Goal: Information Seeking & Learning: Understand process/instructions

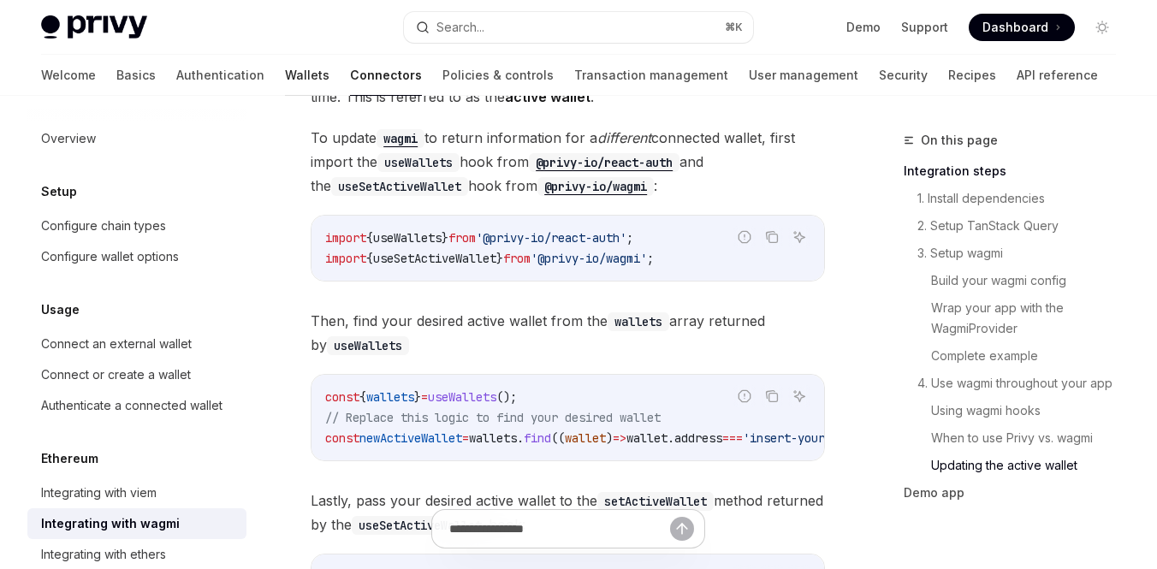
scroll to position [5024, 0]
click at [285, 78] on link "Wallets" at bounding box center [307, 75] width 44 height 41
type textarea "*"
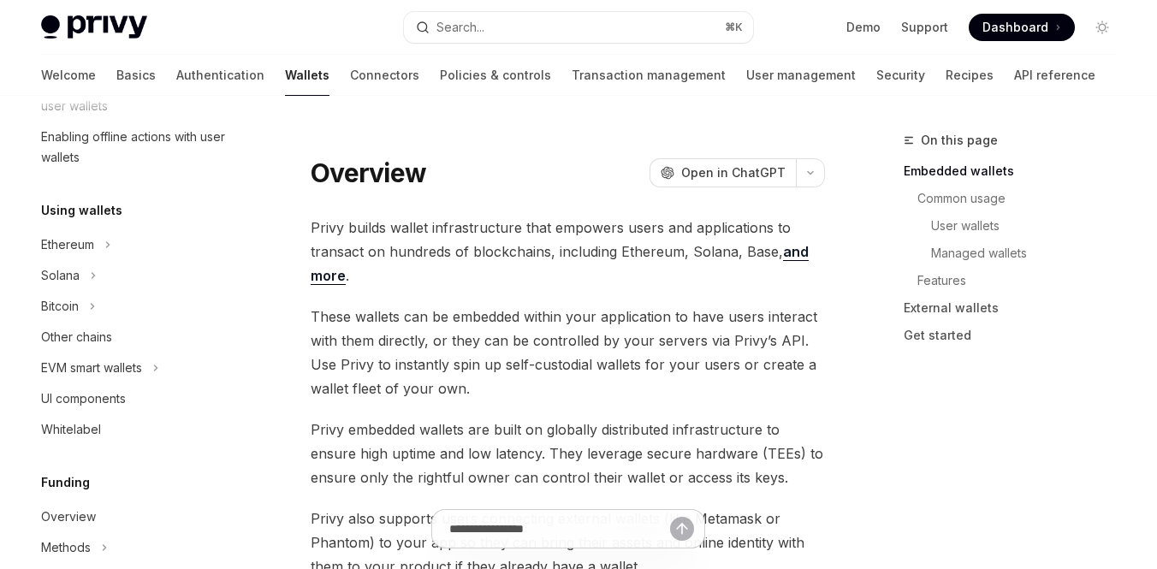
scroll to position [345, 0]
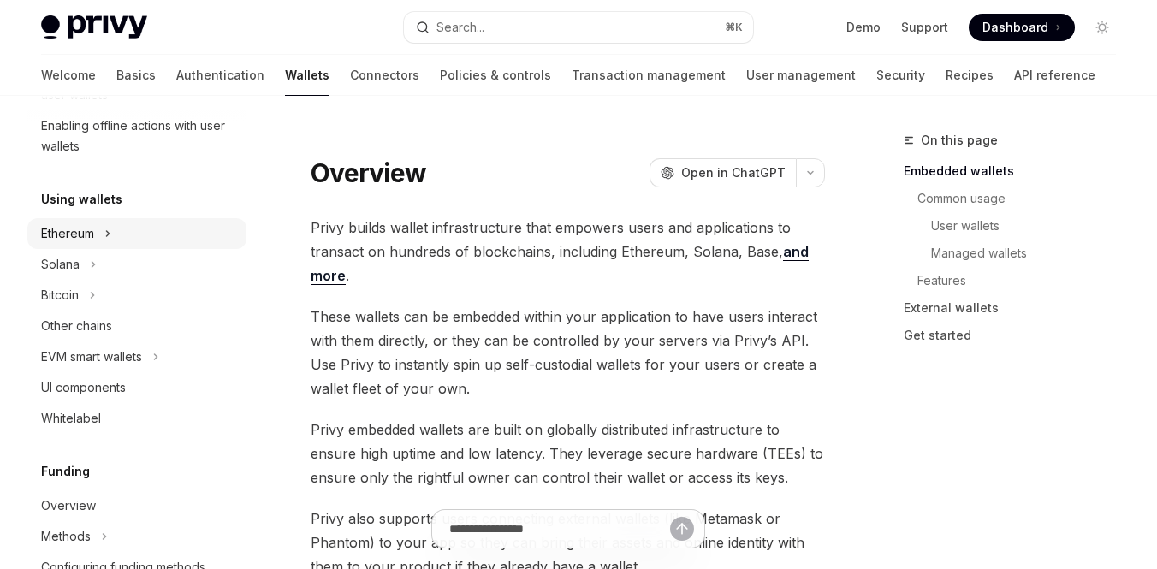
click at [124, 234] on div "Ethereum" at bounding box center [136, 233] width 219 height 31
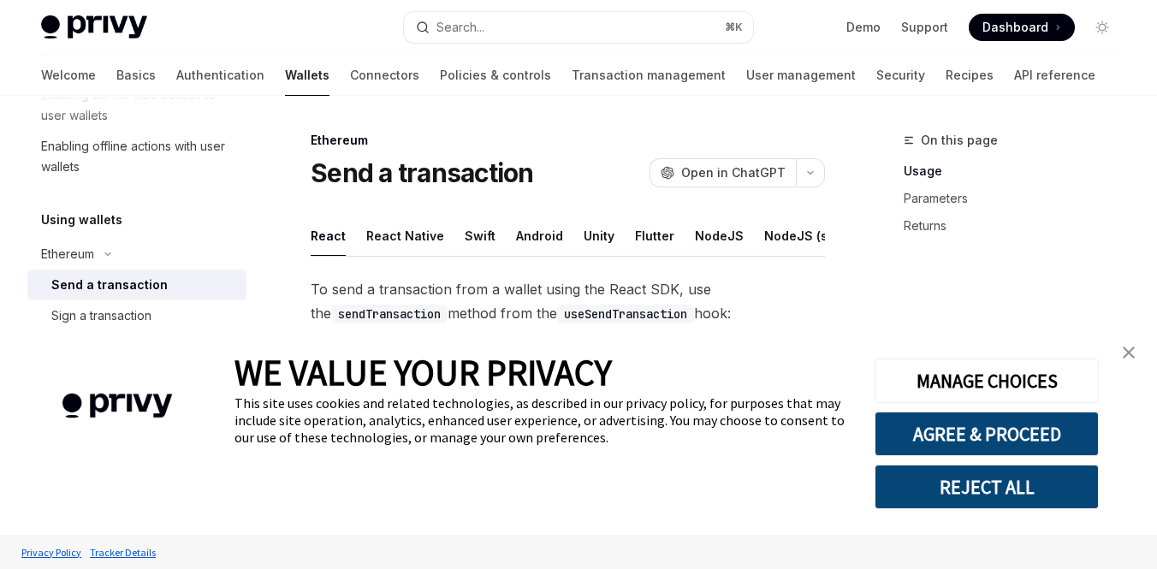
scroll to position [20, 0]
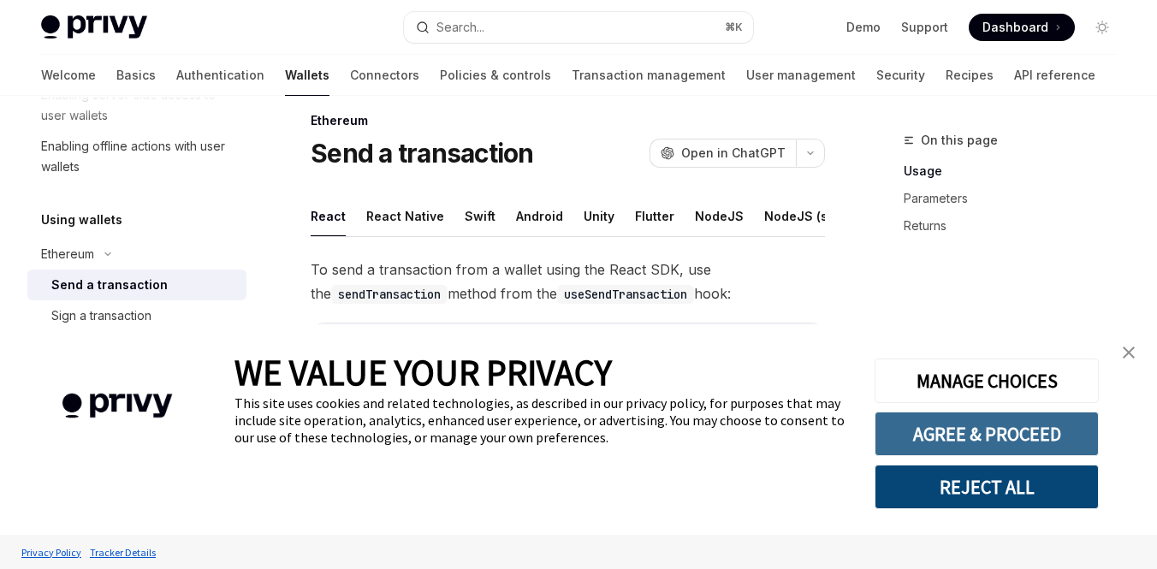
click at [1060, 429] on button "AGREE & PROCEED" at bounding box center [986, 433] width 224 height 44
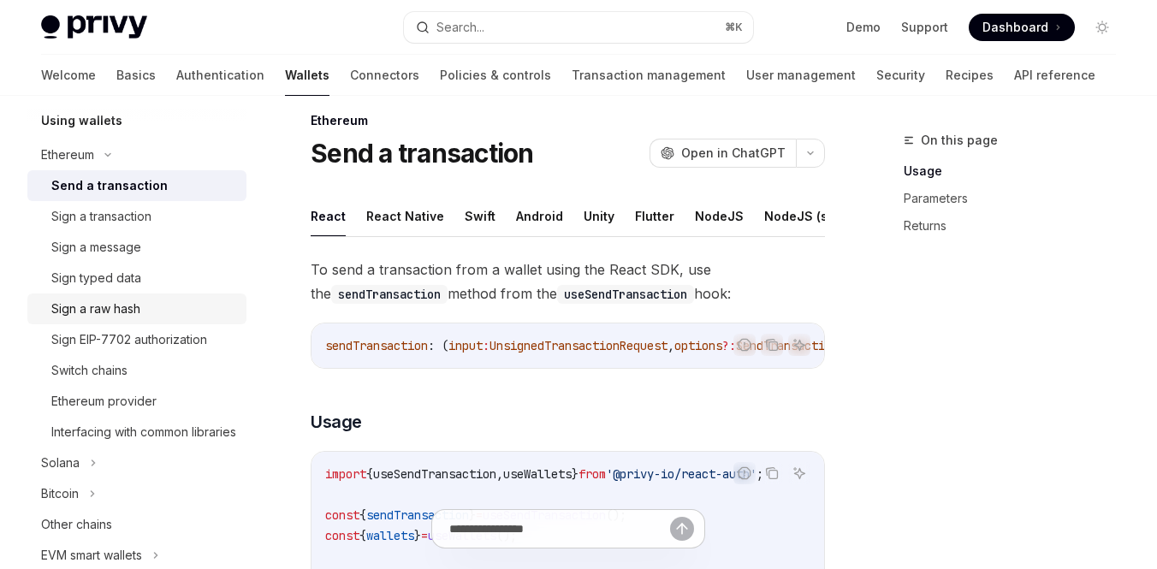
scroll to position [424, 0]
click at [121, 340] on div "Sign EIP-7702 authorization" at bounding box center [129, 338] width 156 height 21
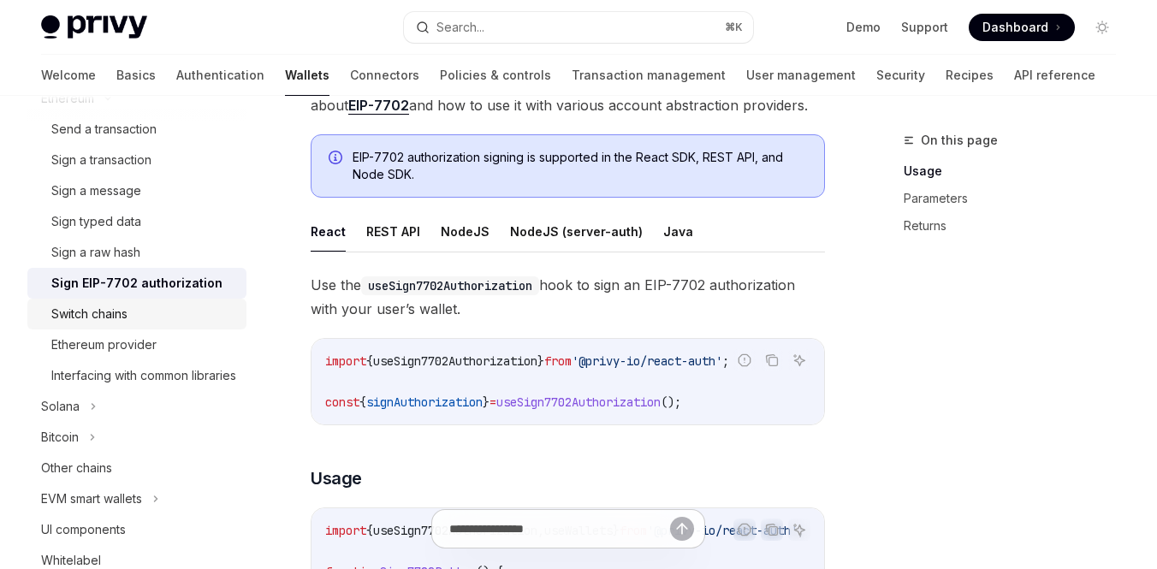
scroll to position [286, 0]
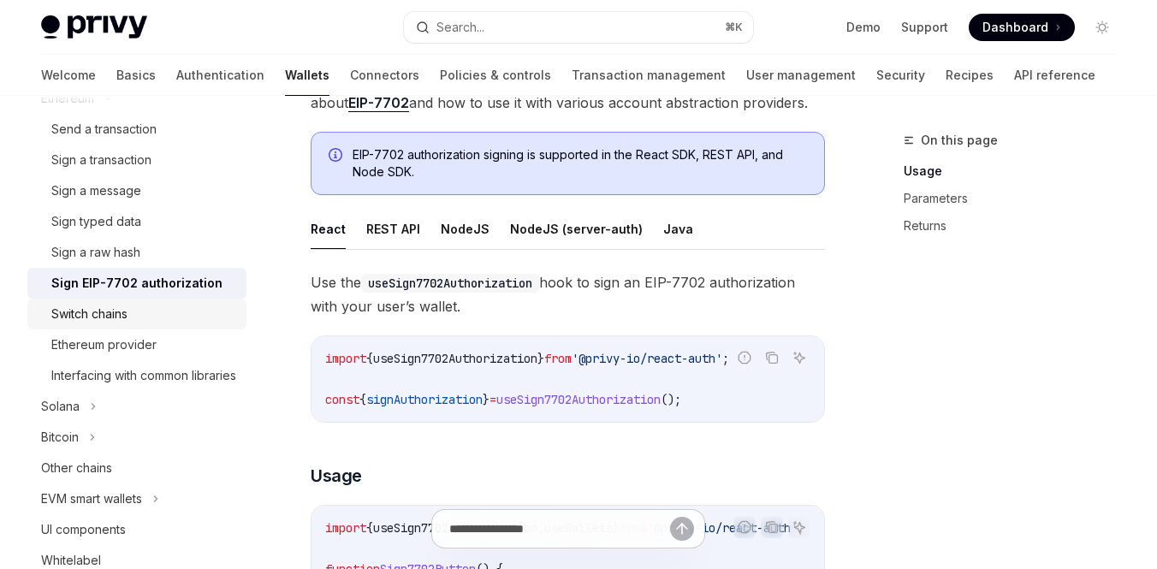
click at [140, 312] on div "Switch chains" at bounding box center [143, 314] width 185 height 21
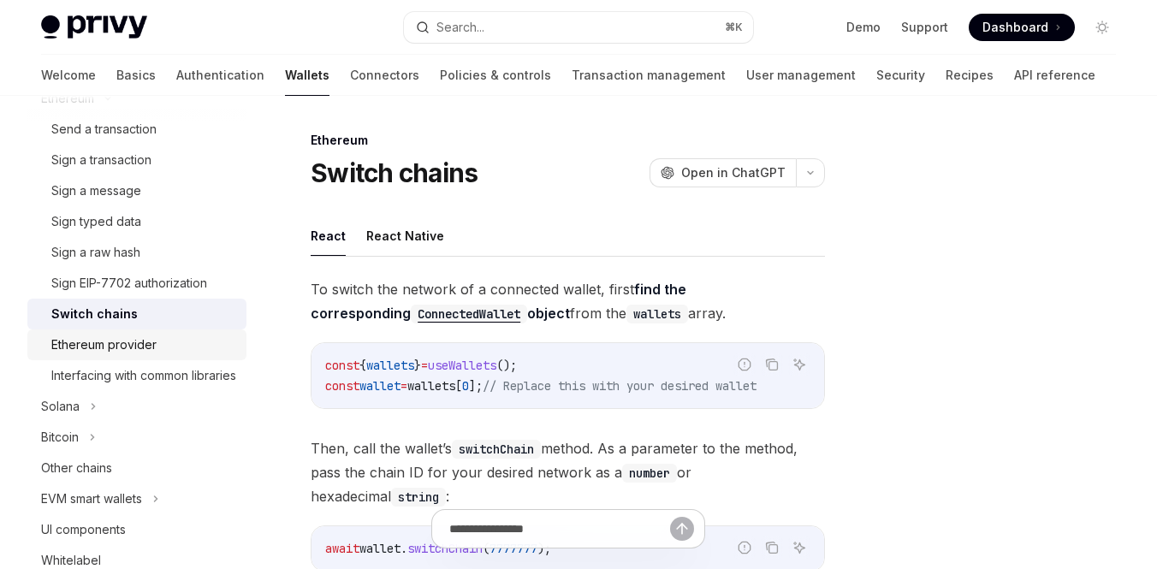
click at [139, 346] on div "Ethereum provider" at bounding box center [103, 344] width 105 height 21
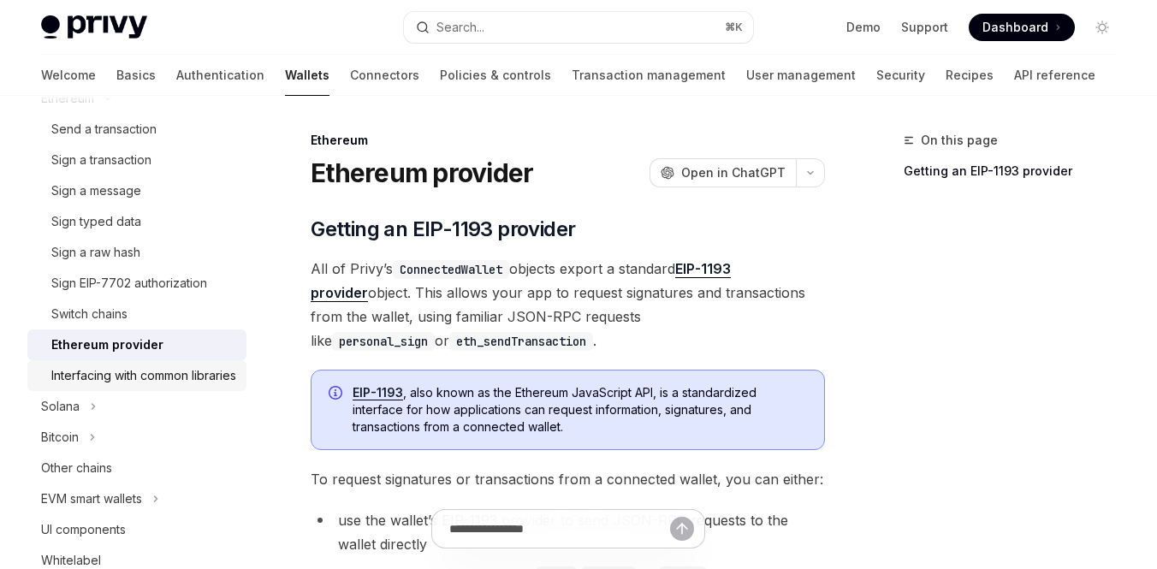
click at [147, 372] on div "Interfacing with common libraries" at bounding box center [143, 375] width 185 height 21
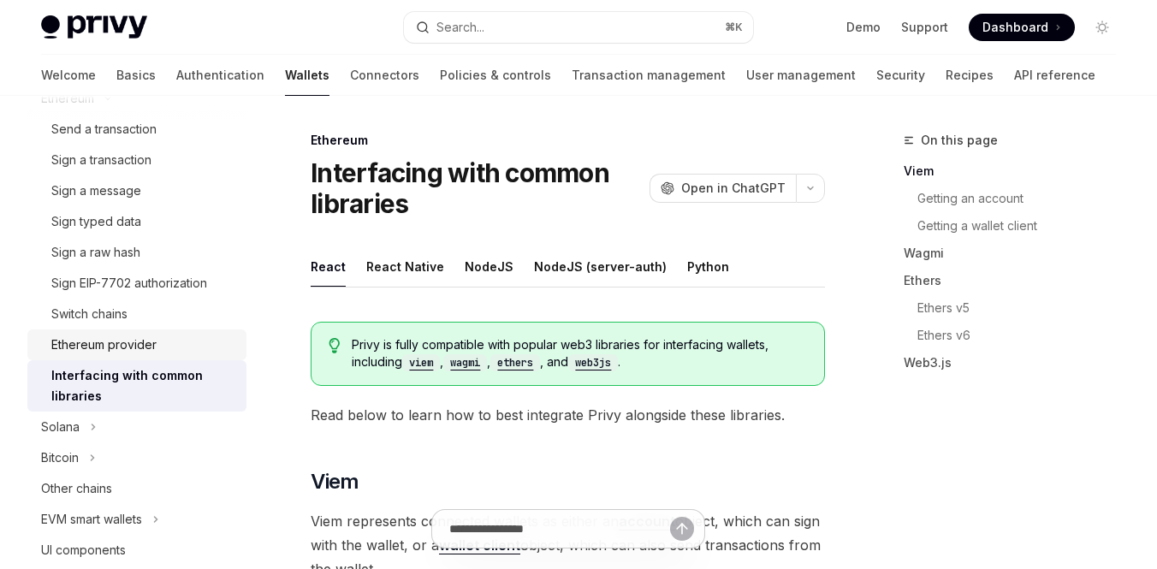
click at [126, 336] on div "Ethereum provider" at bounding box center [103, 344] width 105 height 21
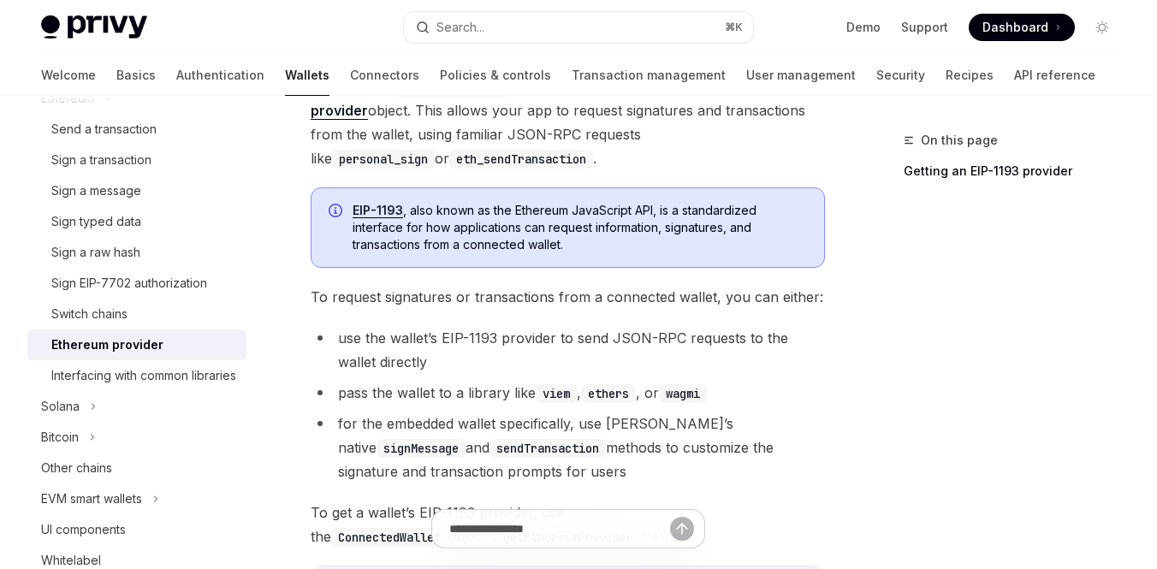
scroll to position [194, 0]
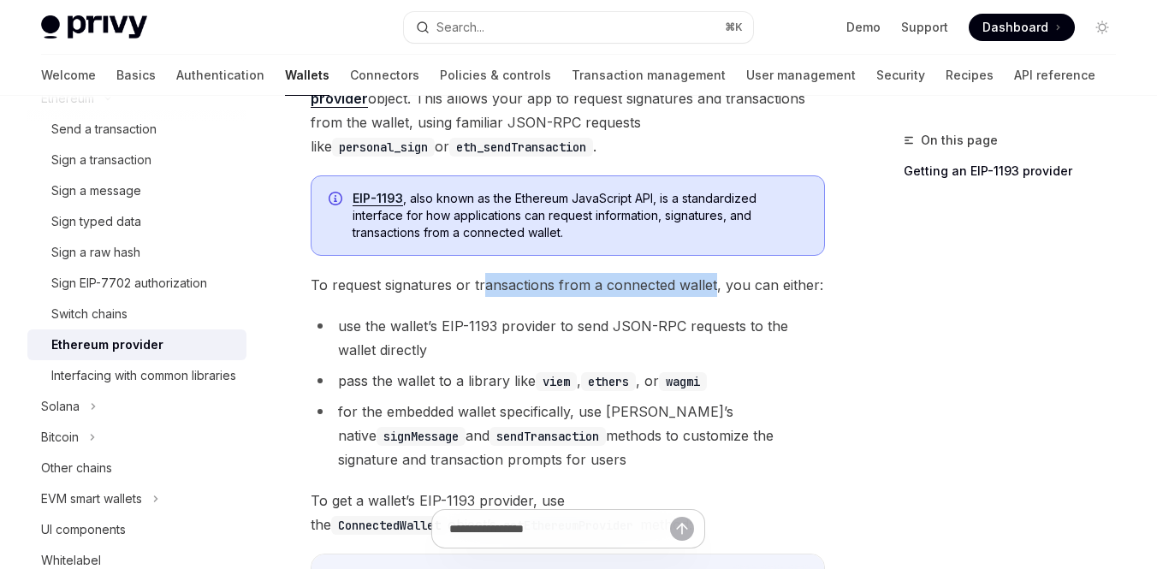
drag, startPoint x: 480, startPoint y: 282, endPoint x: 709, endPoint y: 287, distance: 229.3
click at [709, 287] on span "To request signatures or transactions from a connected wallet, you can either:" at bounding box center [568, 285] width 514 height 24
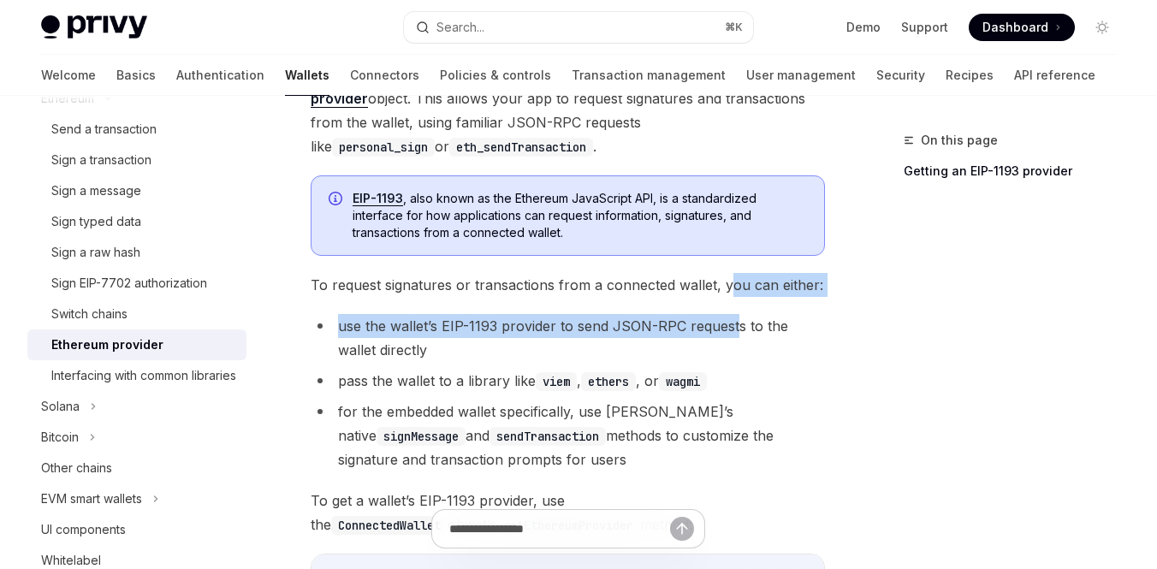
drag, startPoint x: 728, startPoint y: 287, endPoint x: 734, endPoint y: 328, distance: 40.6
click at [734, 327] on div "​ Getting an EIP-1193 provider All of Privy’s ConnectedWallet objects export a …" at bounding box center [568, 360] width 514 height 678
click at [734, 328] on li "use the wallet’s EIP-1193 provider to send JSON-RPC requests to the wallet dire…" at bounding box center [568, 338] width 514 height 48
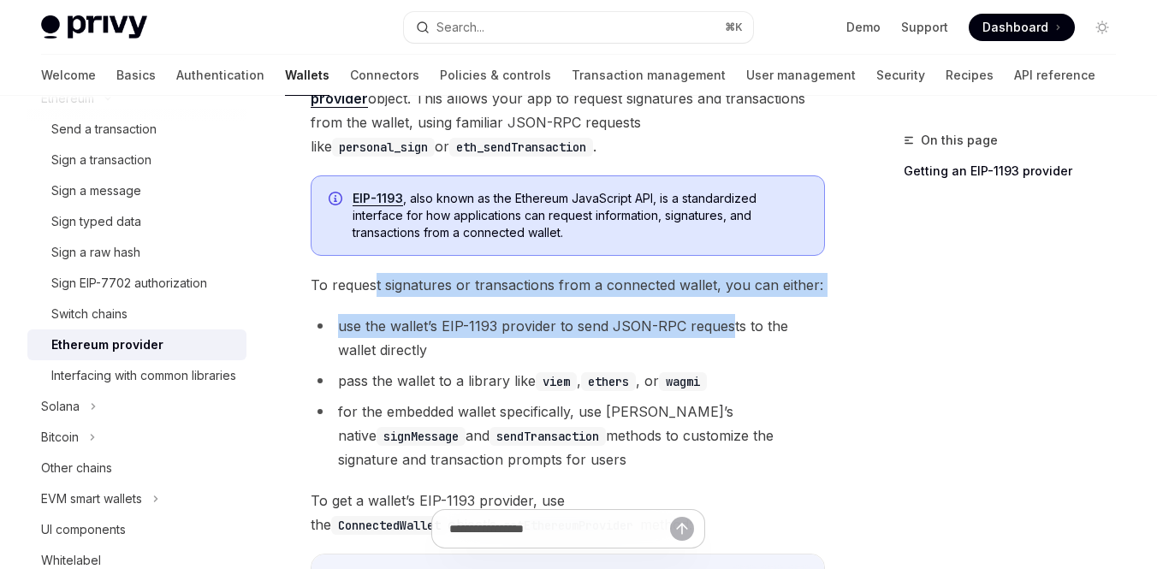
drag, startPoint x: 727, startPoint y: 325, endPoint x: 375, endPoint y: 289, distance: 354.3
click at [375, 289] on div "​ Getting an EIP-1193 provider All of Privy’s ConnectedWallet objects export a …" at bounding box center [568, 360] width 514 height 678
click at [375, 289] on span "To request signatures or transactions from a connected wallet, you can either:" at bounding box center [568, 285] width 514 height 24
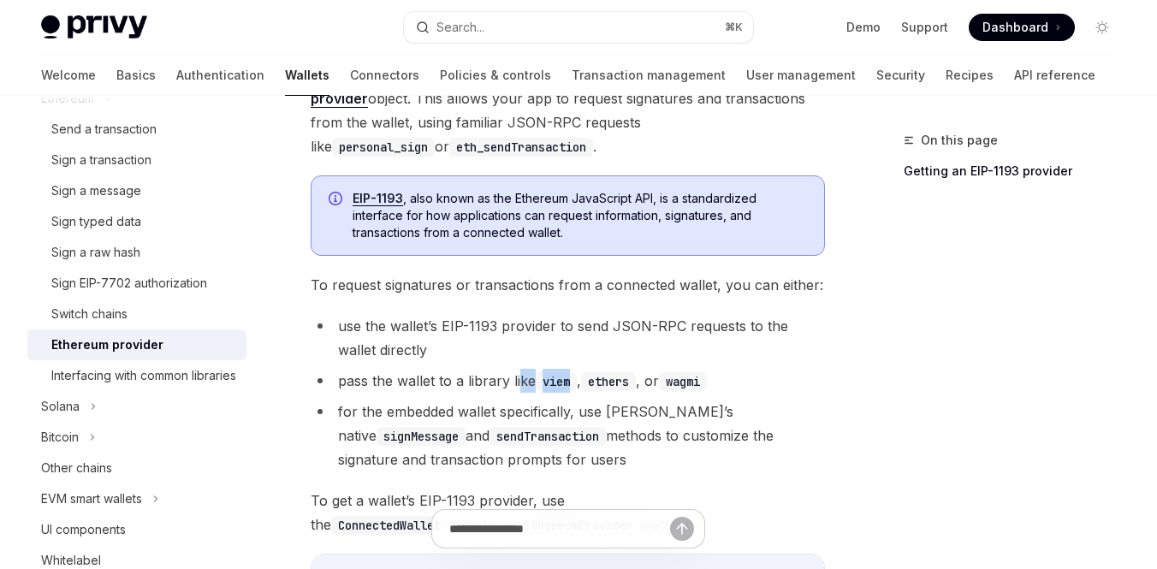
drag, startPoint x: 519, startPoint y: 381, endPoint x: 573, endPoint y: 382, distance: 53.9
click at [572, 382] on li "pass the wallet to a library like viem , ethers , or wagmi" at bounding box center [568, 381] width 514 height 24
click at [573, 382] on code "viem" at bounding box center [556, 381] width 41 height 19
drag, startPoint x: 584, startPoint y: 382, endPoint x: 666, endPoint y: 390, distance: 81.6
click at [663, 389] on li "pass the wallet to a library like viem , ethers , or wagmi" at bounding box center [568, 381] width 514 height 24
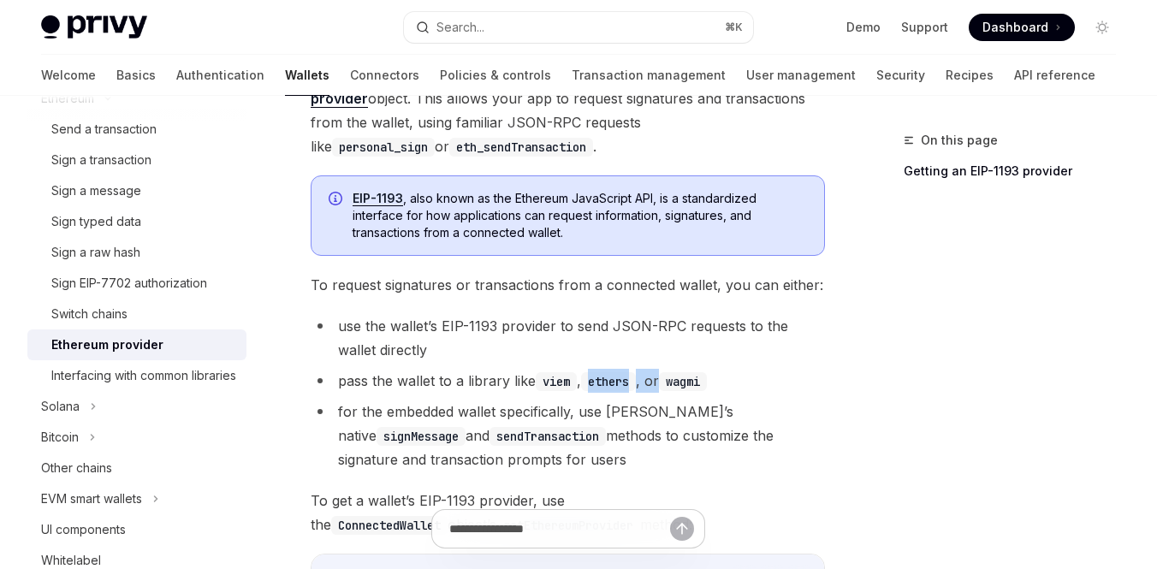
click at [666, 390] on li "pass the wallet to a library like viem , ethers , or wagmi" at bounding box center [568, 381] width 514 height 24
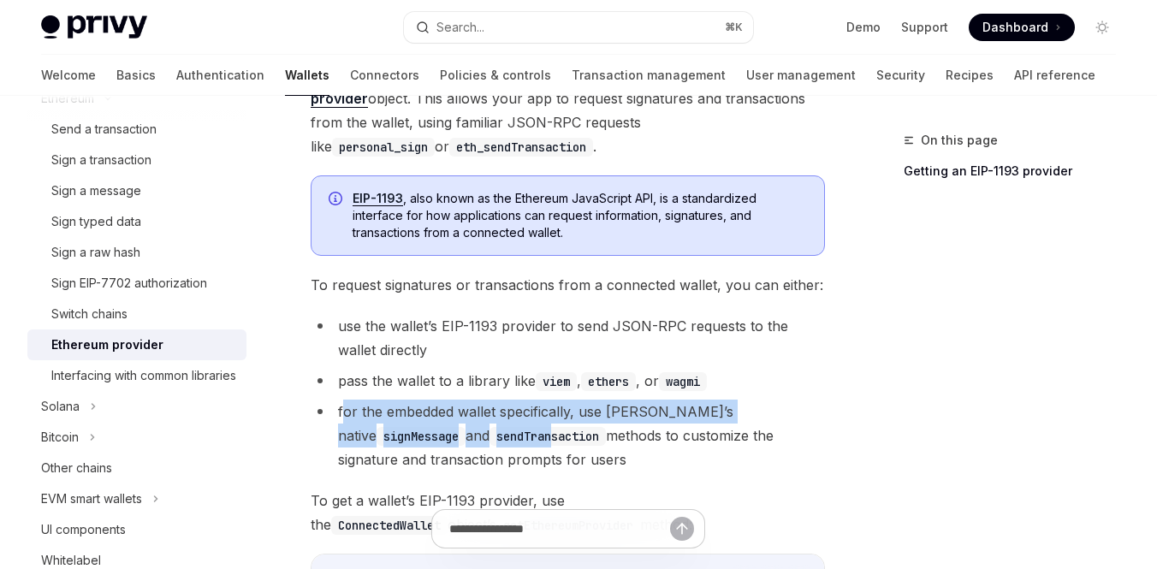
drag, startPoint x: 343, startPoint y: 413, endPoint x: 400, endPoint y: 430, distance: 59.8
click at [399, 429] on li "for the embedded wallet specifically, use [PERSON_NAME]’s native signMessage an…" at bounding box center [568, 435] width 514 height 72
click at [489, 430] on code "sendTransaction" at bounding box center [547, 436] width 116 height 19
drag, startPoint x: 361, startPoint y: 413, endPoint x: 428, endPoint y: 430, distance: 68.9
click at [427, 429] on li "for the embedded wallet specifically, use [PERSON_NAME]’s native signMessage an…" at bounding box center [568, 435] width 514 height 72
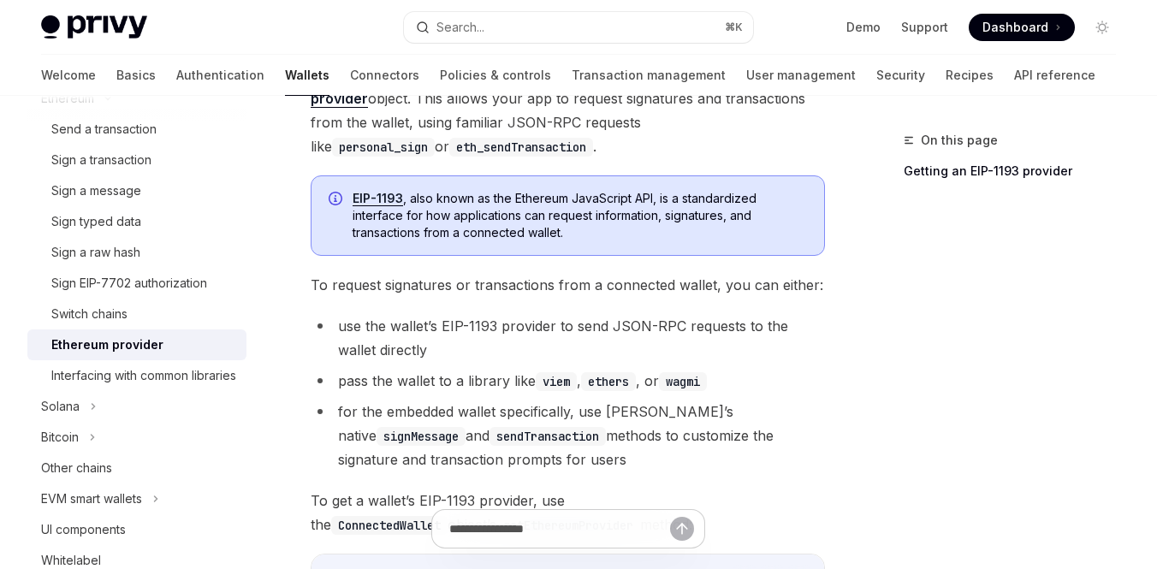
click at [489, 430] on code "sendTransaction" at bounding box center [547, 436] width 116 height 19
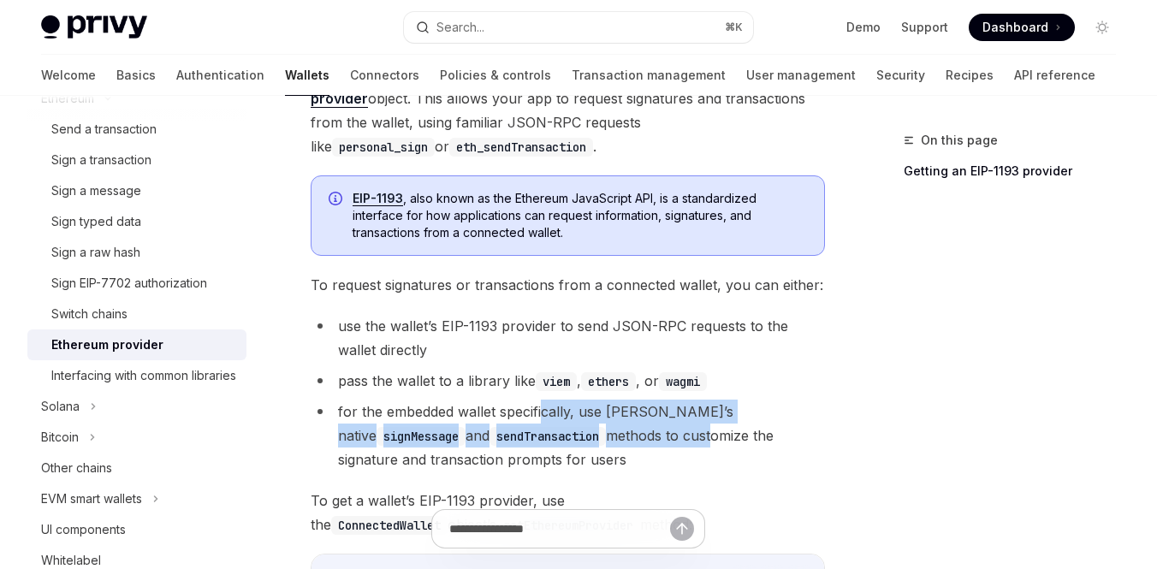
drag, startPoint x: 546, startPoint y: 417, endPoint x: 572, endPoint y: 429, distance: 29.1
click at [570, 427] on li "for the embedded wallet specifically, use [PERSON_NAME]’s native signMessage an…" at bounding box center [568, 435] width 514 height 72
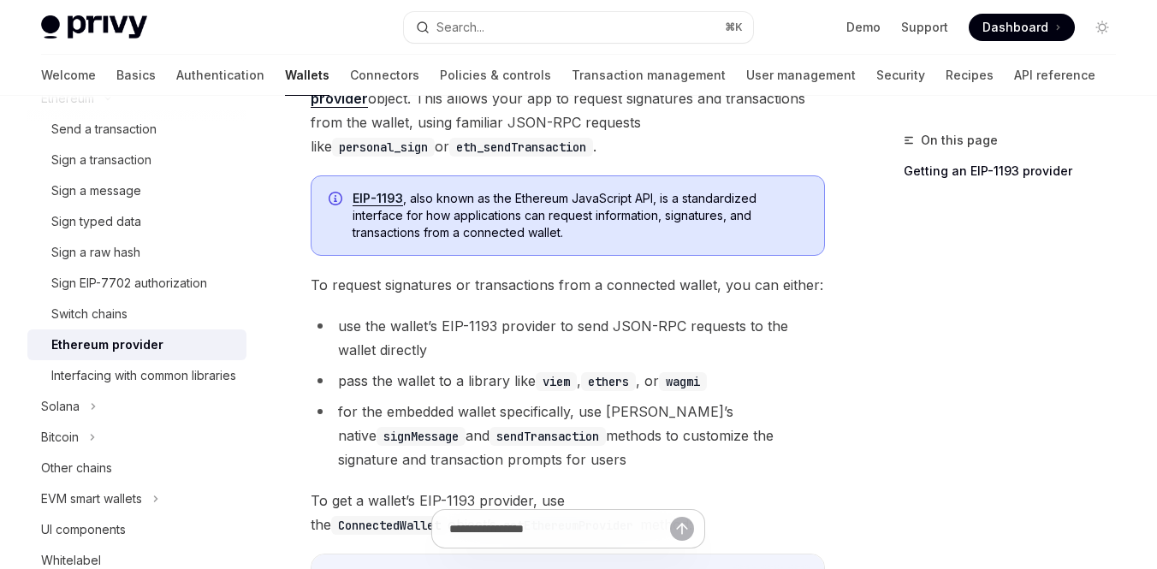
click at [572, 429] on li "for the embedded wallet specifically, use [PERSON_NAME]’s native signMessage an…" at bounding box center [568, 435] width 514 height 72
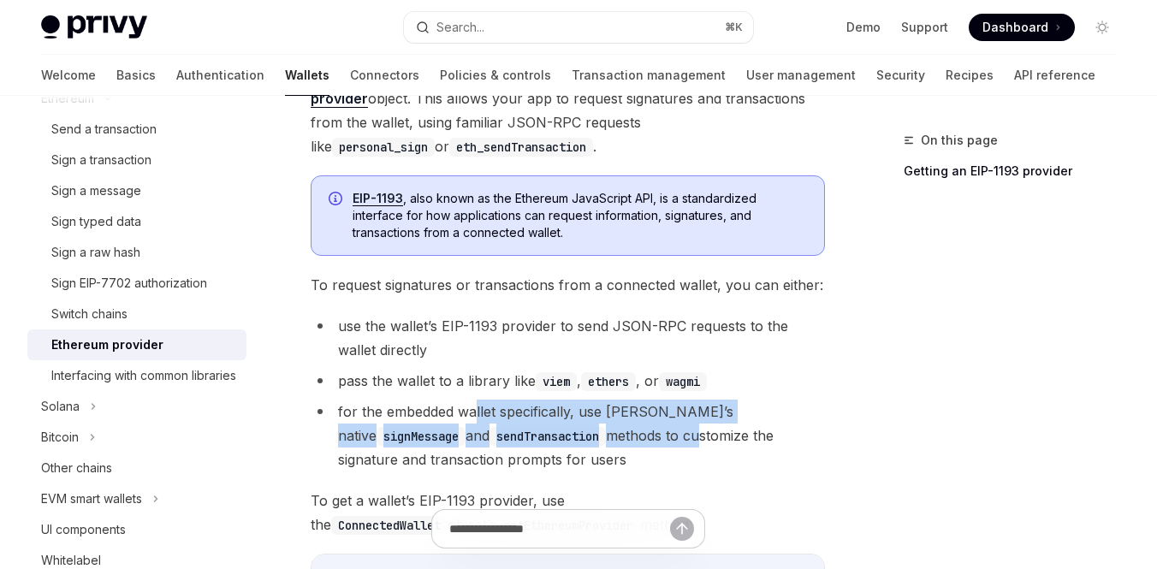
drag, startPoint x: 549, startPoint y: 429, endPoint x: 473, endPoint y: 417, distance: 77.1
click at [473, 417] on li "for the embedded wallet specifically, use [PERSON_NAME]’s native signMessage an…" at bounding box center [568, 435] width 514 height 72
drag, startPoint x: 450, startPoint y: 415, endPoint x: 544, endPoint y: 441, distance: 97.5
click at [543, 441] on li "for the embedded wallet specifically, use [PERSON_NAME]’s native signMessage an…" at bounding box center [568, 435] width 514 height 72
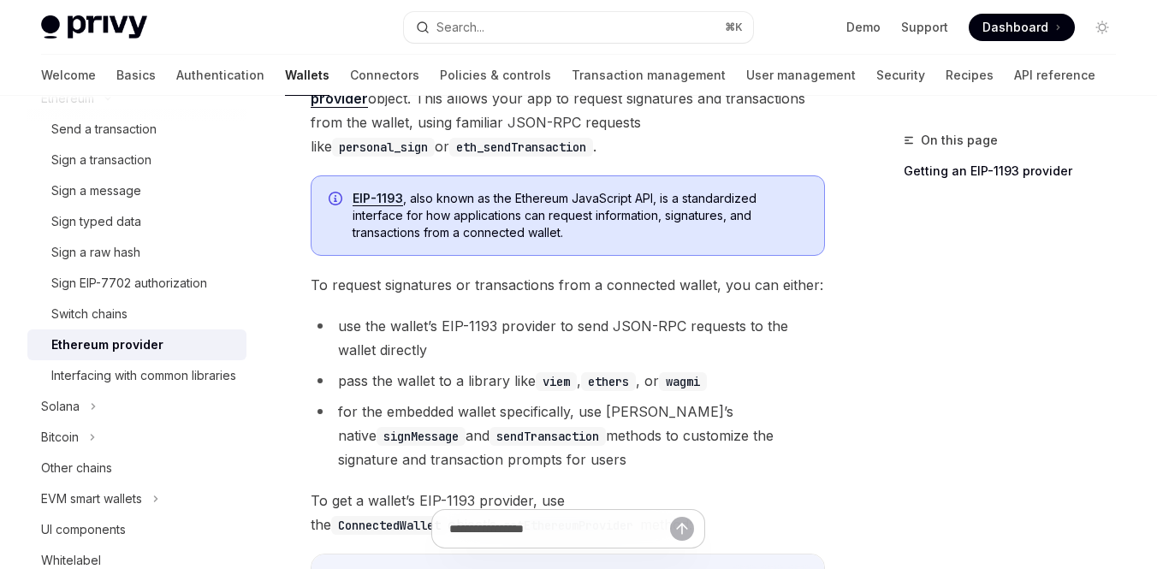
click at [544, 441] on li "for the embedded wallet specifically, use [PERSON_NAME]’s native signMessage an…" at bounding box center [568, 435] width 514 height 72
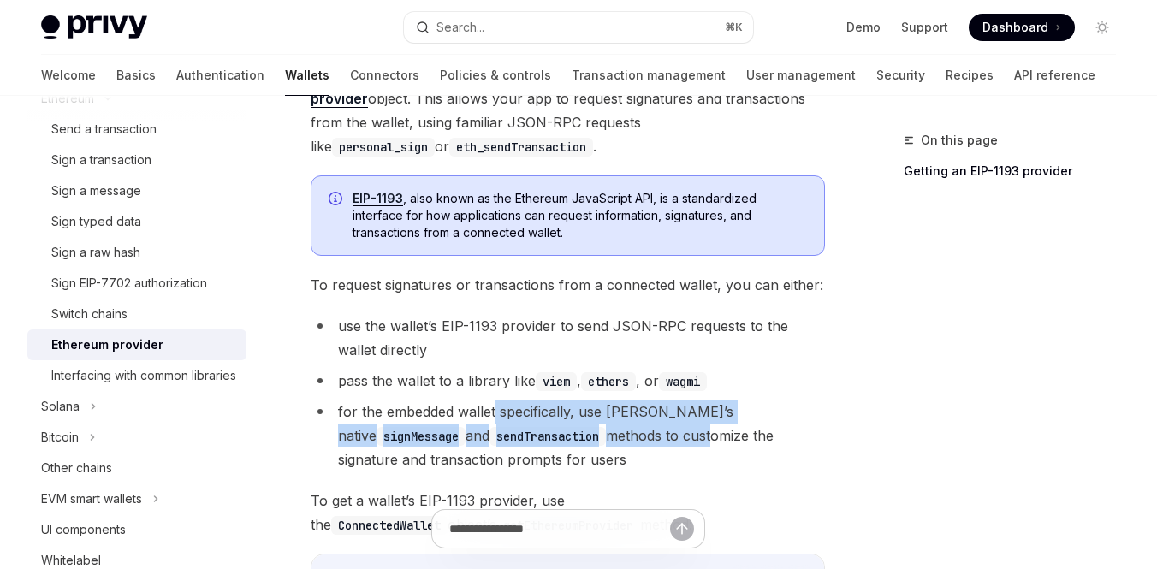
drag, startPoint x: 562, startPoint y: 436, endPoint x: 493, endPoint y: 411, distance: 73.9
click at [494, 411] on li "for the embedded wallet specifically, use [PERSON_NAME]’s native signMessage an…" at bounding box center [568, 435] width 514 height 72
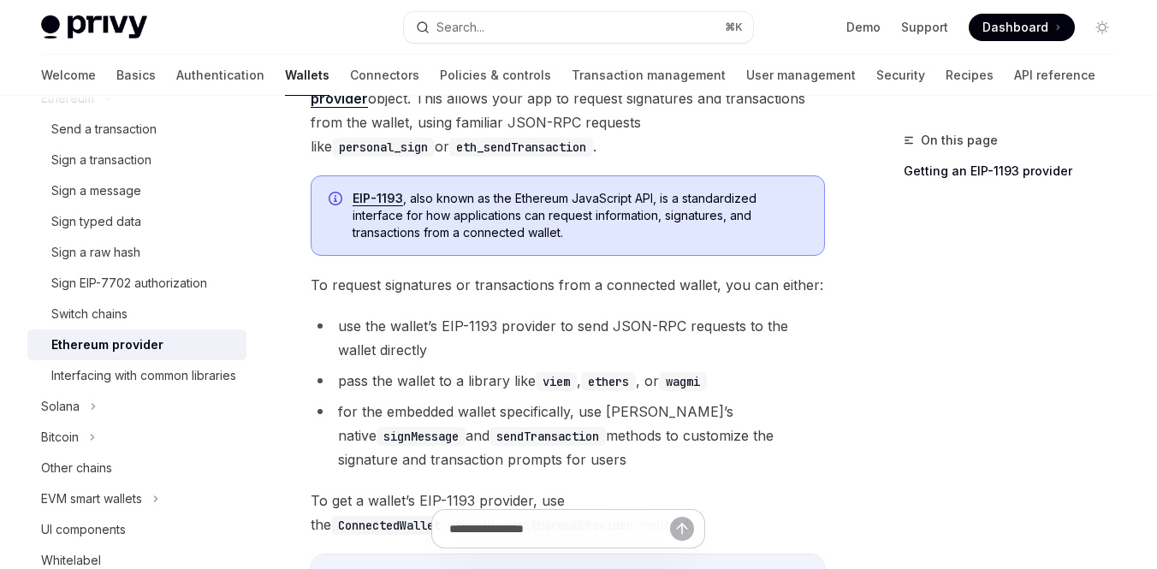
click at [493, 411] on li "for the embedded wallet specifically, use [PERSON_NAME]’s native signMessage an…" at bounding box center [568, 435] width 514 height 72
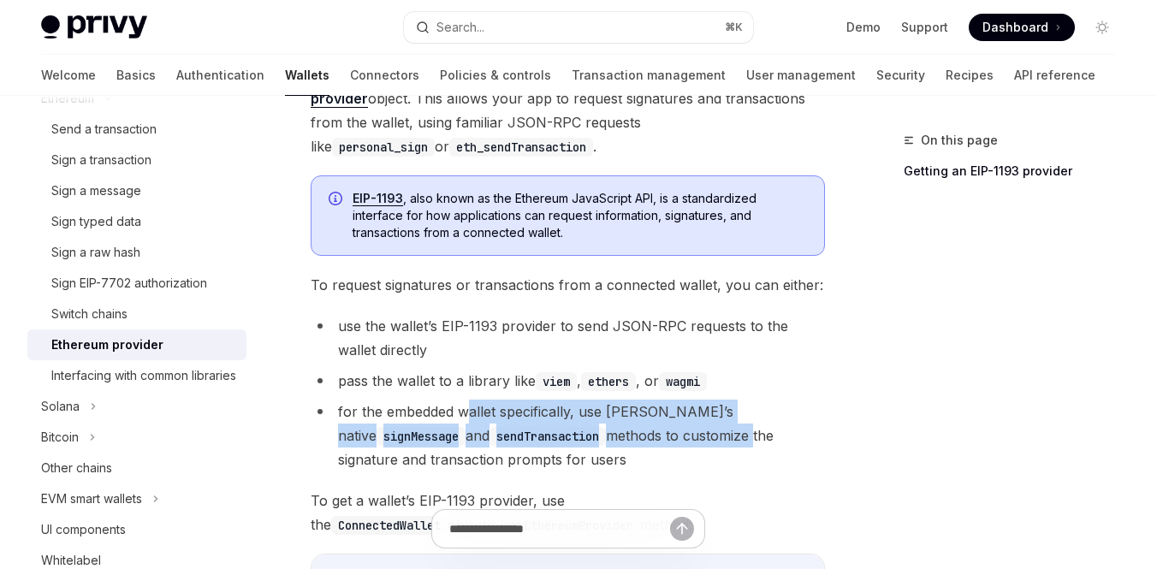
drag, startPoint x: 468, startPoint y: 406, endPoint x: 614, endPoint y: 447, distance: 151.7
click at [612, 445] on li "for the embedded wallet specifically, use [PERSON_NAME]’s native signMessage an…" at bounding box center [568, 435] width 514 height 72
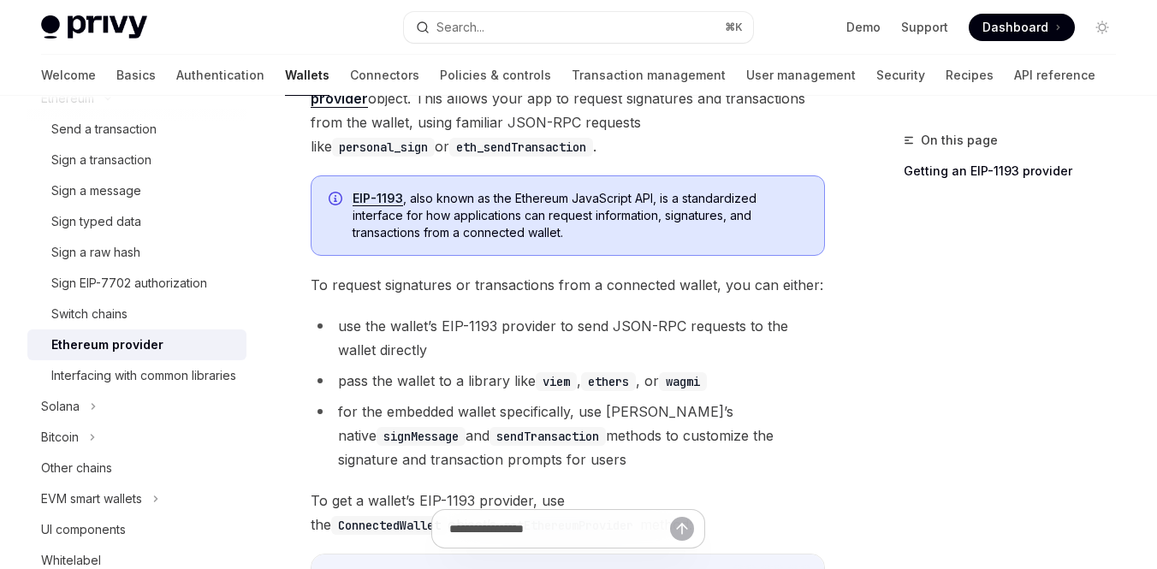
click at [614, 447] on li "for the embedded wallet specifically, use [PERSON_NAME]’s native signMessage an…" at bounding box center [568, 435] width 514 height 72
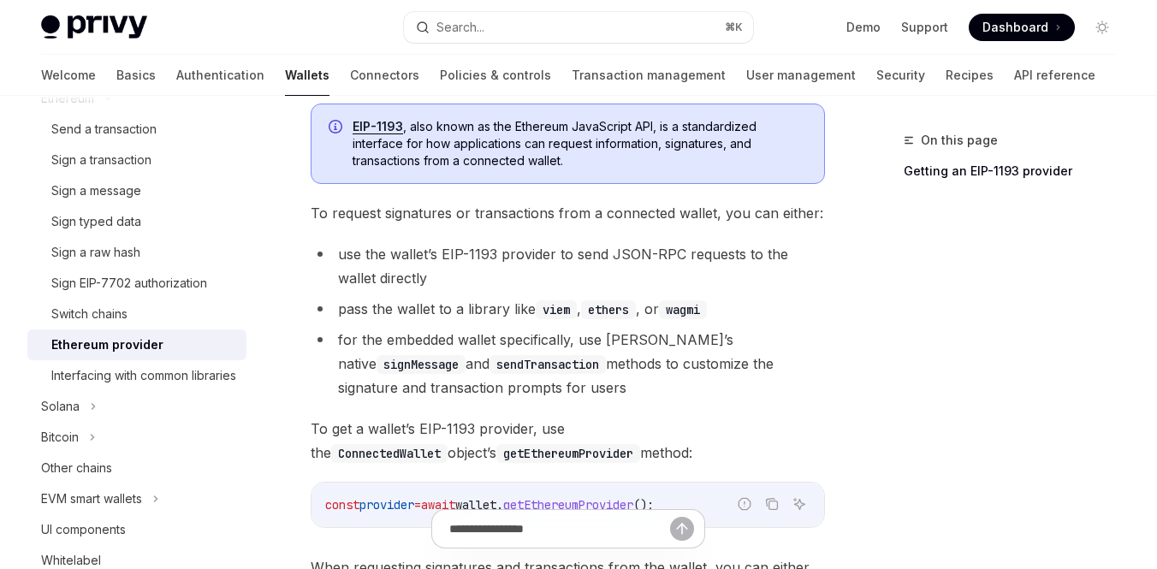
scroll to position [267, 0]
drag, startPoint x: 339, startPoint y: 429, endPoint x: 565, endPoint y: 430, distance: 225.8
click at [565, 430] on span "To get a wallet’s EIP-1193 provider, use the ConnectedWallet object’s getEthere…" at bounding box center [568, 440] width 514 height 48
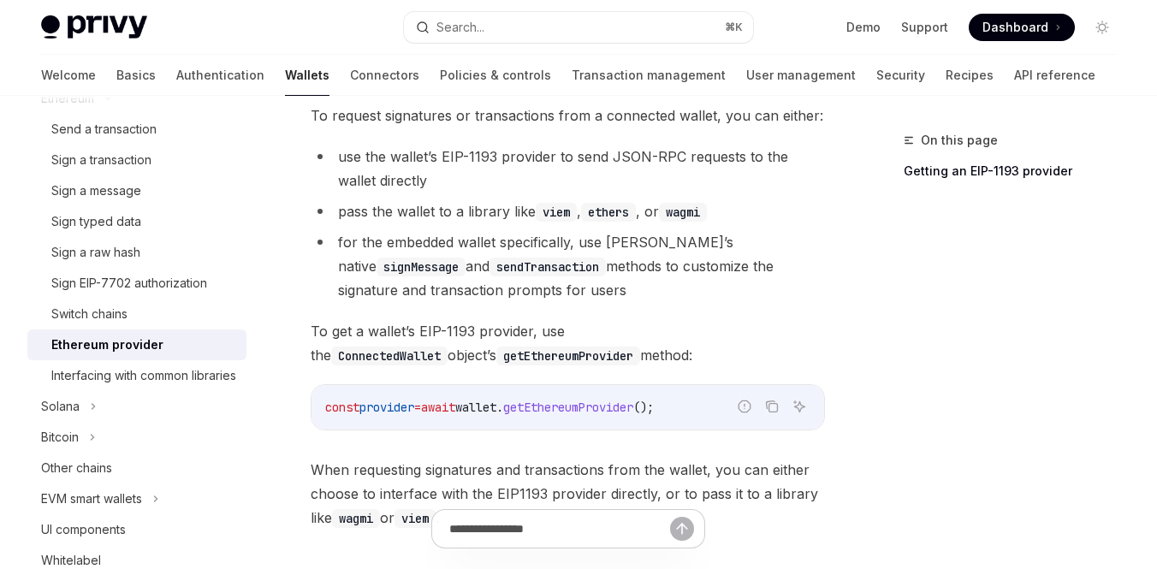
scroll to position [381, 0]
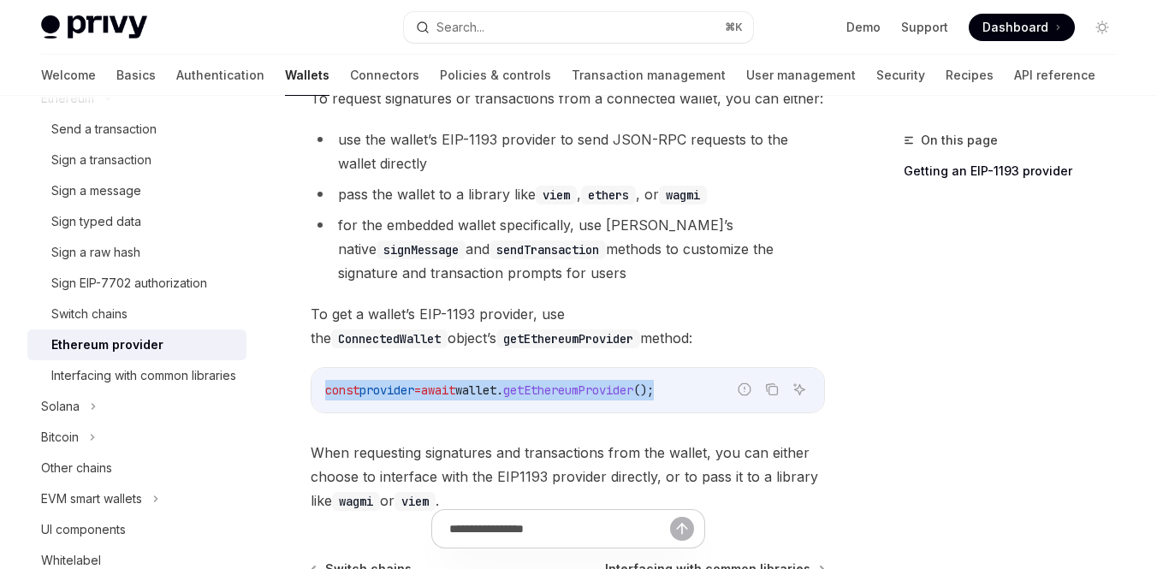
drag, startPoint x: 708, startPoint y: 393, endPoint x: 326, endPoint y: 393, distance: 382.4
click at [326, 393] on code "const provider = await wallet . getEthereumProvider ();" at bounding box center [567, 390] width 485 height 21
copy span "const provider = await wallet . getEthereumProvider ();"
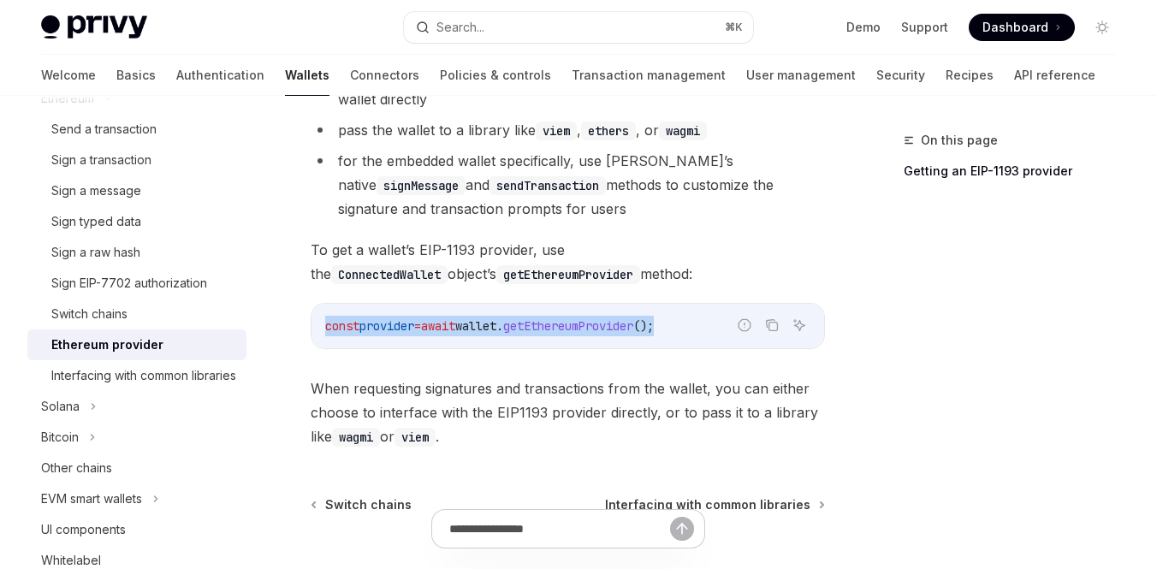
scroll to position [450, 0]
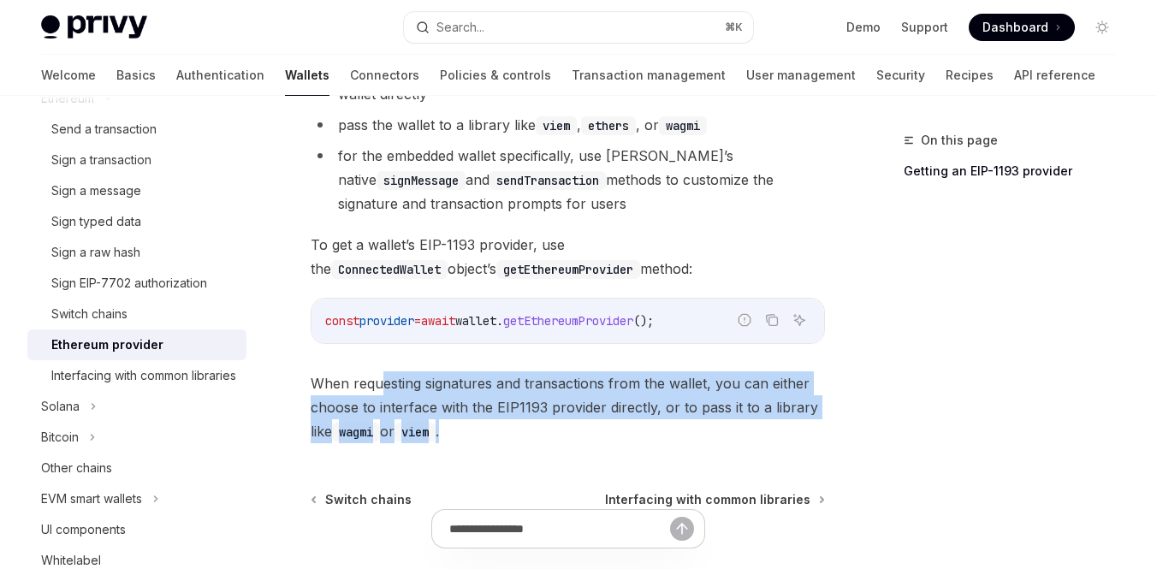
drag, startPoint x: 380, startPoint y: 383, endPoint x: 545, endPoint y: 420, distance: 169.1
click at [545, 420] on span "When requesting signatures and transactions from the wallet, you can either cho…" at bounding box center [568, 407] width 514 height 72
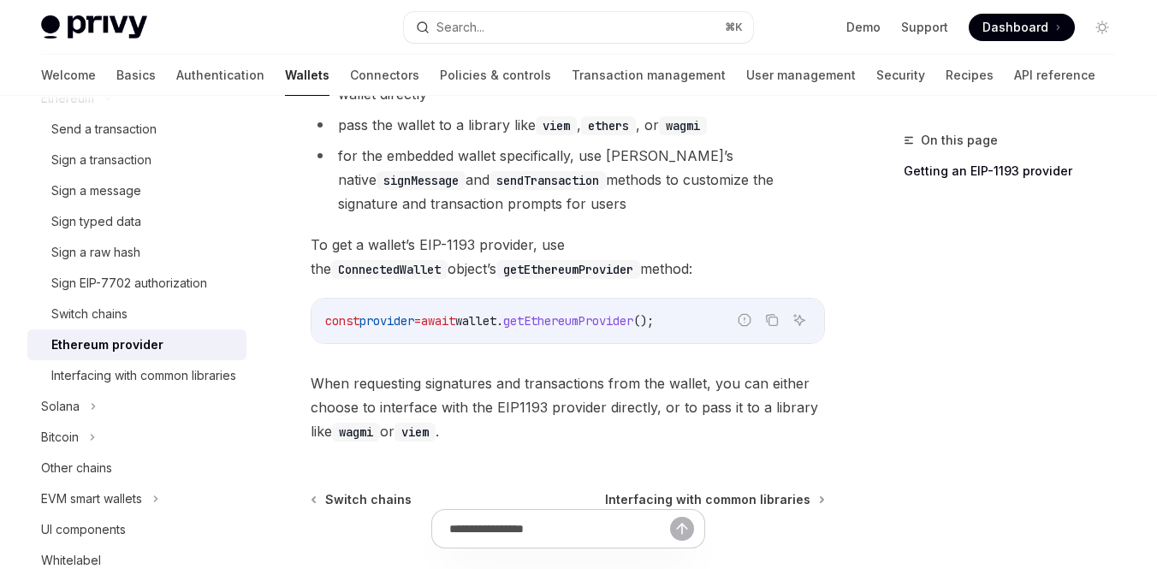
click at [442, 389] on span "When requesting signatures and transactions from the wallet, you can either cho…" at bounding box center [568, 407] width 514 height 72
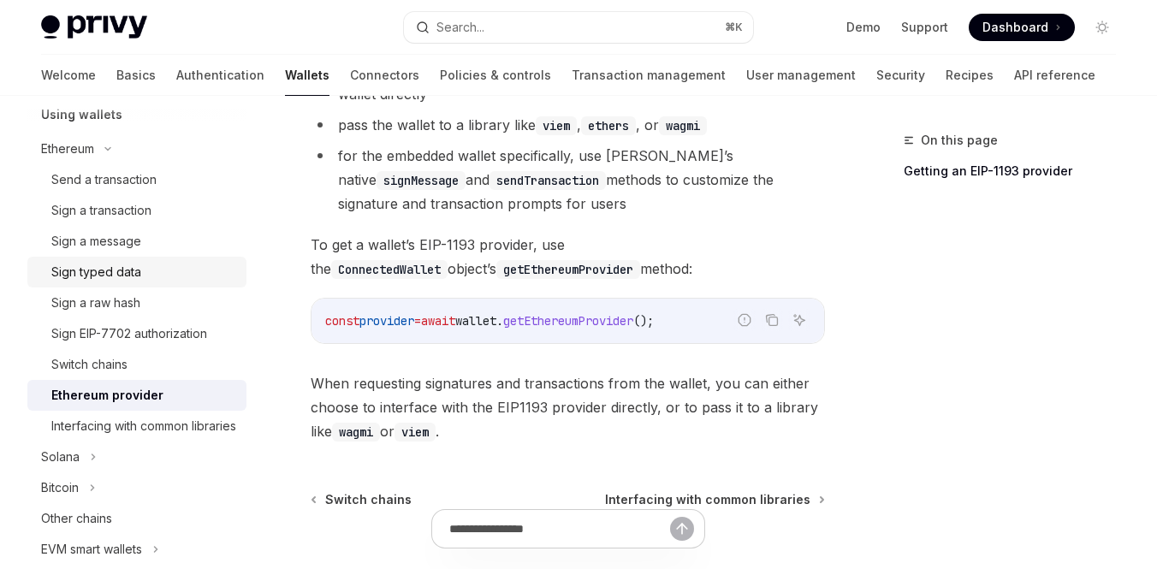
scroll to position [411, 0]
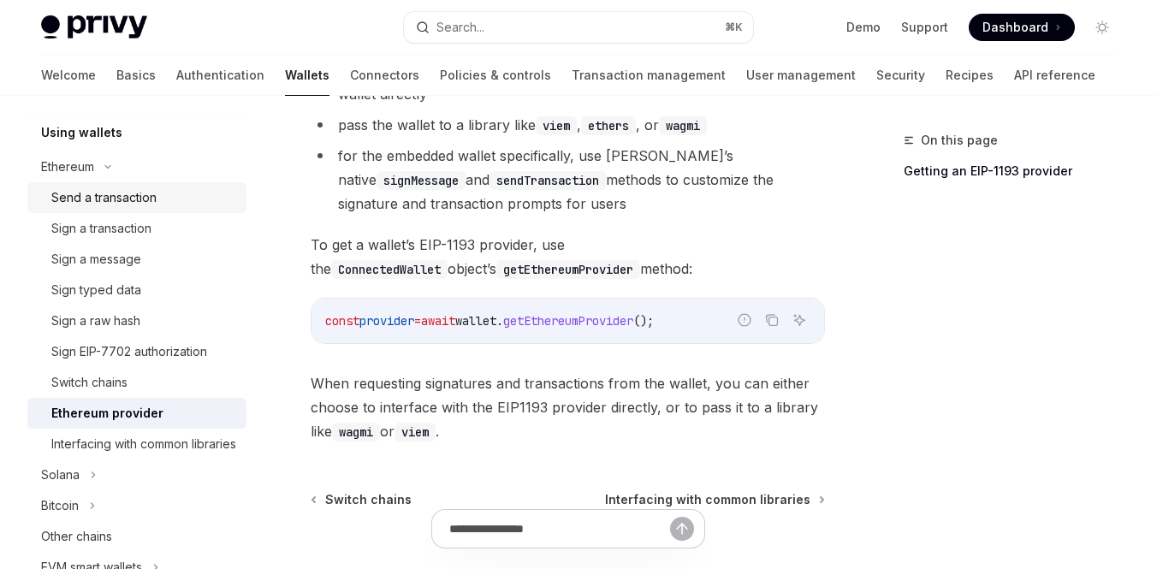
click at [145, 198] on div "Send a transaction" at bounding box center [103, 197] width 105 height 21
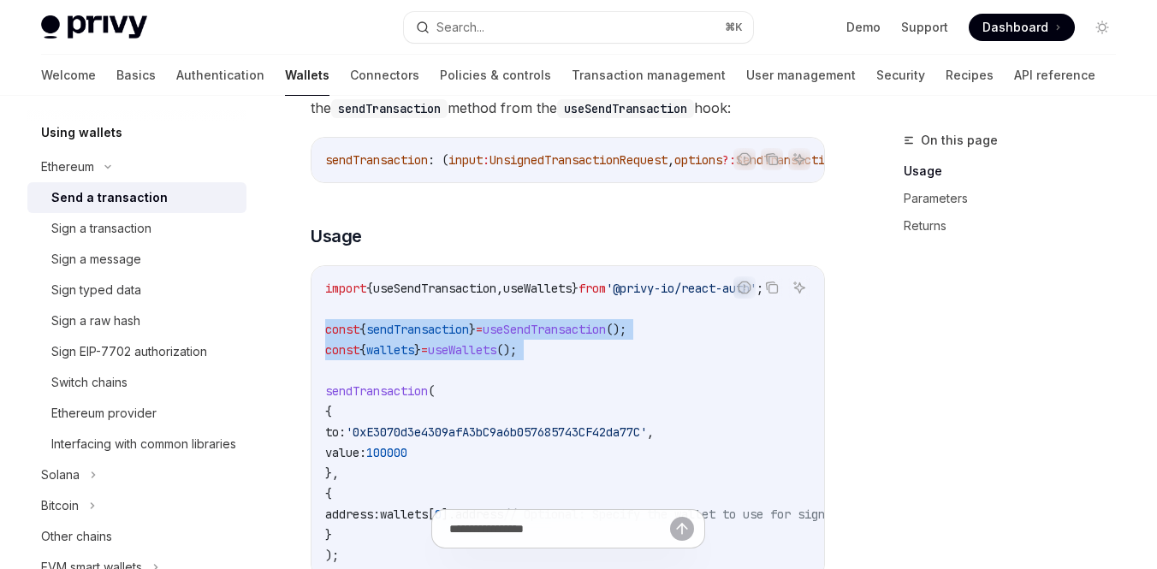
drag, startPoint x: 321, startPoint y: 334, endPoint x: 633, endPoint y: 379, distance: 315.5
click at [633, 379] on div "import { useSendTransaction , useWallets } from '@privy-io/react-auth' ; const …" at bounding box center [567, 421] width 512 height 311
copy code "const { sendTransaction } = useSendTransaction (); const { wallets } = useWalle…"
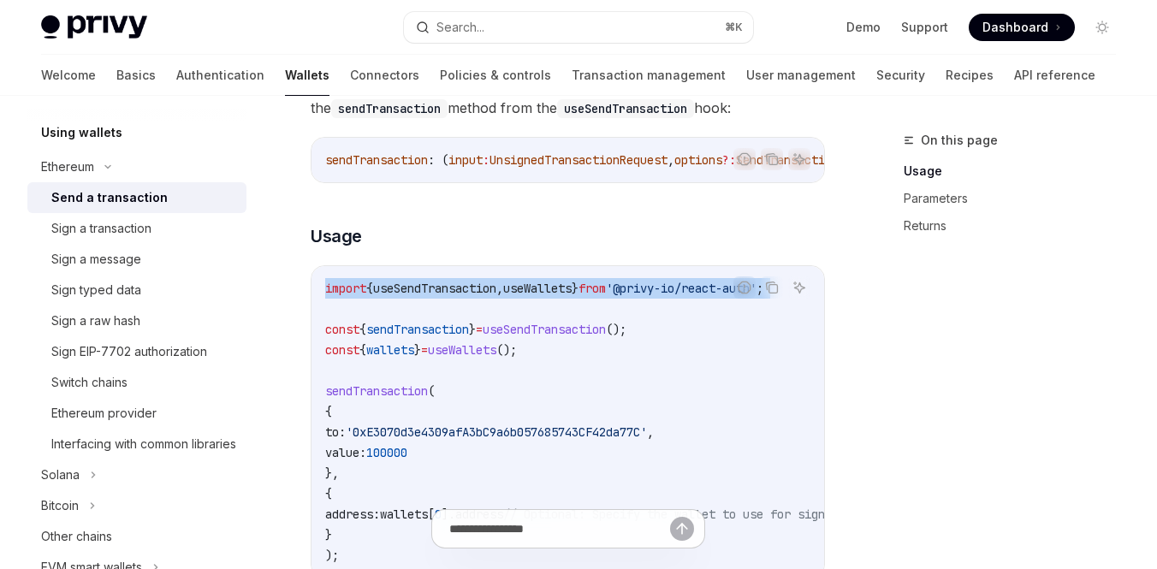
drag, startPoint x: 323, startPoint y: 294, endPoint x: 338, endPoint y: 309, distance: 21.2
click at [338, 309] on div "import { useSendTransaction , useWallets } from '@privy-io/react-auth' ; const …" at bounding box center [567, 421] width 512 height 311
copy code "import { useSendTransaction , useWallets } from '@privy-io/react-auth' ;"
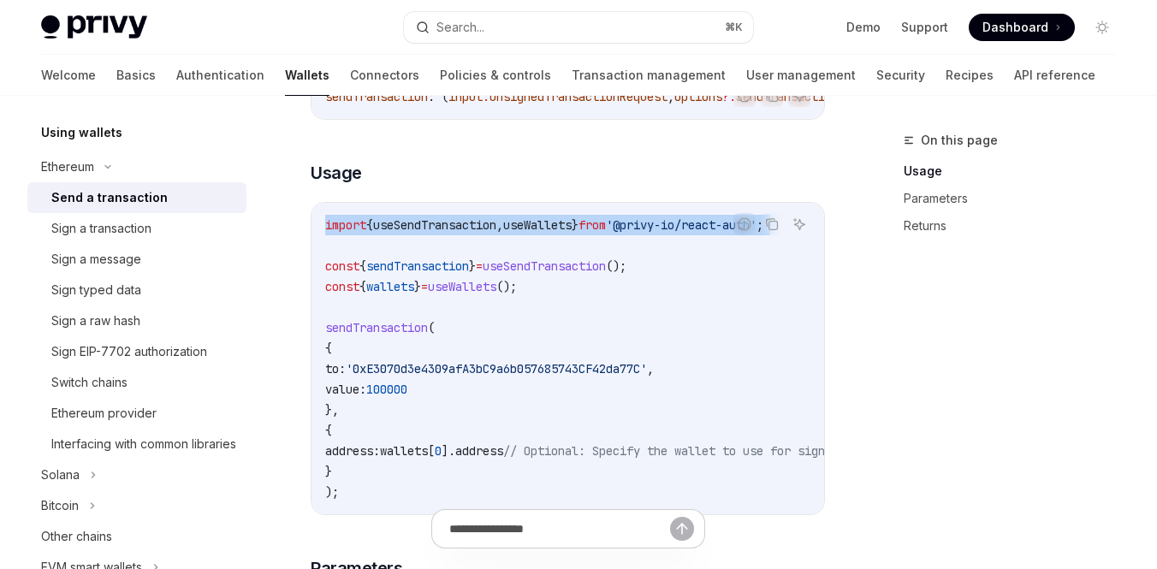
scroll to position [282, 0]
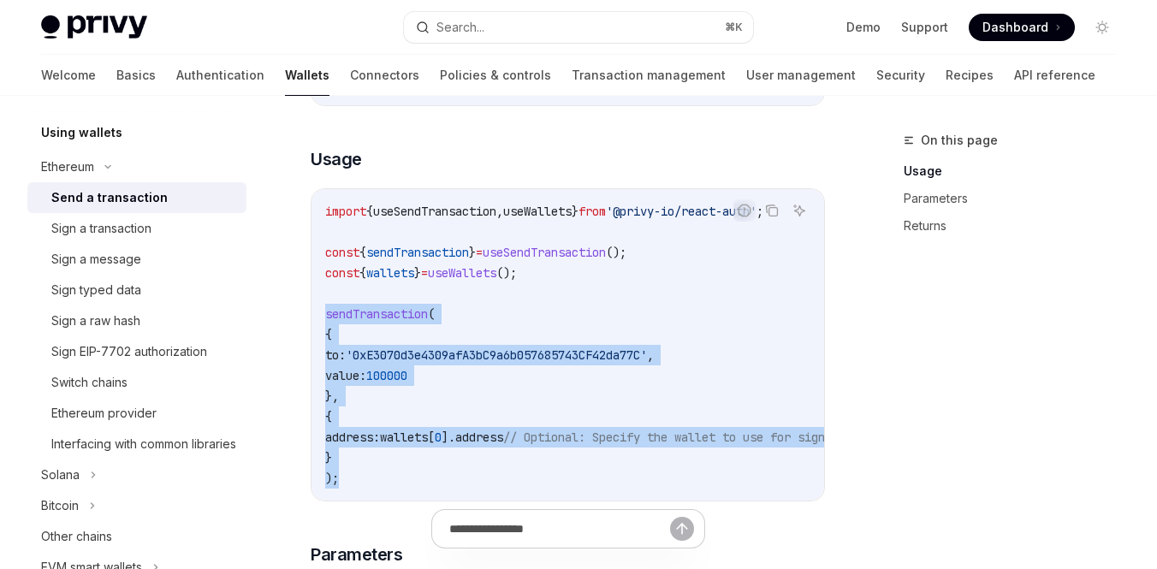
drag, startPoint x: 325, startPoint y: 322, endPoint x: 394, endPoint y: 477, distance: 170.1
click at [394, 477] on code "import { useSendTransaction , useWallets } from '@privy-io/react-auth' ; const …" at bounding box center [773, 344] width 897 height 287
copy code "sendTransaction ( { to: '0xE3070d3e4309afA3bC9a6b057685743CF42da77C' , value: 1…"
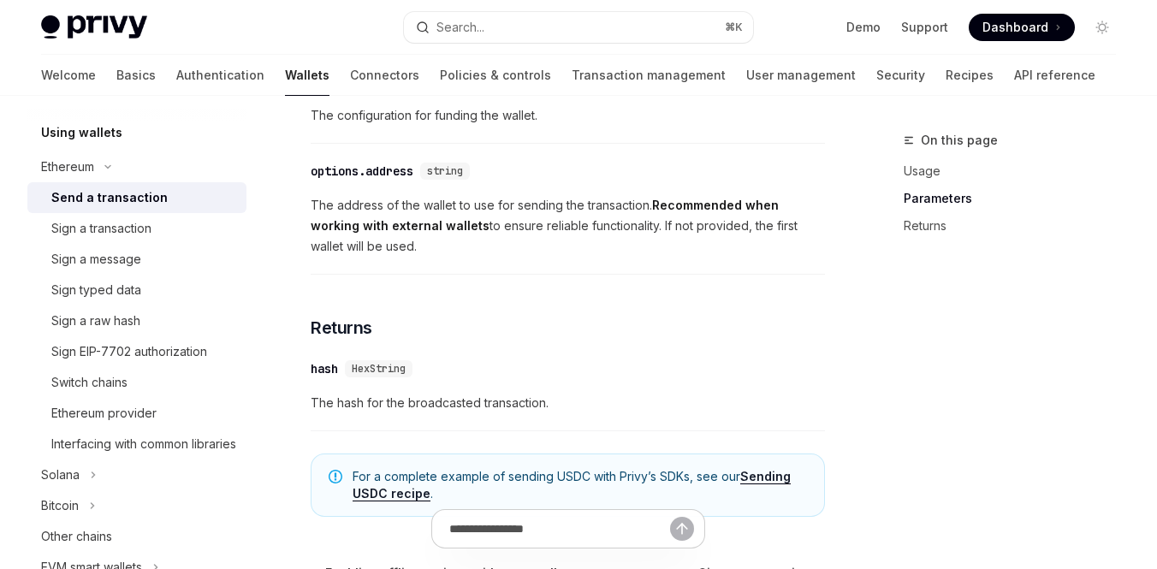
scroll to position [1087, 0]
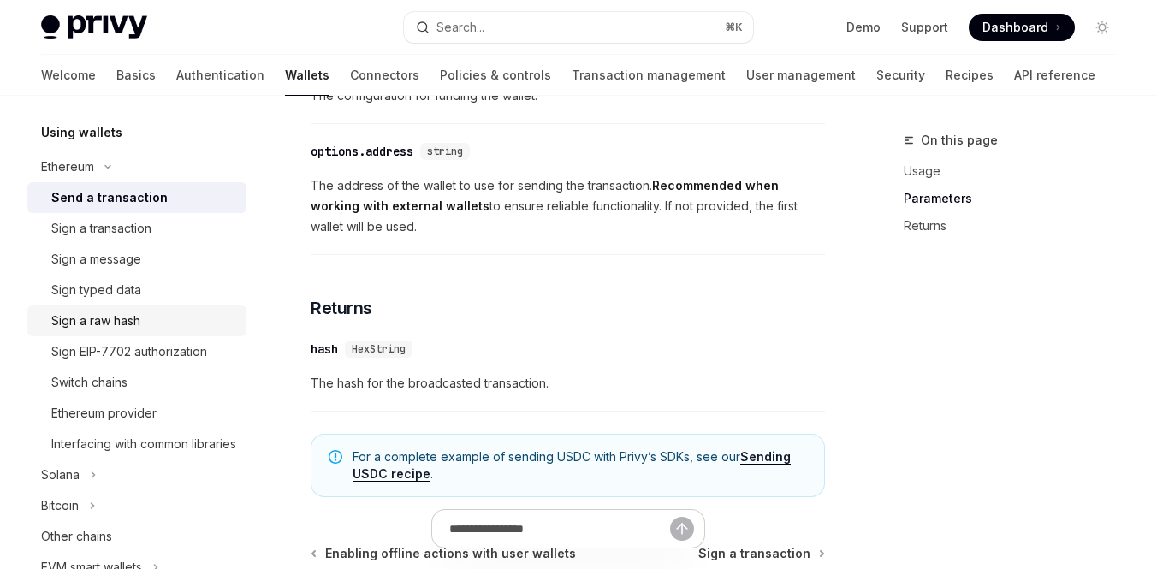
click at [135, 325] on div "Sign a raw hash" at bounding box center [95, 321] width 89 height 21
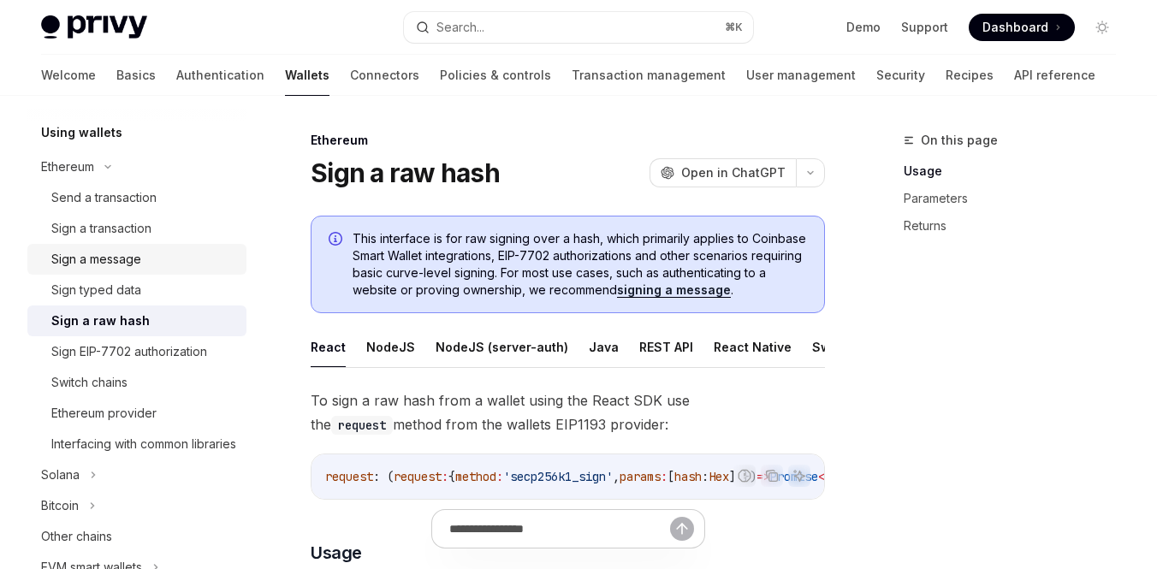
click at [115, 256] on div "Sign a message" at bounding box center [96, 259] width 90 height 21
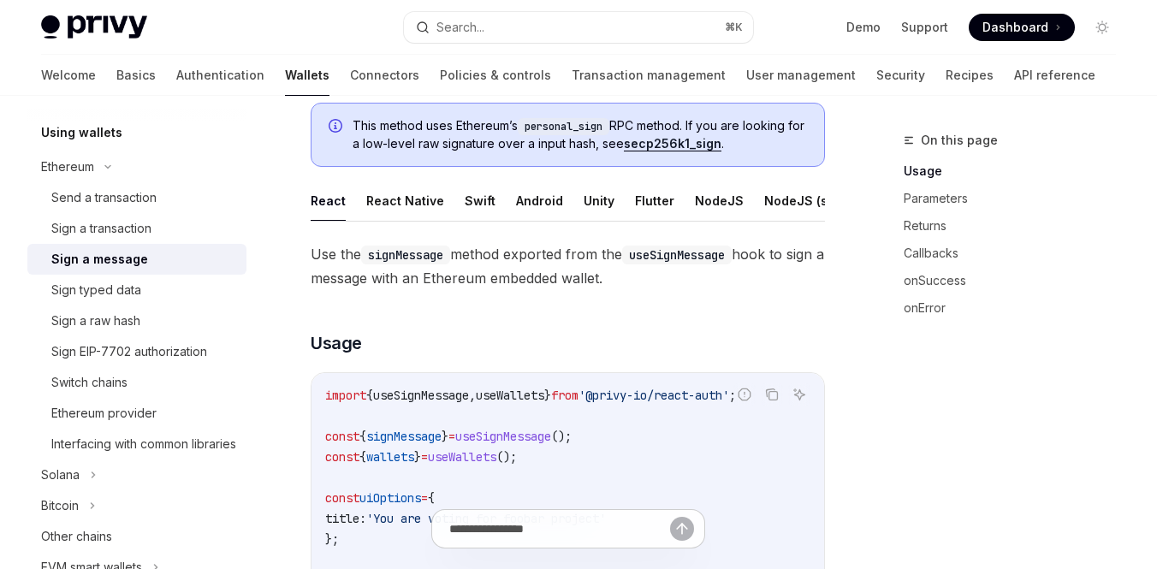
scroll to position [131, 0]
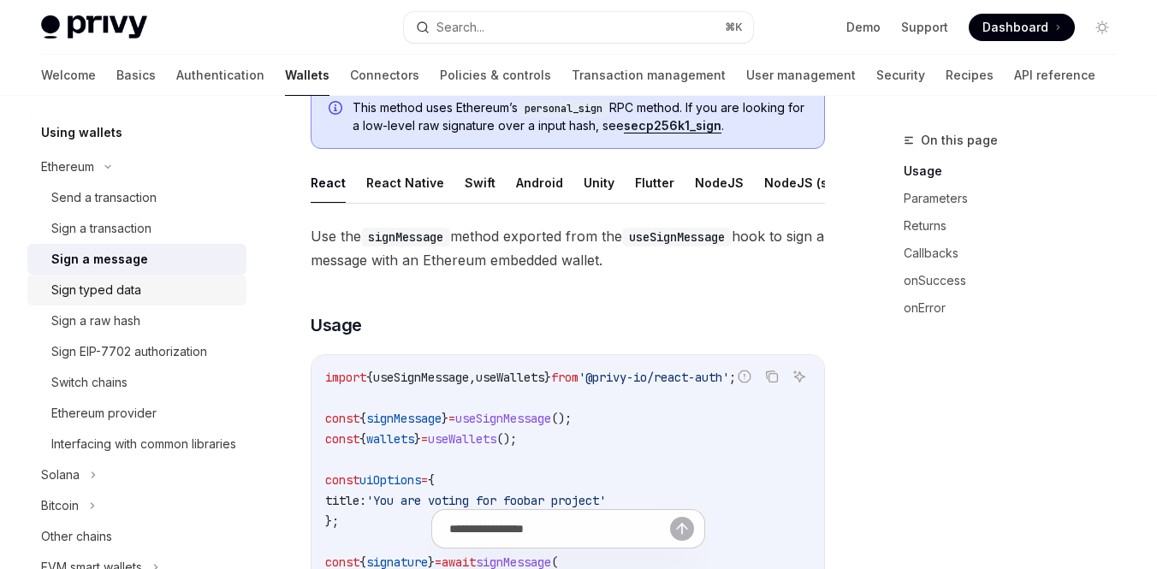
click at [144, 304] on link "Sign typed data" at bounding box center [136, 290] width 219 height 31
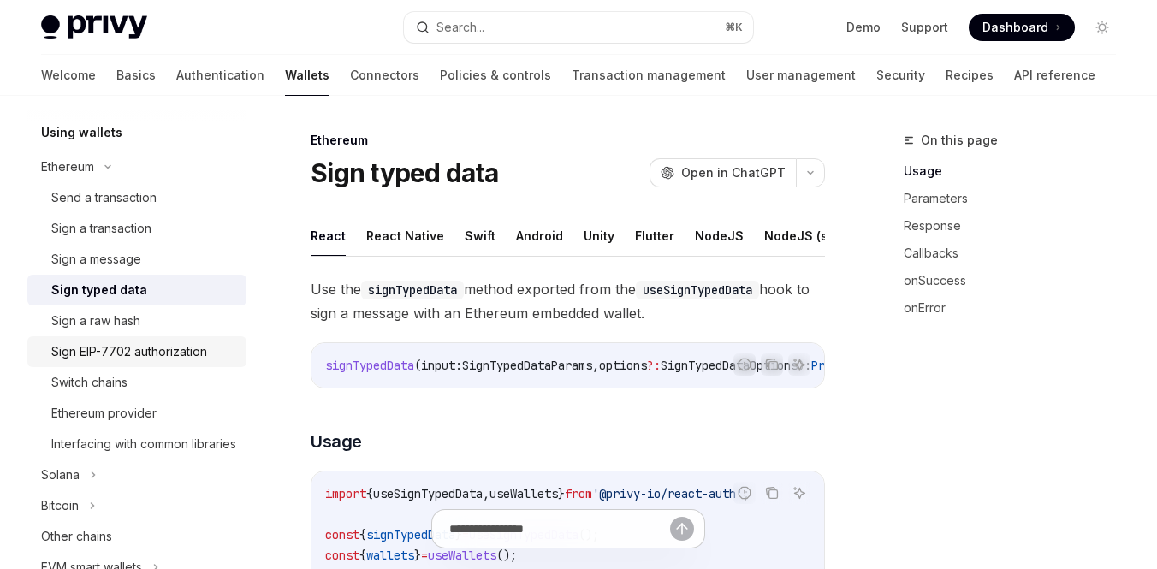
click at [136, 351] on div "Sign EIP-7702 authorization" at bounding box center [129, 351] width 156 height 21
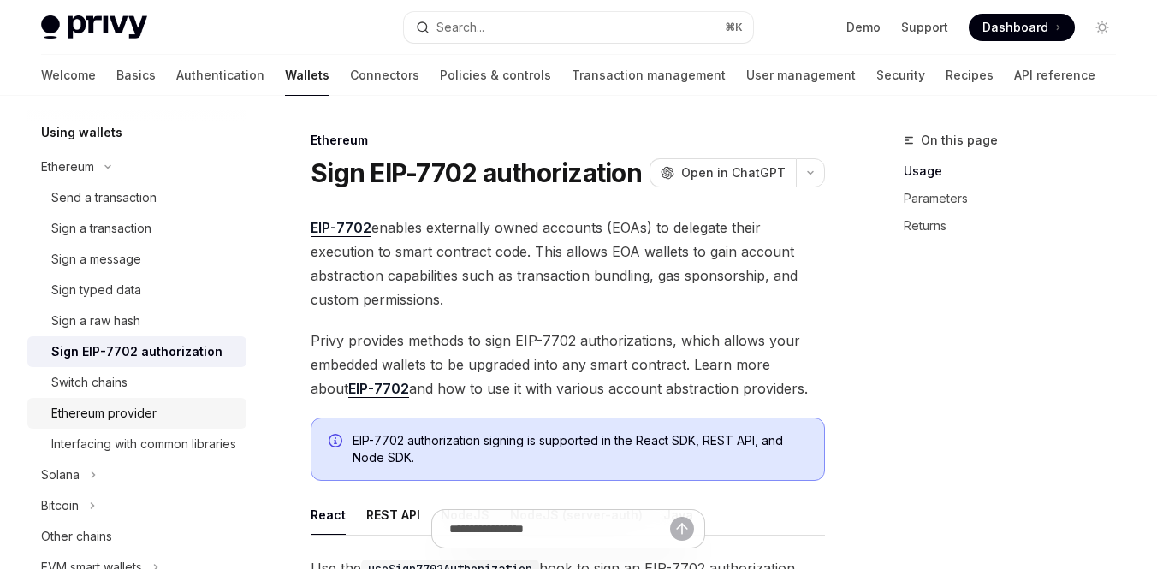
click at [130, 401] on link "Ethereum provider" at bounding box center [136, 413] width 219 height 31
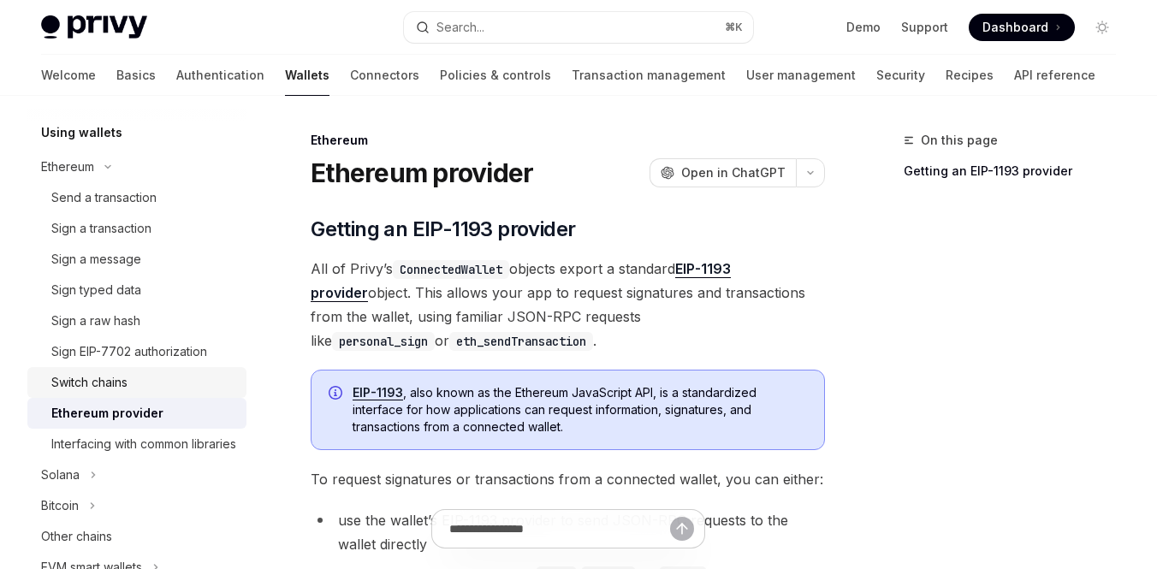
click at [109, 383] on div "Switch chains" at bounding box center [89, 382] width 76 height 21
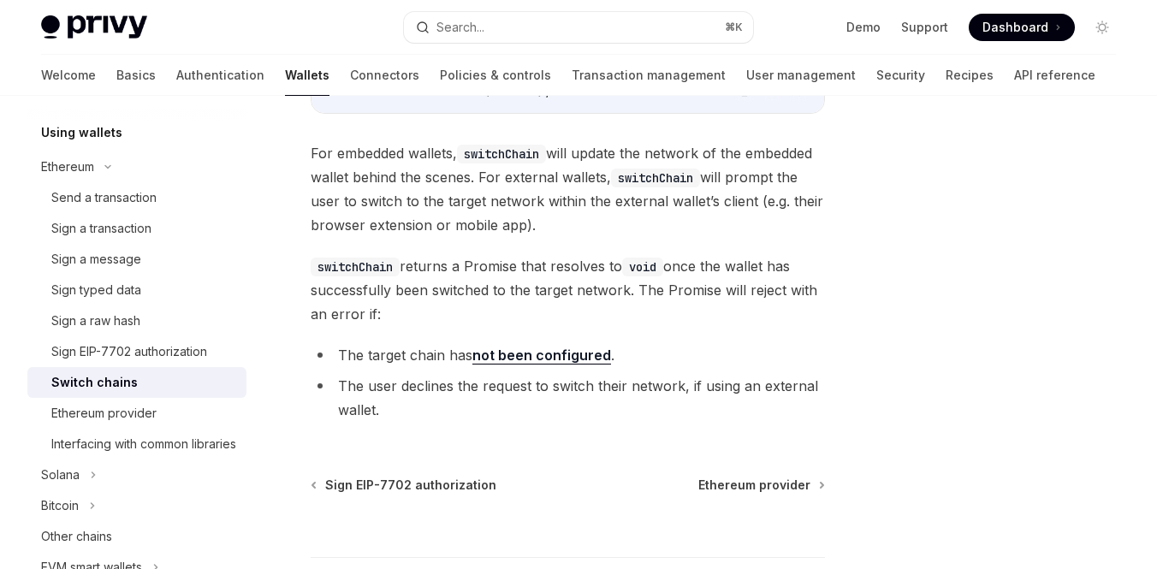
scroll to position [461, 0]
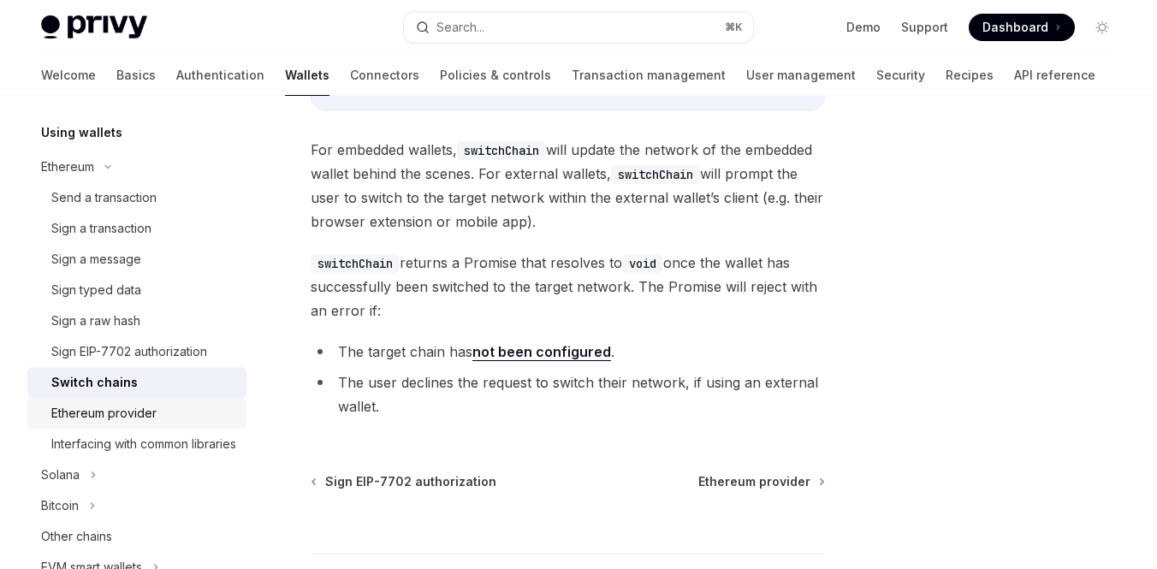
click at [136, 412] on div "Ethereum provider" at bounding box center [103, 413] width 105 height 21
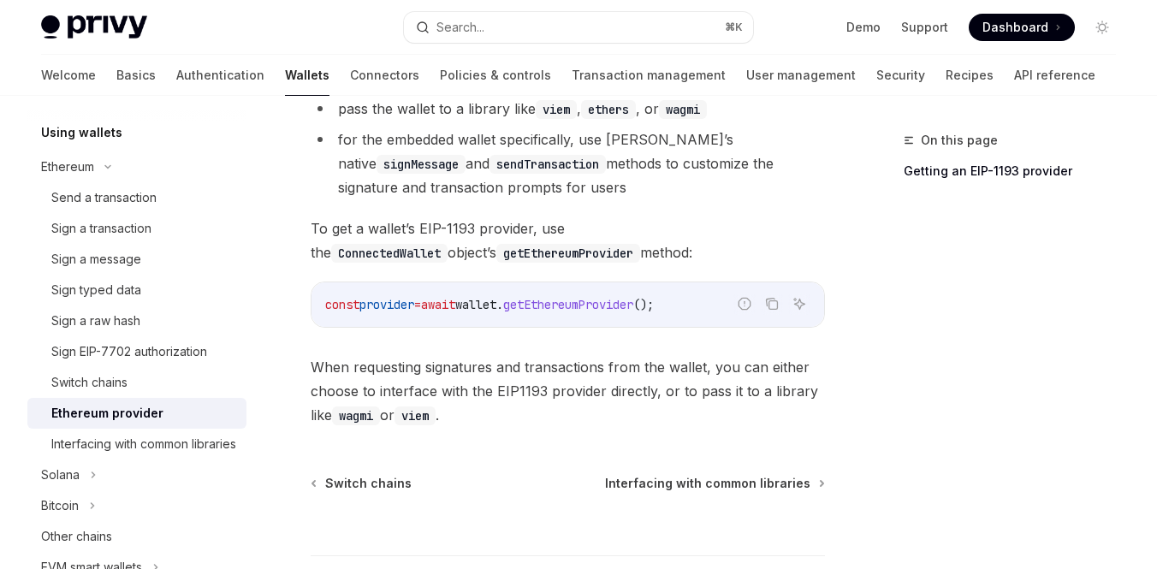
scroll to position [445, 0]
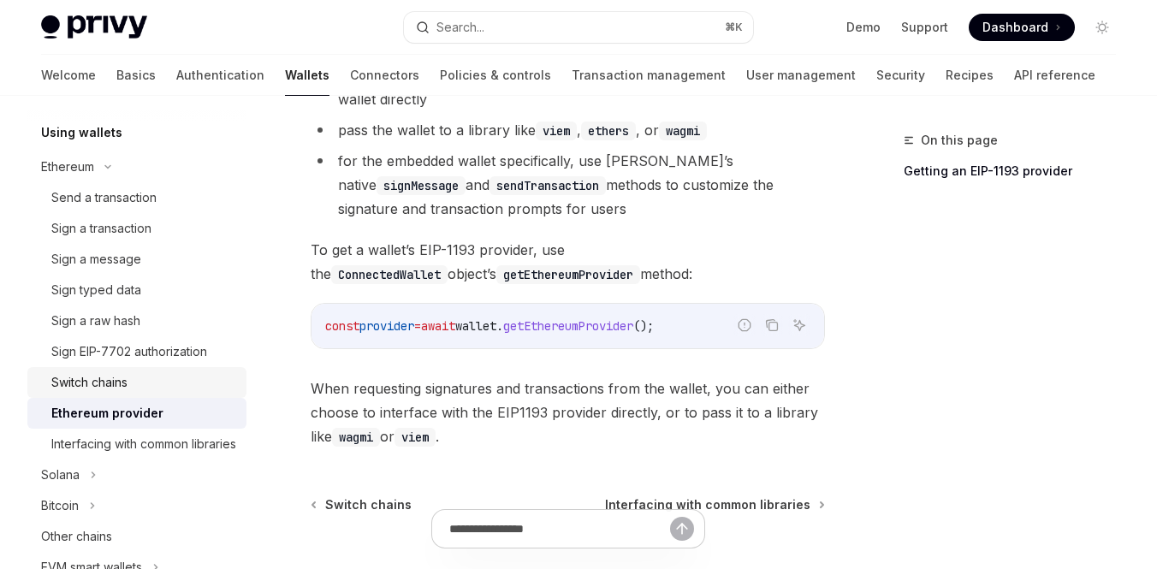
click at [142, 375] on div "Switch chains" at bounding box center [143, 382] width 185 height 21
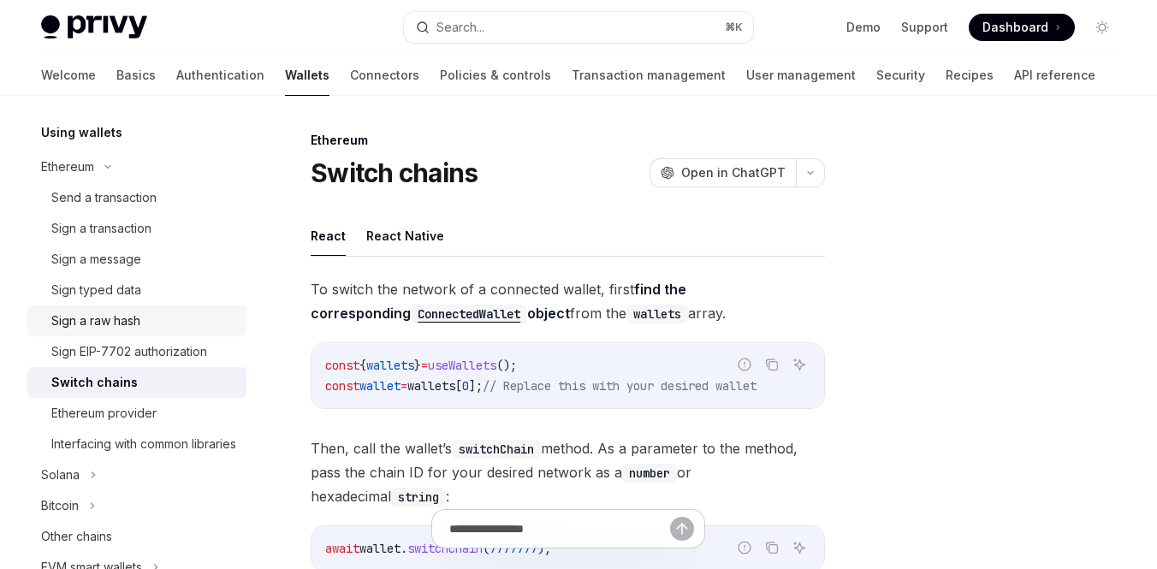
click at [150, 322] on div "Sign a raw hash" at bounding box center [143, 321] width 185 height 21
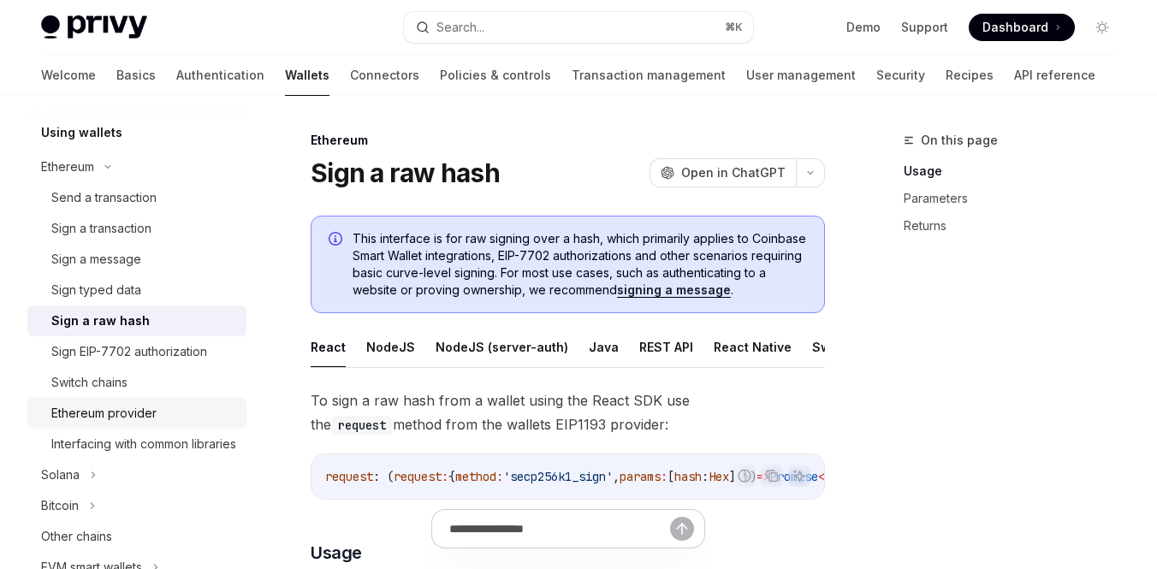
click at [128, 414] on div "Ethereum provider" at bounding box center [103, 413] width 105 height 21
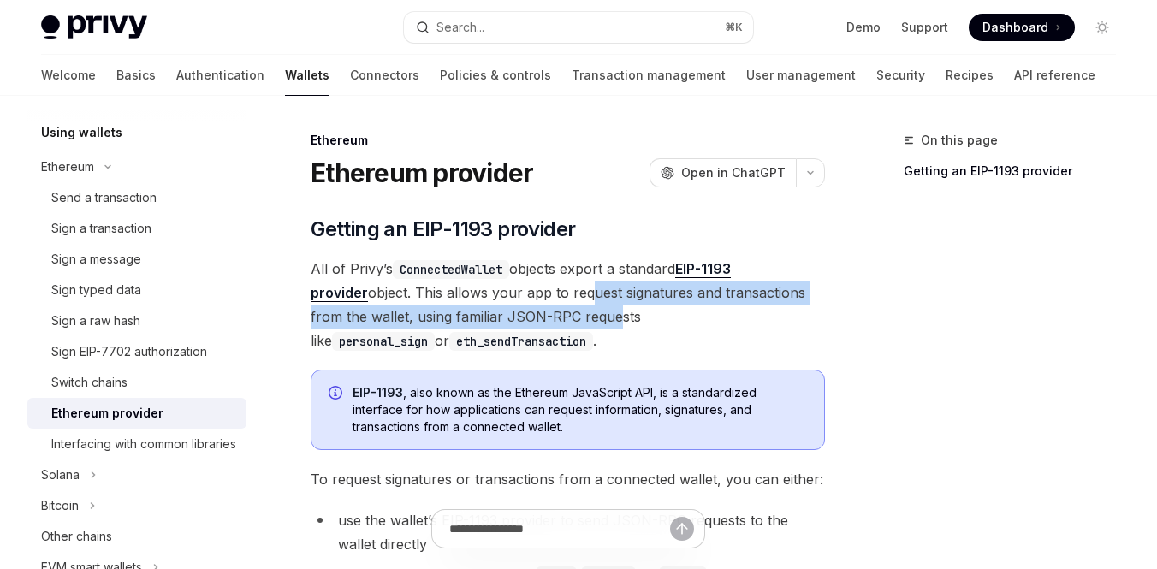
drag, startPoint x: 523, startPoint y: 293, endPoint x: 552, endPoint y: 318, distance: 38.2
click at [552, 318] on span "All of Privy’s ConnectedWallet objects export a standard EIP-1193 provider obje…" at bounding box center [568, 305] width 514 height 96
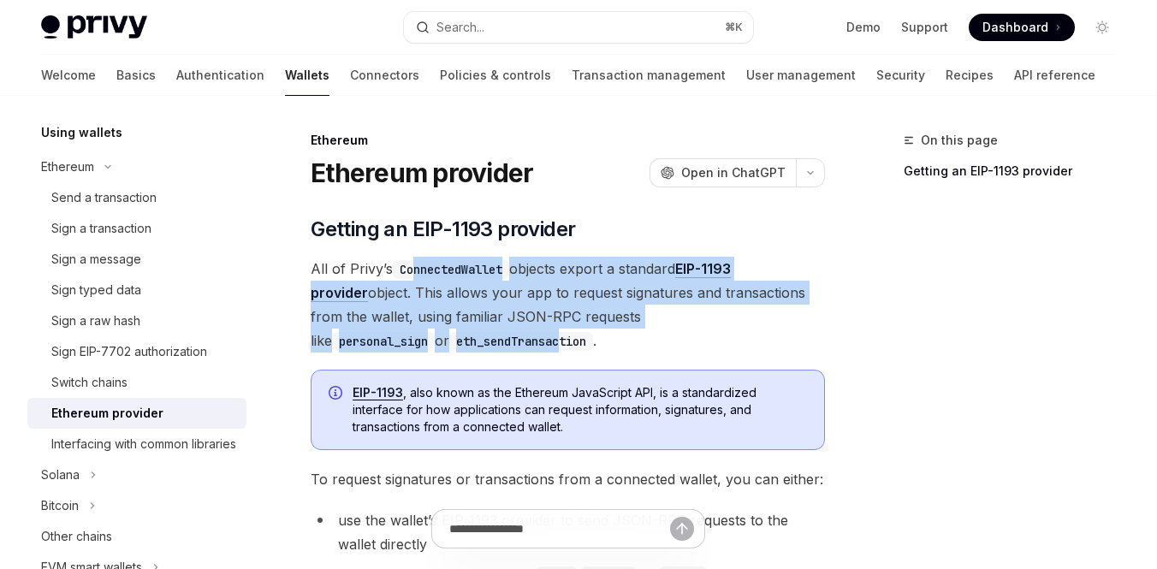
drag, startPoint x: 428, startPoint y: 340, endPoint x: 414, endPoint y: 274, distance: 68.1
click at [415, 274] on span "All of Privy’s ConnectedWallet objects export a standard EIP-1193 provider obje…" at bounding box center [568, 305] width 514 height 96
click at [414, 274] on code "ConnectedWallet" at bounding box center [451, 269] width 116 height 19
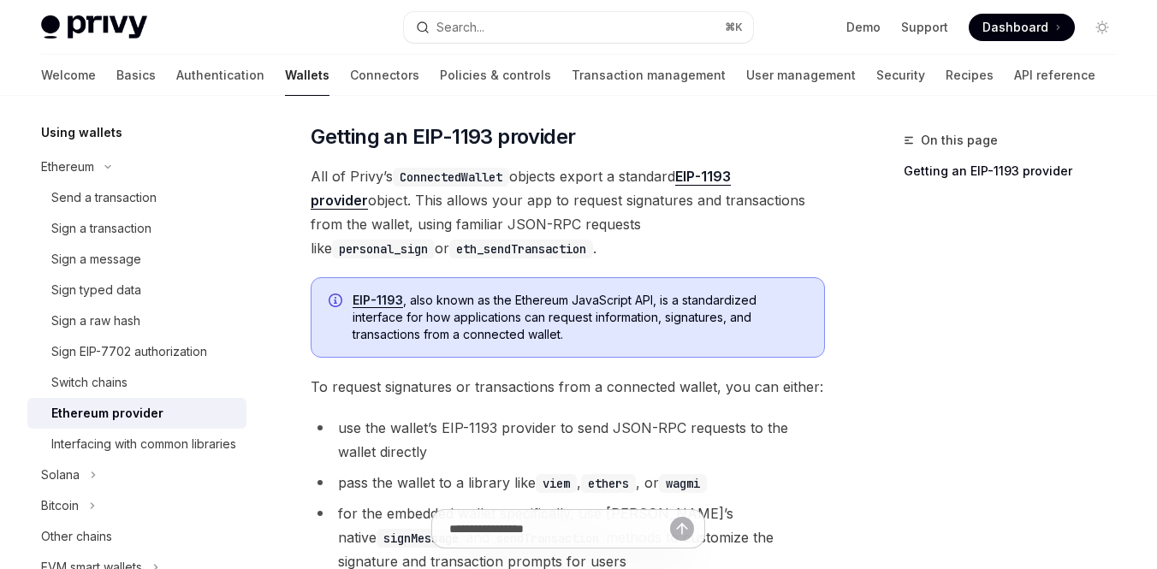
scroll to position [99, 0]
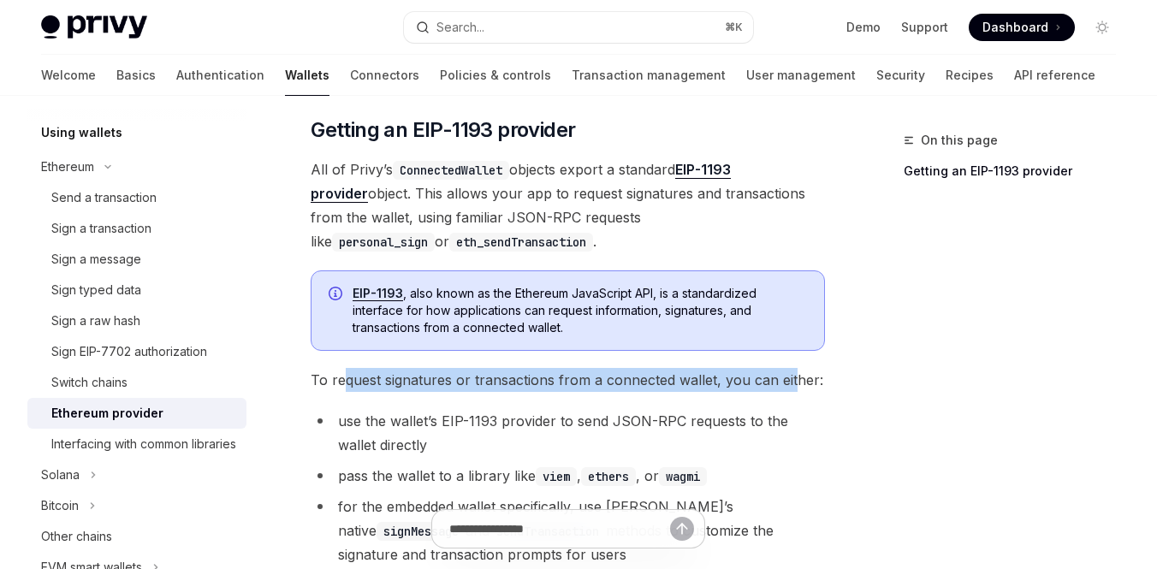
drag, startPoint x: 343, startPoint y: 383, endPoint x: 791, endPoint y: 382, distance: 448.3
click at [791, 382] on span "To request signatures or transactions from a connected wallet, you can either:" at bounding box center [568, 380] width 514 height 24
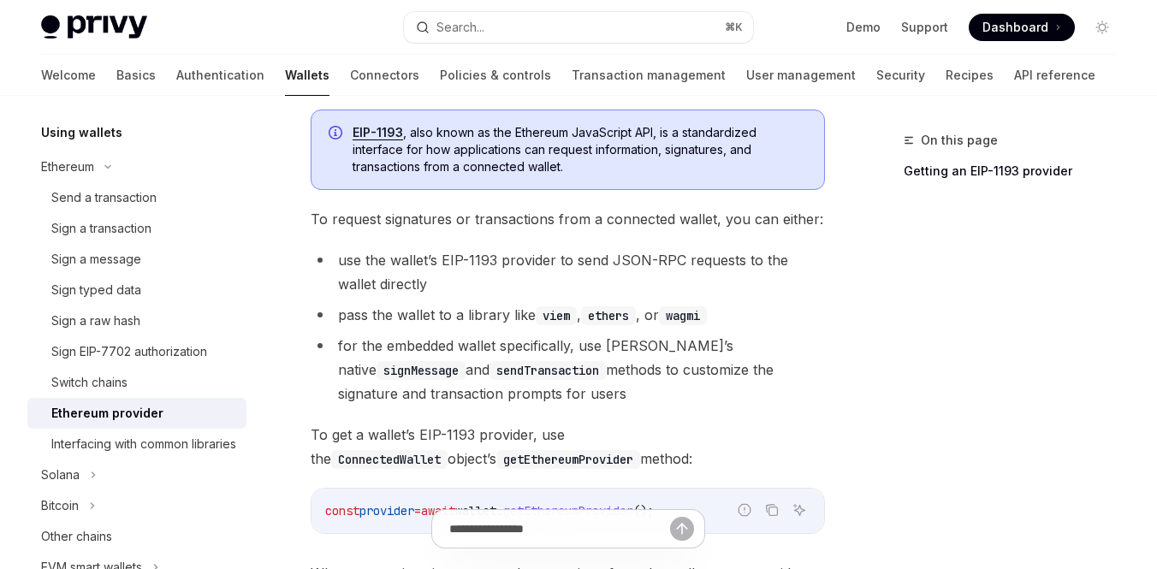
scroll to position [265, 0]
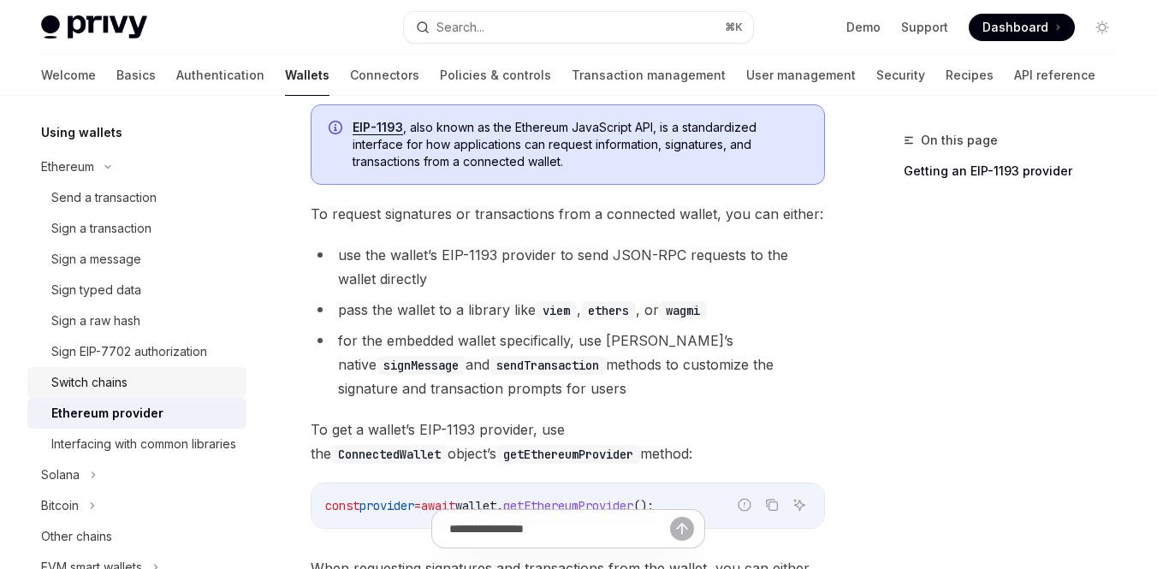
click at [137, 388] on div "Switch chains" at bounding box center [143, 382] width 185 height 21
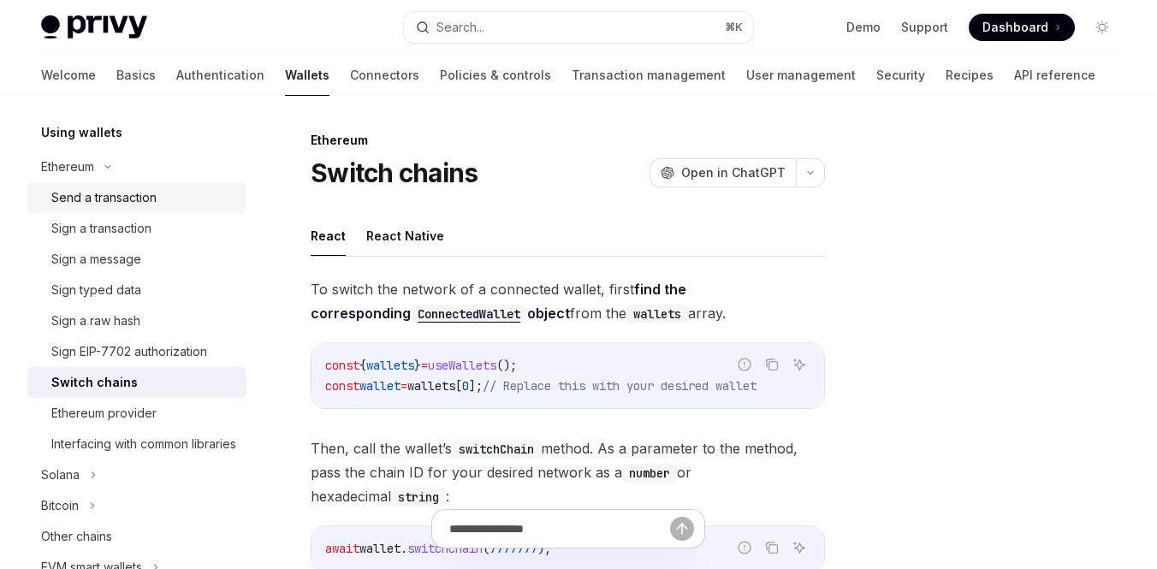
click at [128, 200] on div "Send a transaction" at bounding box center [103, 197] width 105 height 21
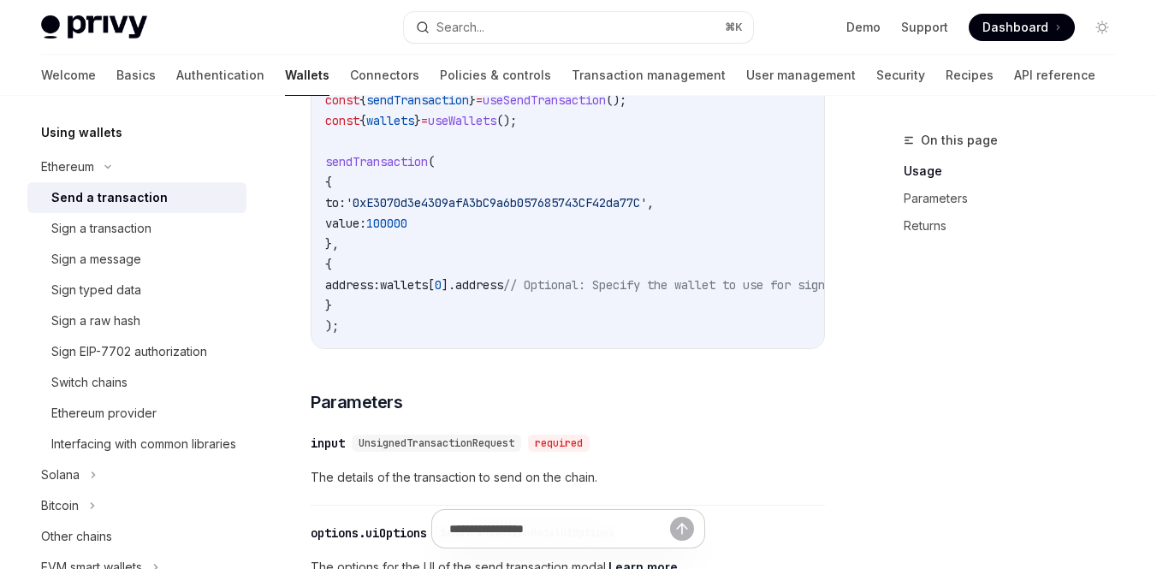
scroll to position [443, 0]
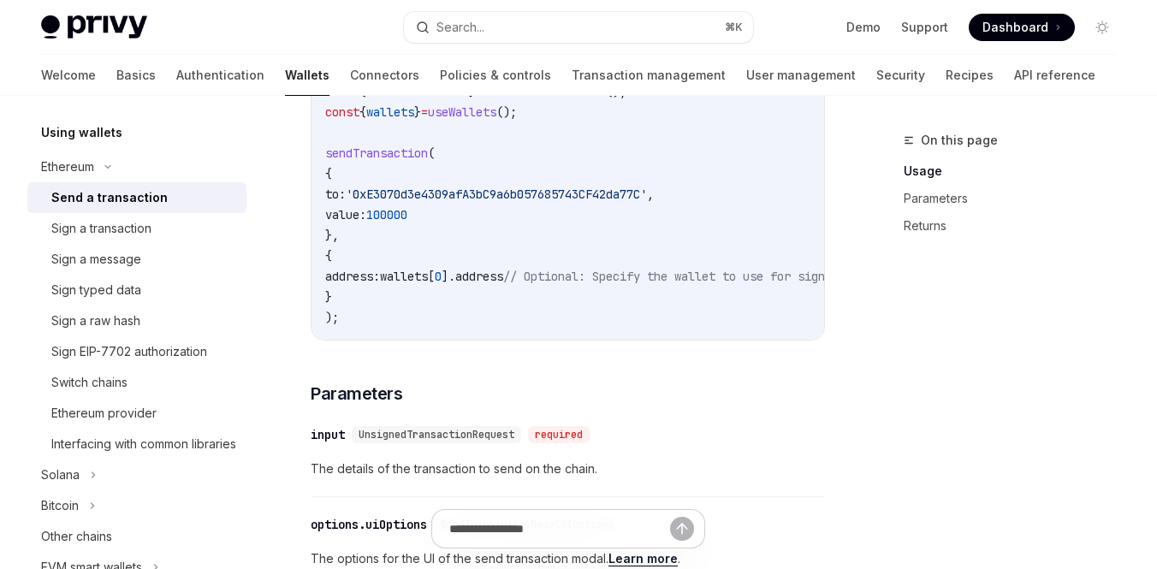
click at [435, 202] on span "'0xE3070d3e4309afA3bC9a6b057685743CF42da77C'" at bounding box center [496, 193] width 301 height 15
click at [445, 202] on span "'0xE3070d3e4309afA3bC9a6b057685743CF42da77C'" at bounding box center [496, 193] width 301 height 15
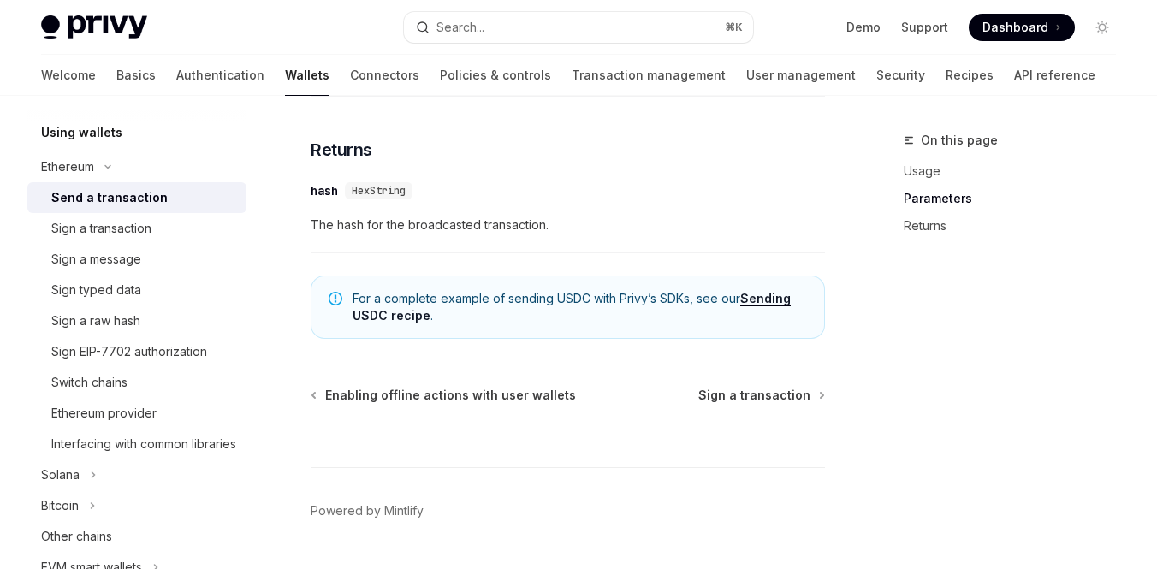
scroll to position [1252, 0]
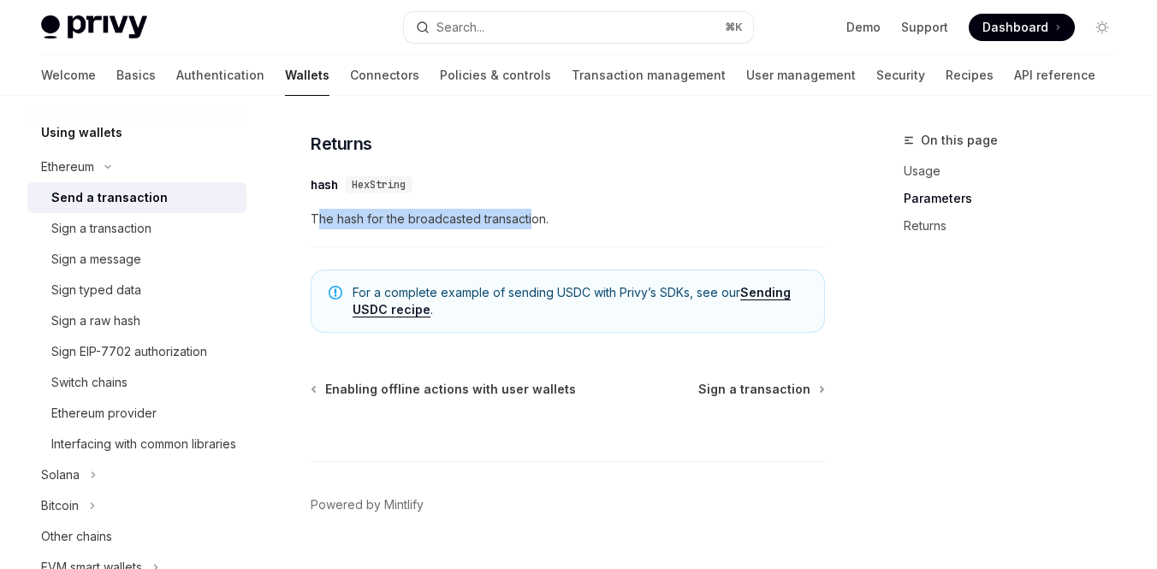
drag, startPoint x: 322, startPoint y: 234, endPoint x: 531, endPoint y: 234, distance: 209.6
click at [531, 229] on span "The hash for the broadcasted transaction." at bounding box center [568, 219] width 514 height 21
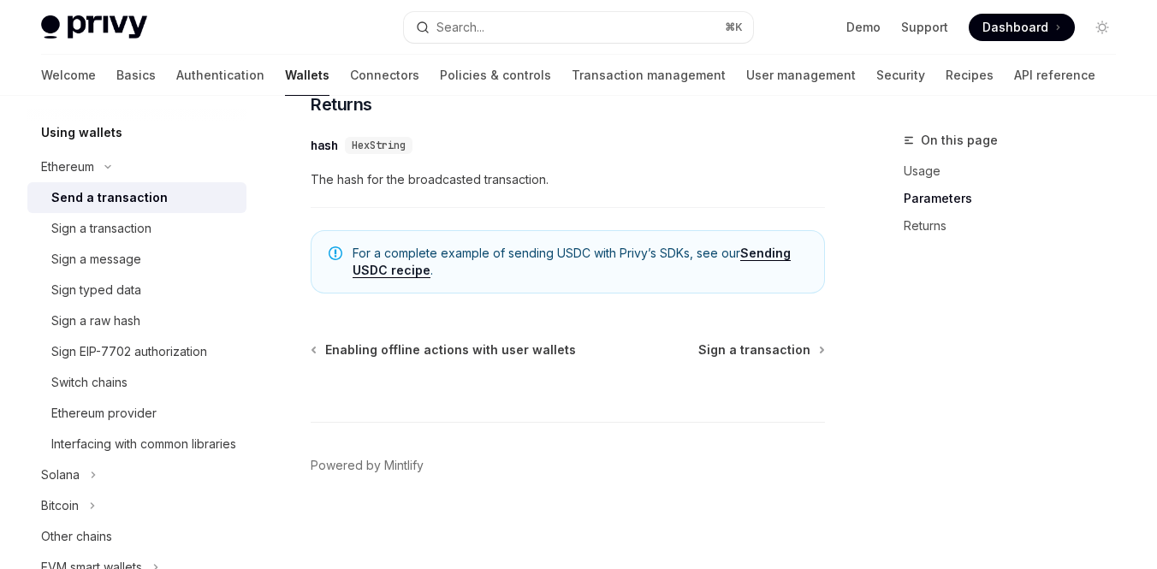
scroll to position [1306, 0]
click at [149, 227] on div "Sign a transaction" at bounding box center [101, 228] width 100 height 21
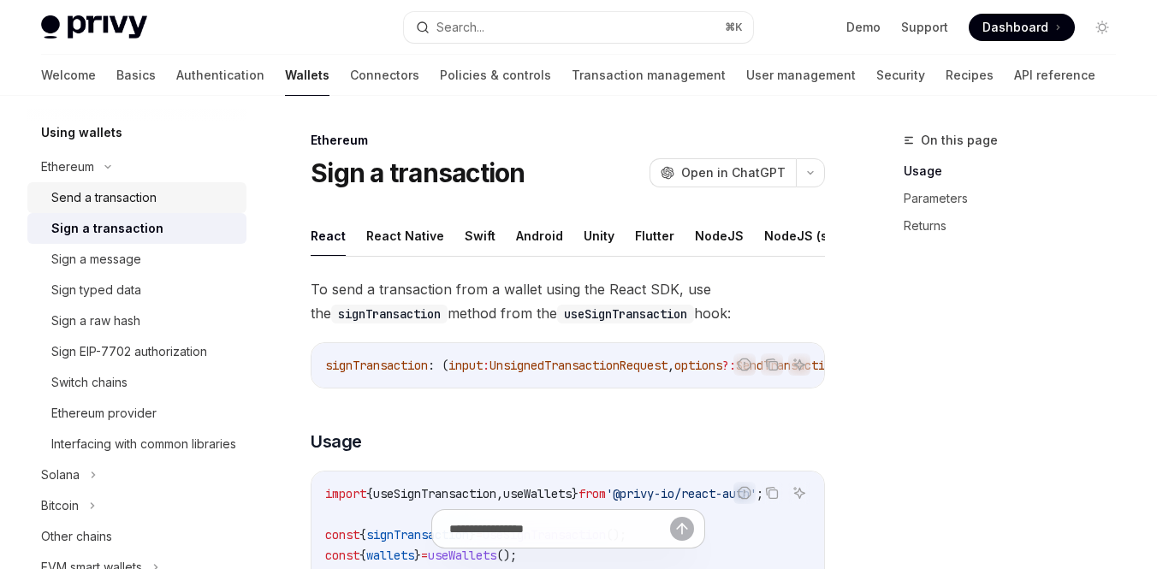
click at [130, 204] on div "Send a transaction" at bounding box center [103, 197] width 105 height 21
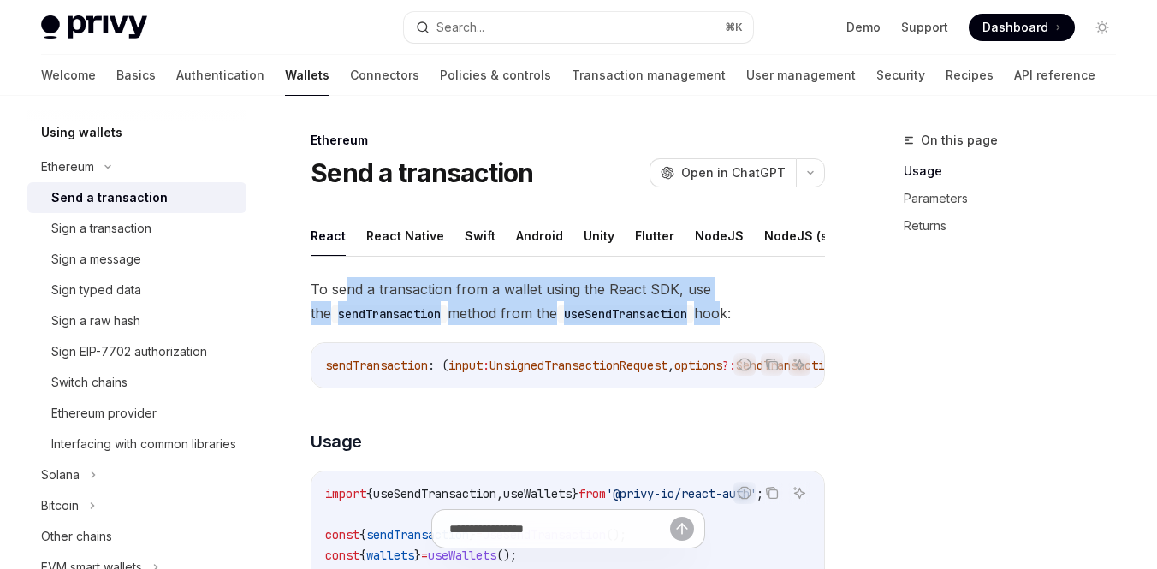
drag, startPoint x: 346, startPoint y: 294, endPoint x: 712, endPoint y: 311, distance: 365.6
click at [712, 311] on span "To send a transaction from a wallet using the React SDK, use the sendTransactio…" at bounding box center [568, 301] width 514 height 48
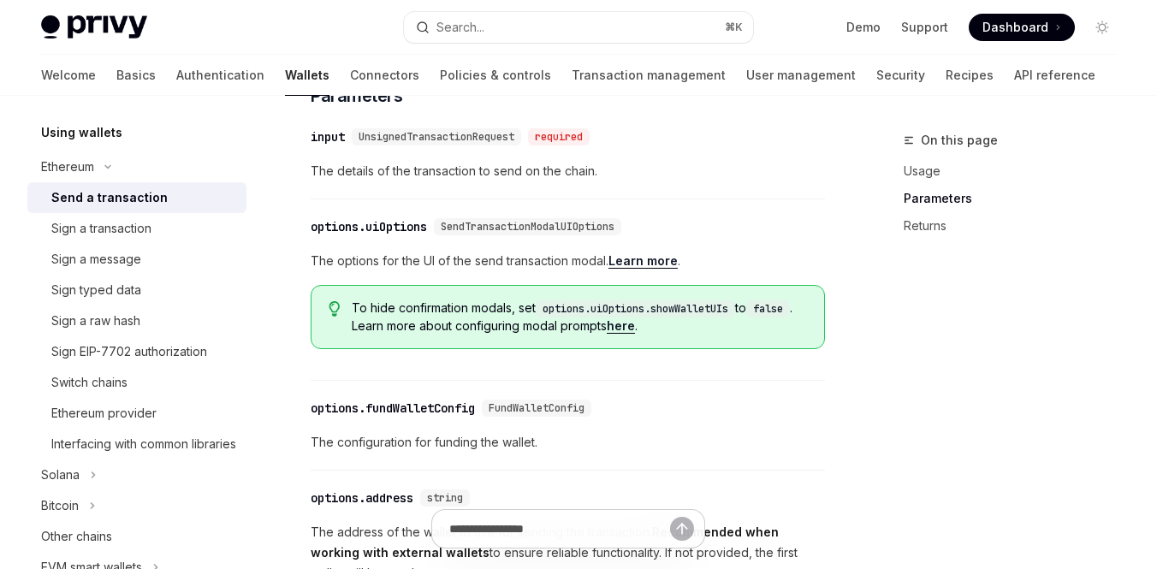
scroll to position [735, 0]
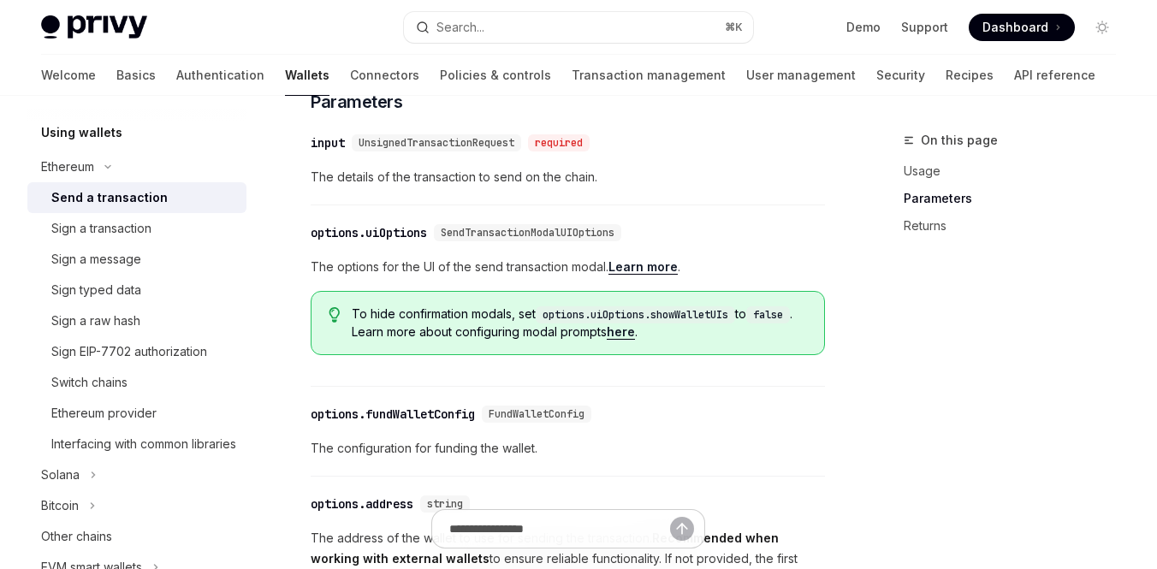
click at [385, 150] on span "UnsignedTransactionRequest" at bounding box center [436, 143] width 156 height 14
click at [328, 151] on div "input" at bounding box center [328, 142] width 34 height 17
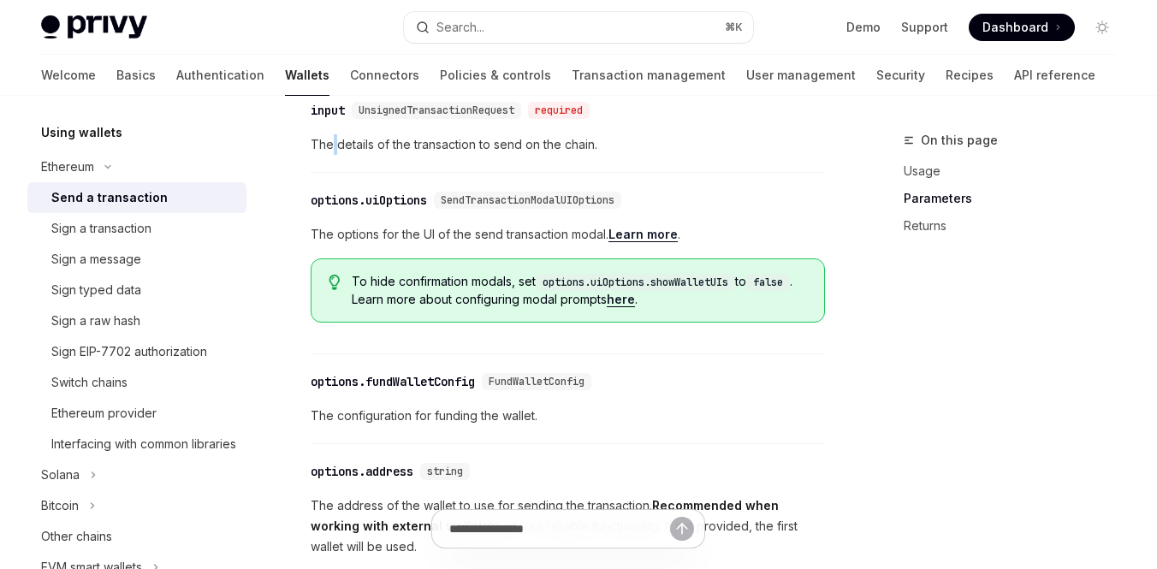
click at [328, 155] on span "The details of the transaction to send on the chain." at bounding box center [568, 144] width 514 height 21
click at [327, 118] on div "input" at bounding box center [328, 109] width 34 height 17
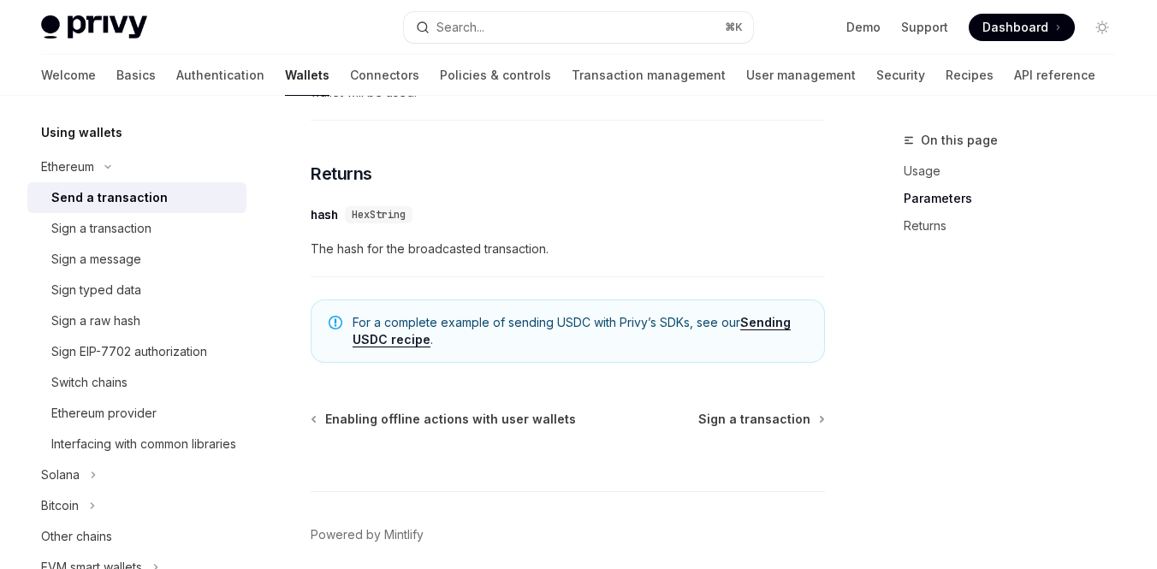
scroll to position [1229, 0]
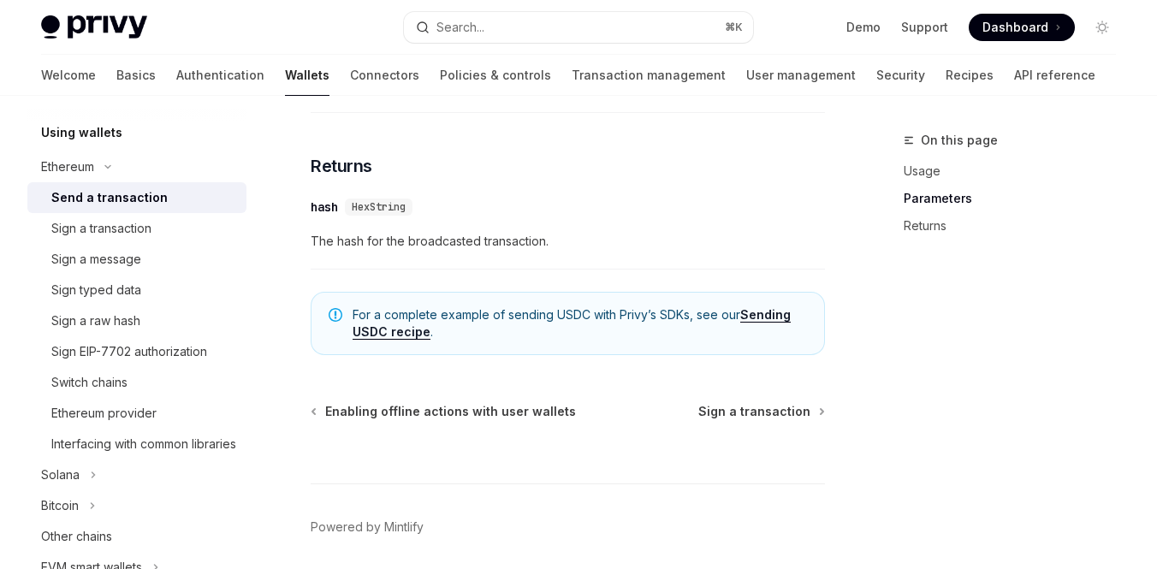
click at [408, 340] on link "Sending USDC recipe" at bounding box center [571, 323] width 438 height 33
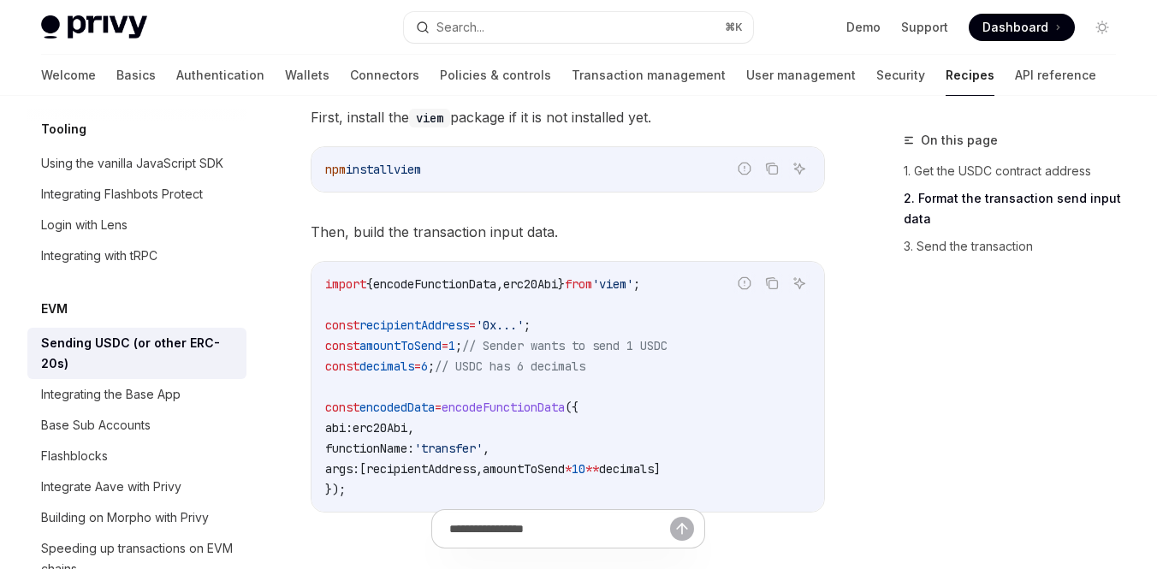
scroll to position [943, 0]
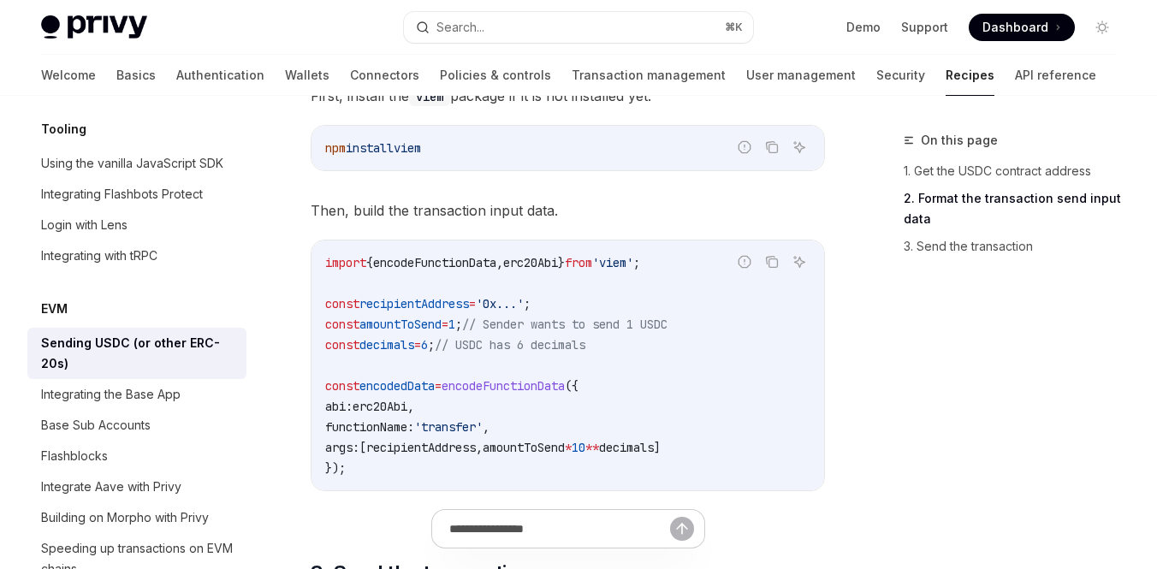
click at [407, 399] on span "erc20Abi" at bounding box center [379, 406] width 55 height 15
click at [399, 399] on span "erc20Abi" at bounding box center [379, 406] width 55 height 15
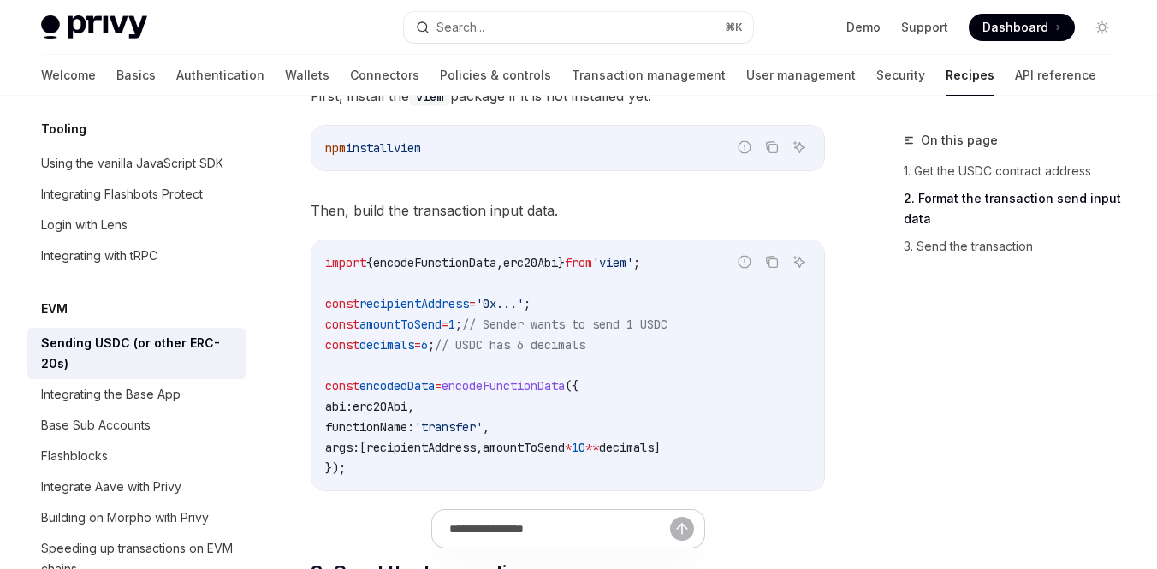
click at [399, 399] on span "erc20Abi" at bounding box center [379, 406] width 55 height 15
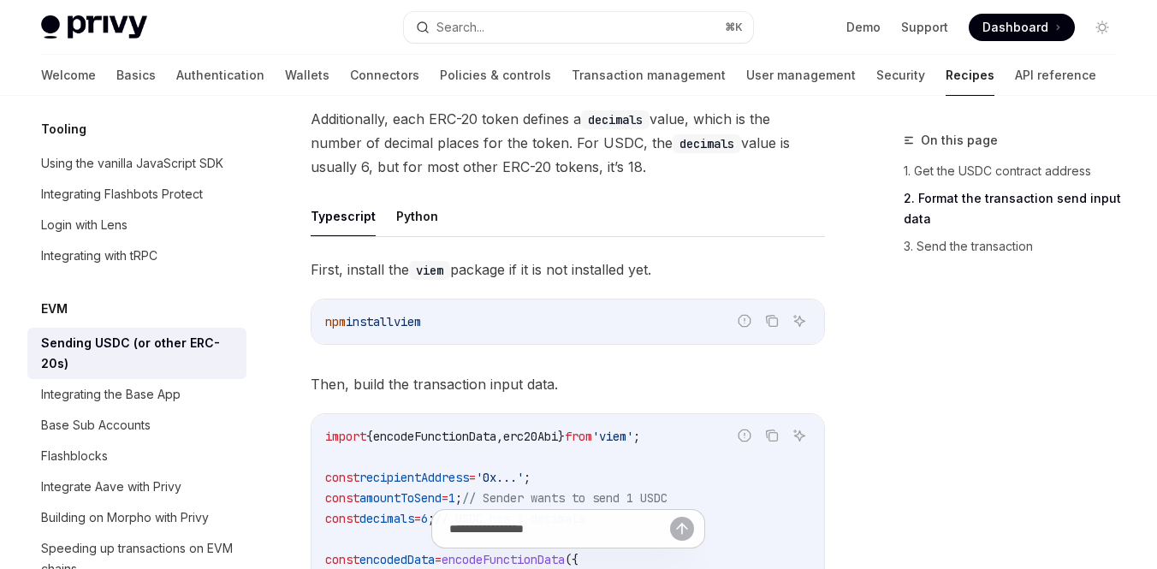
scroll to position [767, 0]
click at [410, 201] on button "Python" at bounding box center [417, 218] width 42 height 40
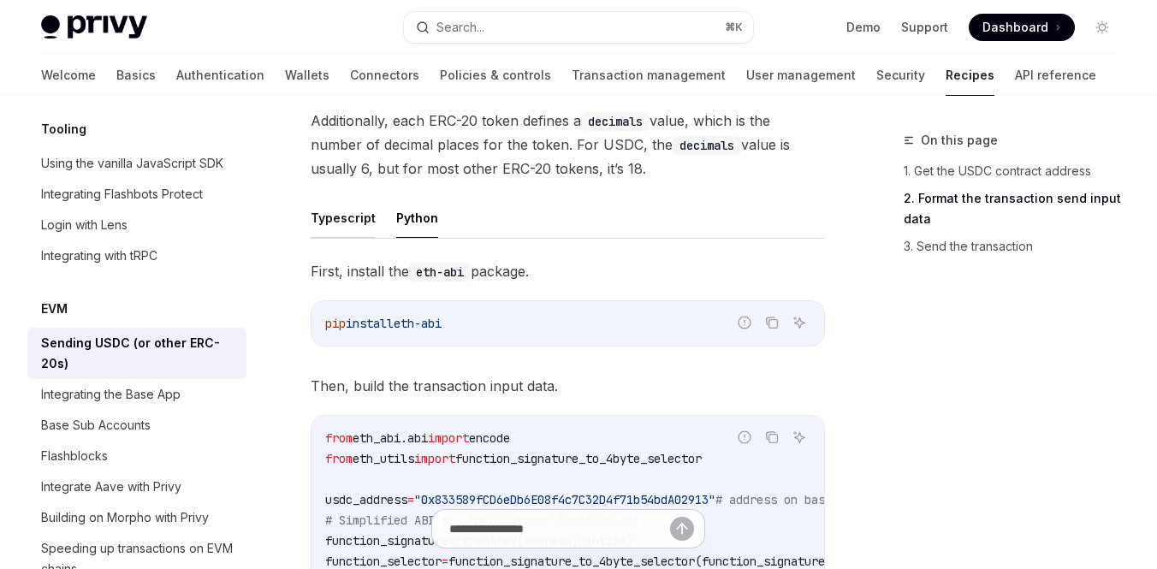
click at [341, 200] on button "Typescript" at bounding box center [343, 218] width 65 height 40
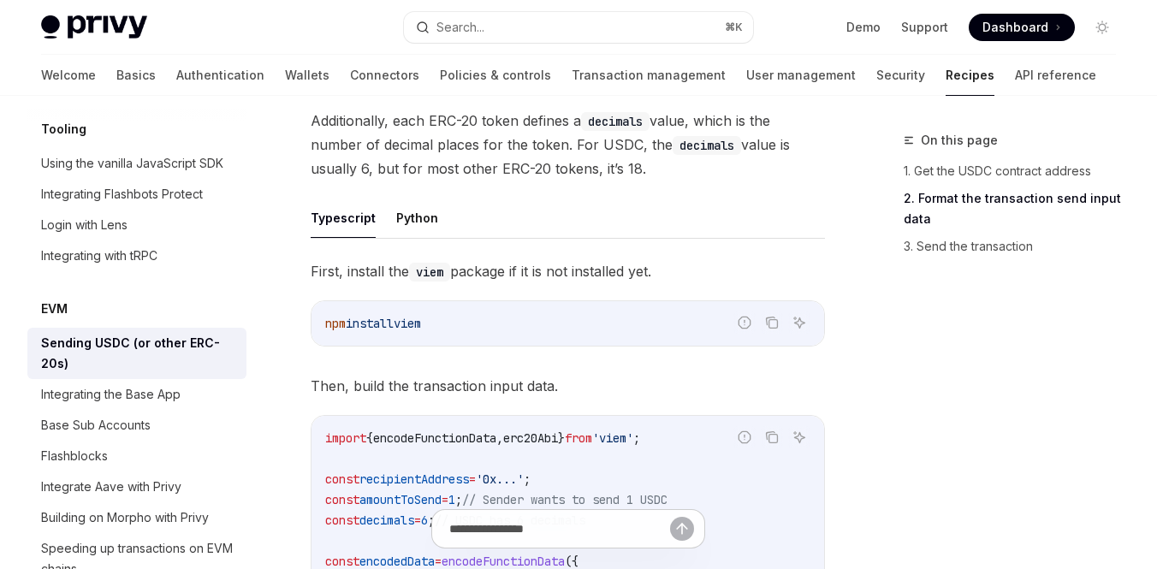
drag, startPoint x: 452, startPoint y: 299, endPoint x: 327, endPoint y: 303, distance: 125.0
click at [327, 313] on code "npm install viem" at bounding box center [567, 323] width 485 height 21
copy span "npm install viem"
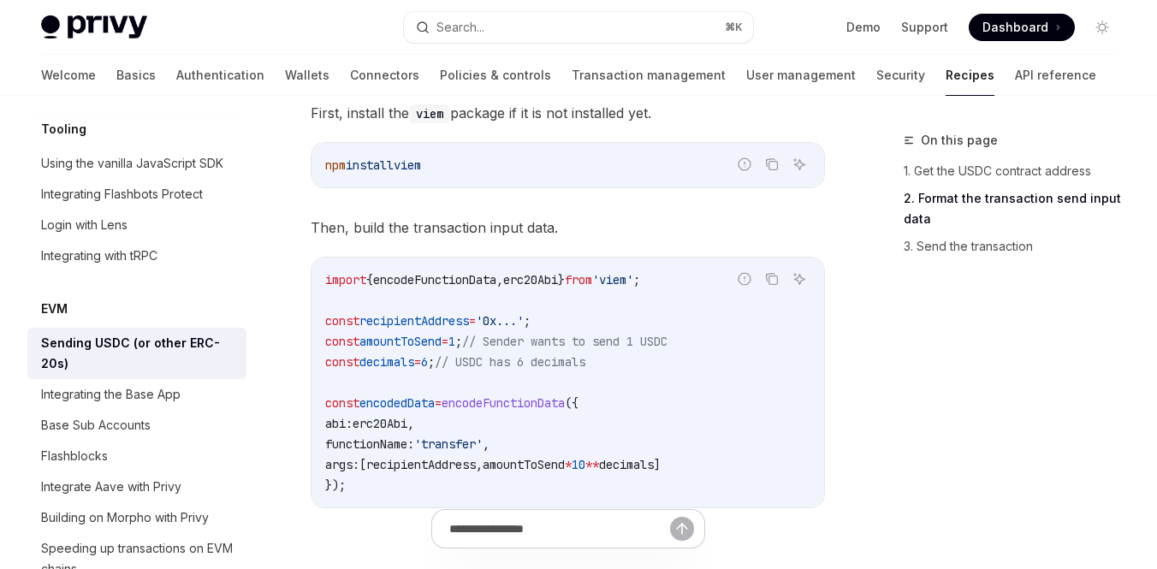
scroll to position [936, 0]
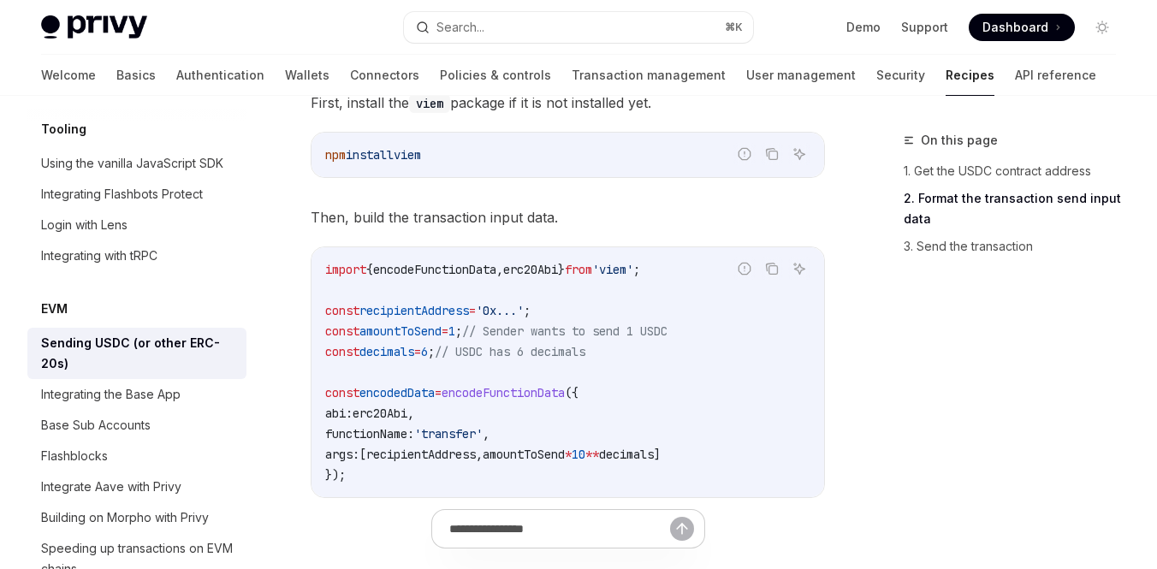
click at [407, 405] on span "erc20Abi" at bounding box center [379, 412] width 55 height 15
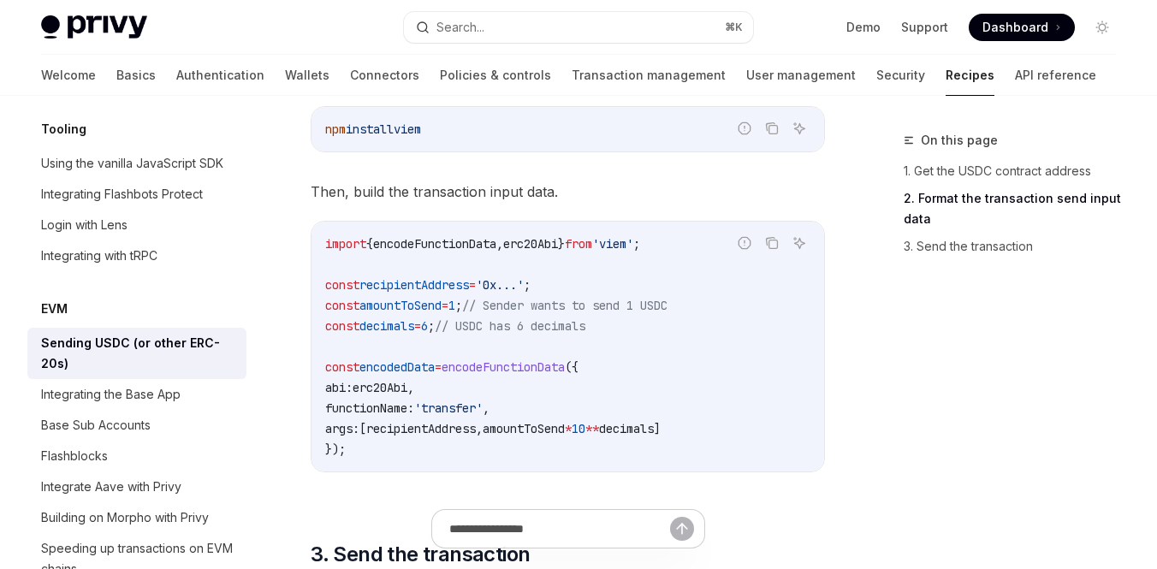
scroll to position [946, 0]
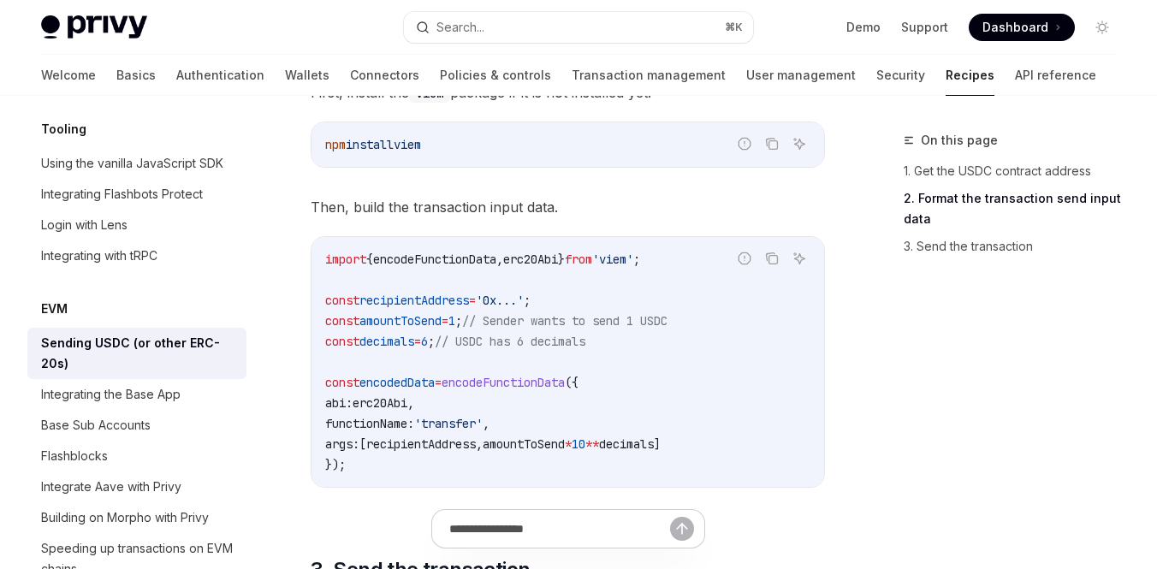
click at [375, 447] on code "import { encodeFunctionData , erc20Abi } from 'viem' ; const recipientAddress =…" at bounding box center [567, 362] width 485 height 226
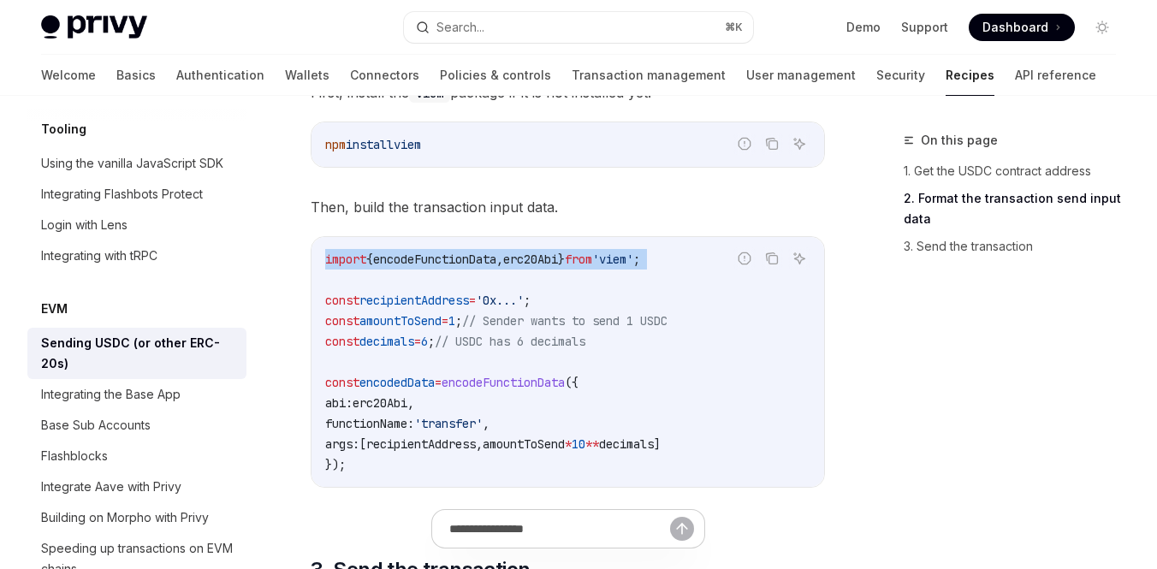
drag, startPoint x: 324, startPoint y: 234, endPoint x: 689, endPoint y: 247, distance: 364.6
click at [689, 247] on div "import { encodeFunctionData , erc20Abi } from 'viem' ; const recipientAddress =…" at bounding box center [567, 362] width 512 height 250
copy code "import { encodeFunctionData , erc20Abi } from 'viem' ;"
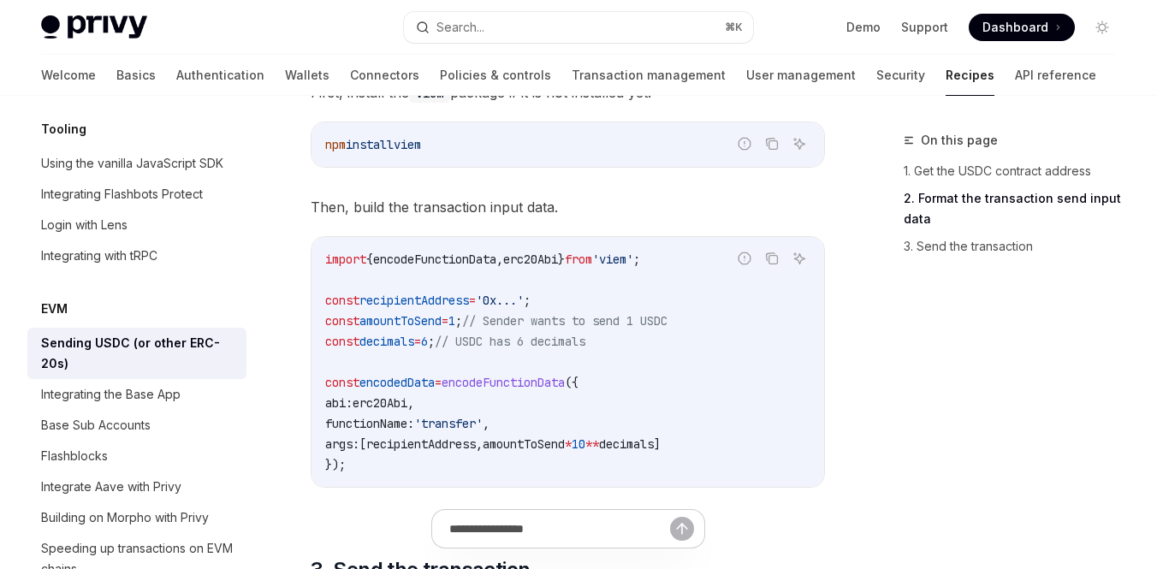
click at [406, 293] on span "recipientAddress" at bounding box center [413, 300] width 109 height 15
click at [409, 293] on span "recipientAddress" at bounding box center [413, 300] width 109 height 15
drag, startPoint x: 322, startPoint y: 295, endPoint x: 466, endPoint y: 303, distance: 144.8
click at [466, 303] on div "import { encodeFunctionData , erc20Abi } from 'viem' ; const recipientAddress =…" at bounding box center [567, 362] width 512 height 250
click at [448, 313] on span "=" at bounding box center [444, 320] width 7 height 15
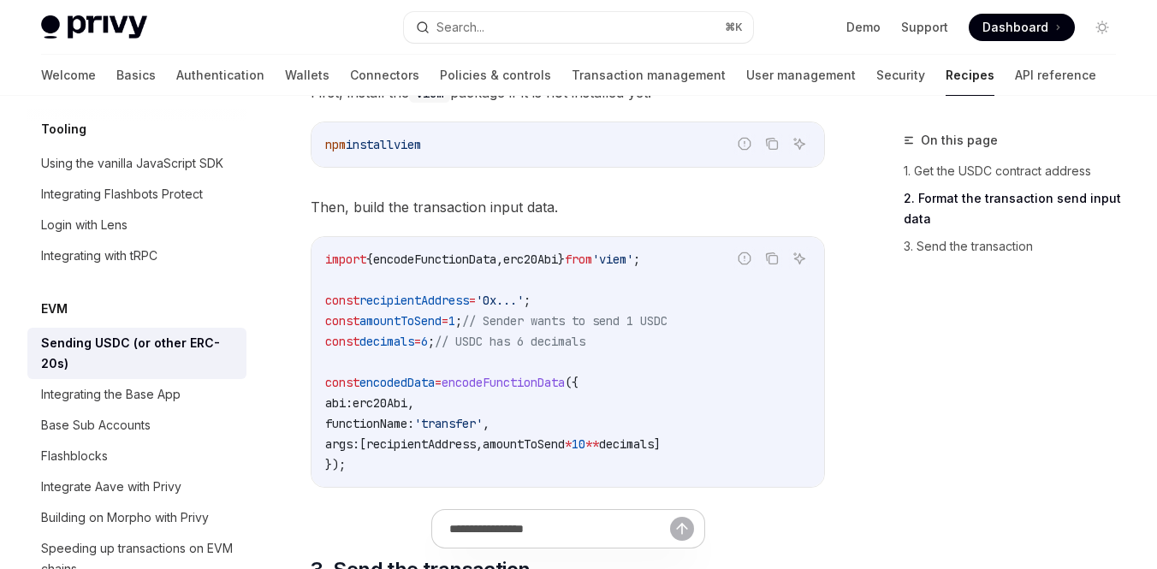
click at [327, 334] on span "const" at bounding box center [342, 341] width 34 height 15
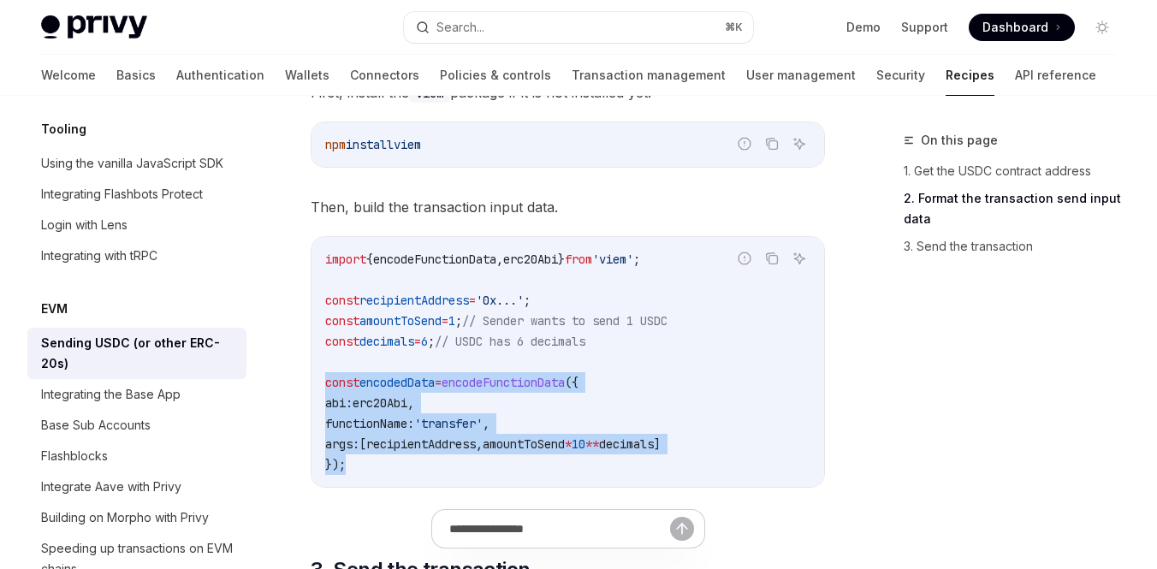
drag, startPoint x: 323, startPoint y: 353, endPoint x: 404, endPoint y: 435, distance: 115.5
click at [404, 435] on div "import { encodeFunctionData , erc20Abi } from 'viem' ; const recipientAddress =…" at bounding box center [567, 362] width 512 height 250
copy code "const encodedData = encodeFunctionData ({ abi: erc20Abi , functionName: 'transf…"
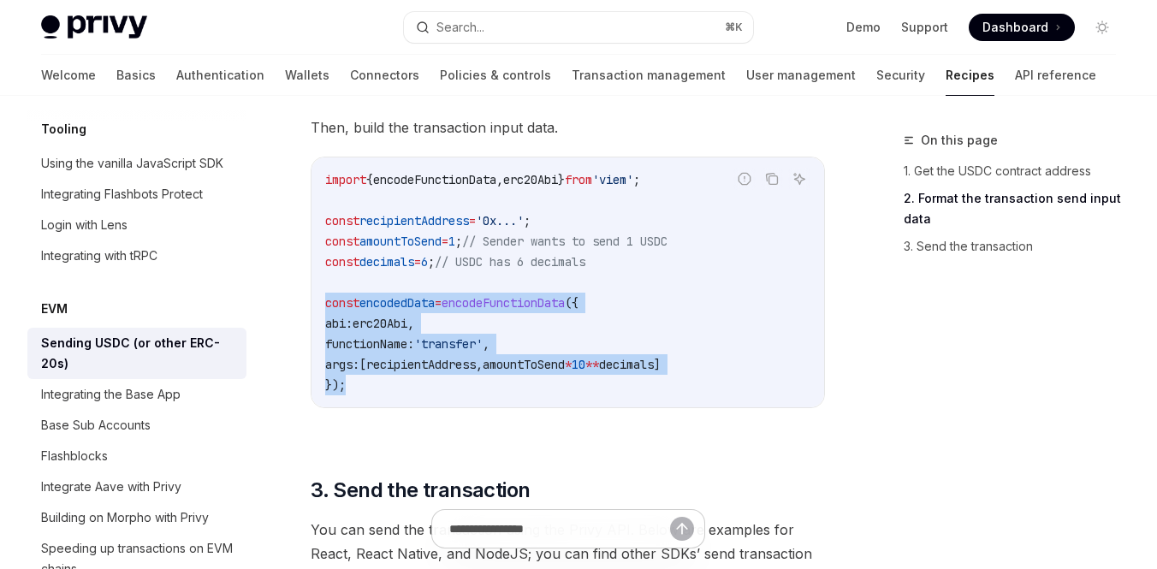
scroll to position [1019, 0]
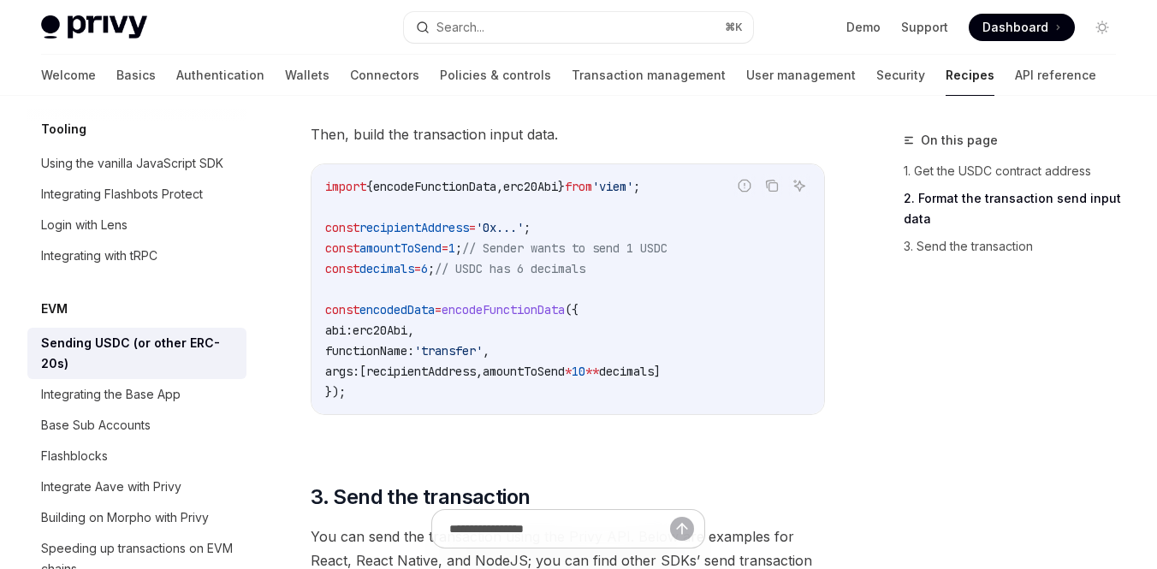
click at [434, 220] on span "recipientAddress" at bounding box center [413, 227] width 109 height 15
click at [420, 364] on span "recipientAddress" at bounding box center [420, 371] width 109 height 15
copy span "recipientAddress"
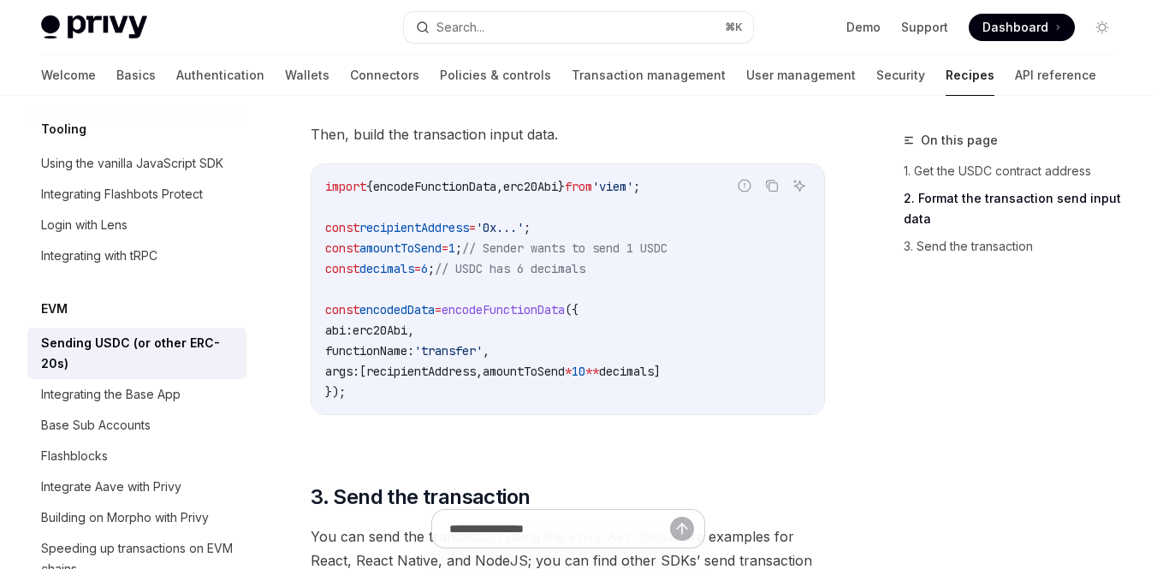
click at [414, 220] on span "recipientAddress" at bounding box center [413, 227] width 109 height 15
click at [549, 364] on span "amountToSend" at bounding box center [523, 371] width 82 height 15
copy span "amountToSend"
click at [336, 323] on span "abi:" at bounding box center [338, 330] width 27 height 15
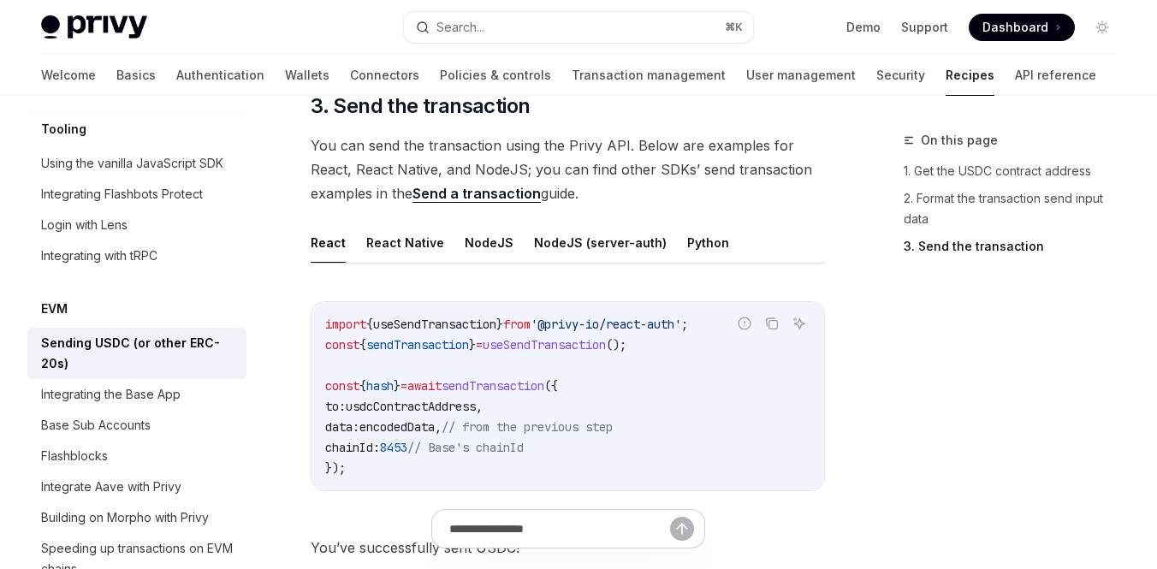
scroll to position [1423, 0]
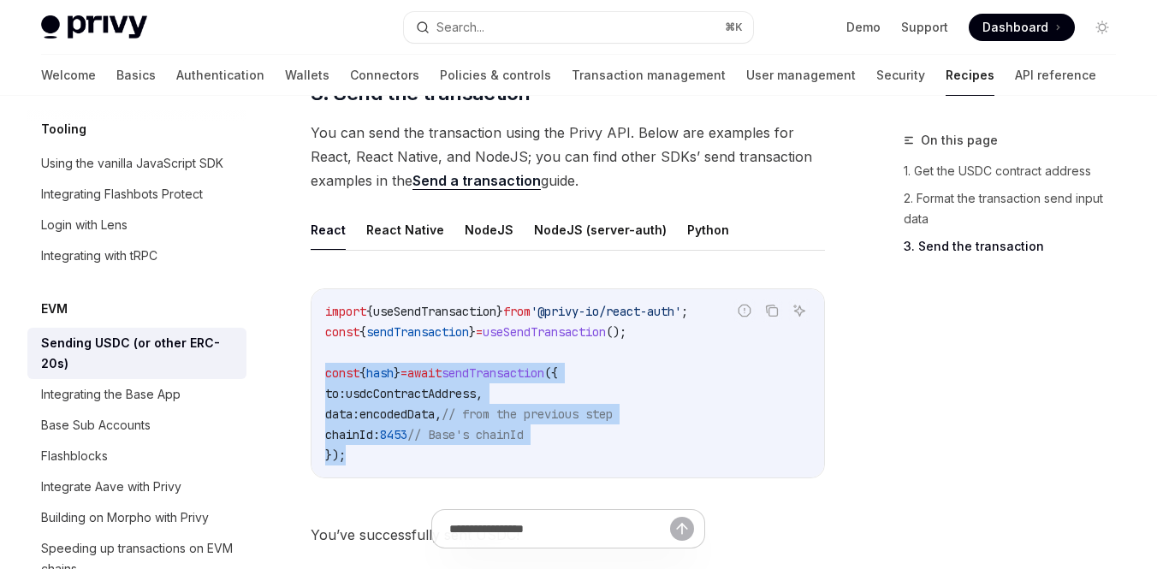
drag, startPoint x: 325, startPoint y: 345, endPoint x: 395, endPoint y: 429, distance: 110.0
click at [395, 429] on code "import { useSendTransaction } from '@privy-io/react-auth' ; const { sendTransac…" at bounding box center [567, 383] width 485 height 164
copy code "const { hash } = await sendTransaction ({ to: usdcContractAddress , data: encod…"
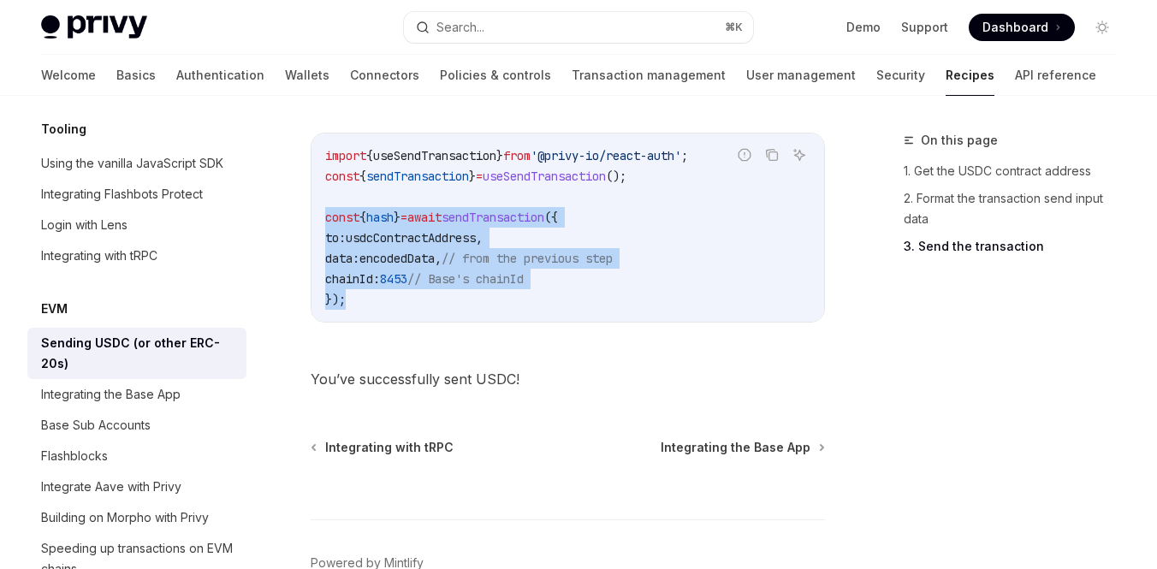
scroll to position [1565, 0]
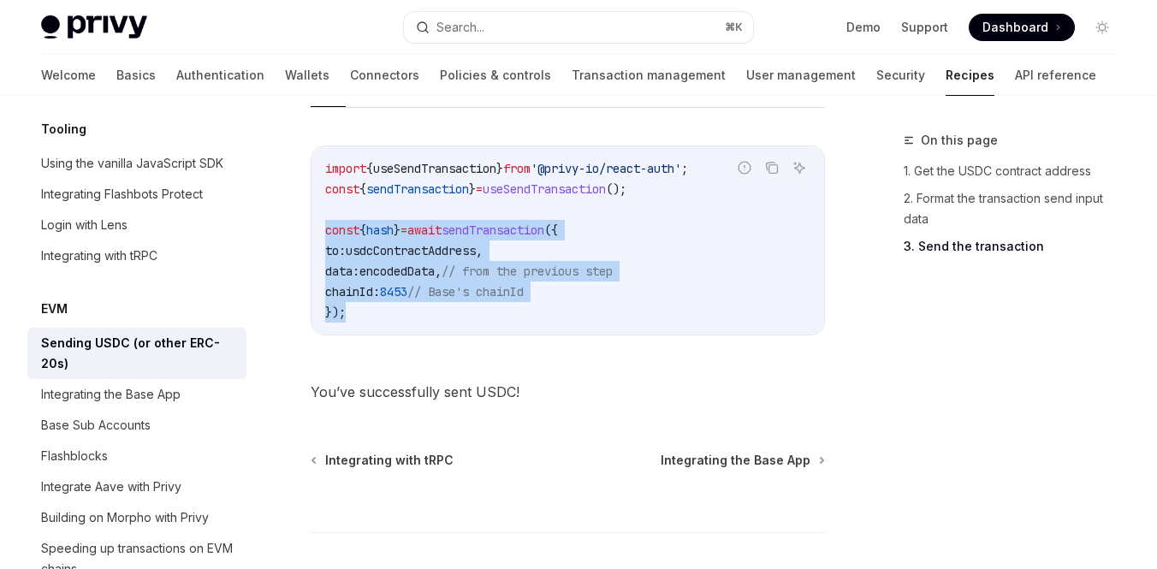
click at [448, 299] on div "import { useSendTransaction } from '@privy-io/react-auth' ; const { sendTransac…" at bounding box center [567, 240] width 512 height 188
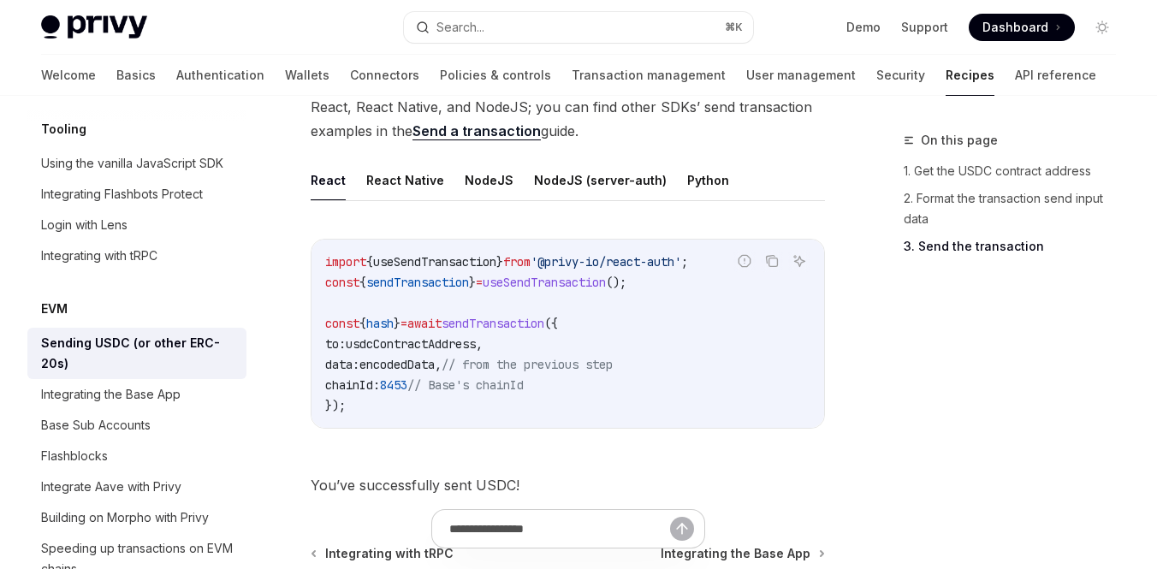
scroll to position [1449, 0]
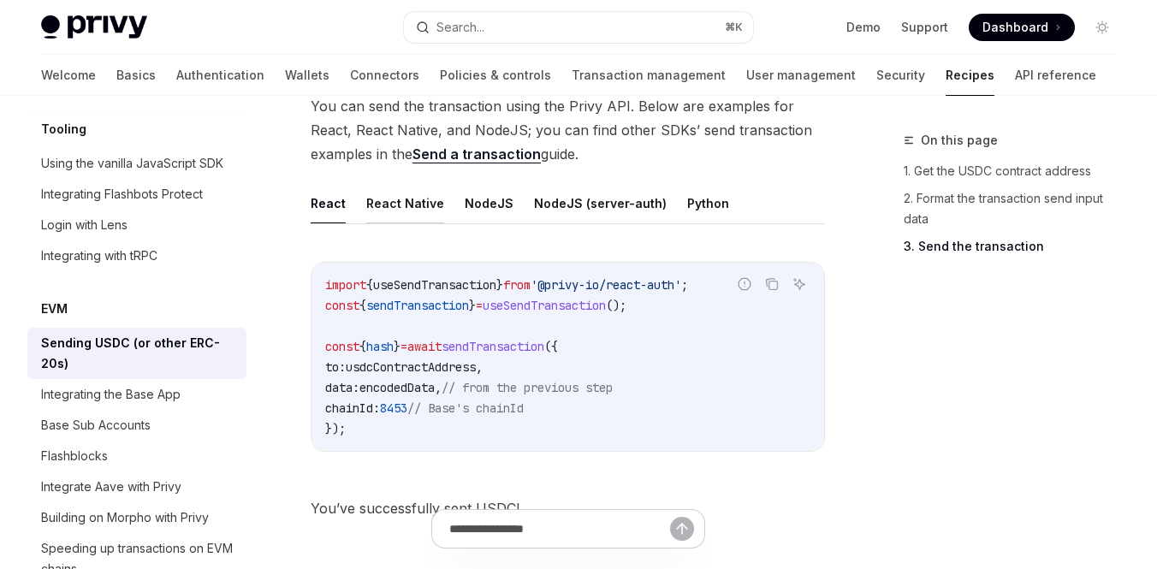
click at [412, 183] on button "React Native" at bounding box center [405, 203] width 78 height 40
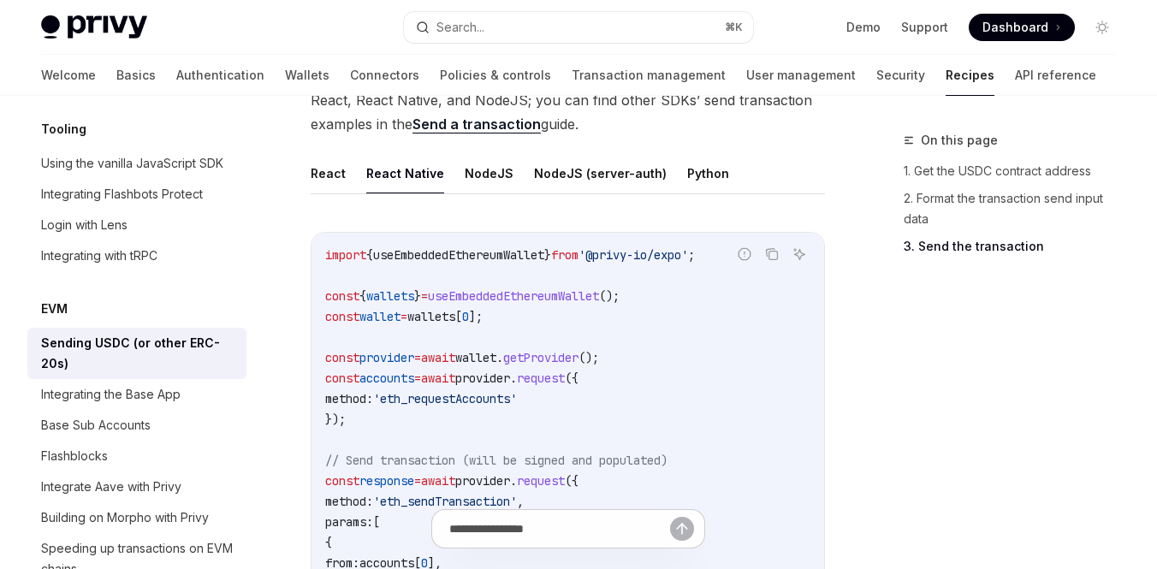
scroll to position [1492, 0]
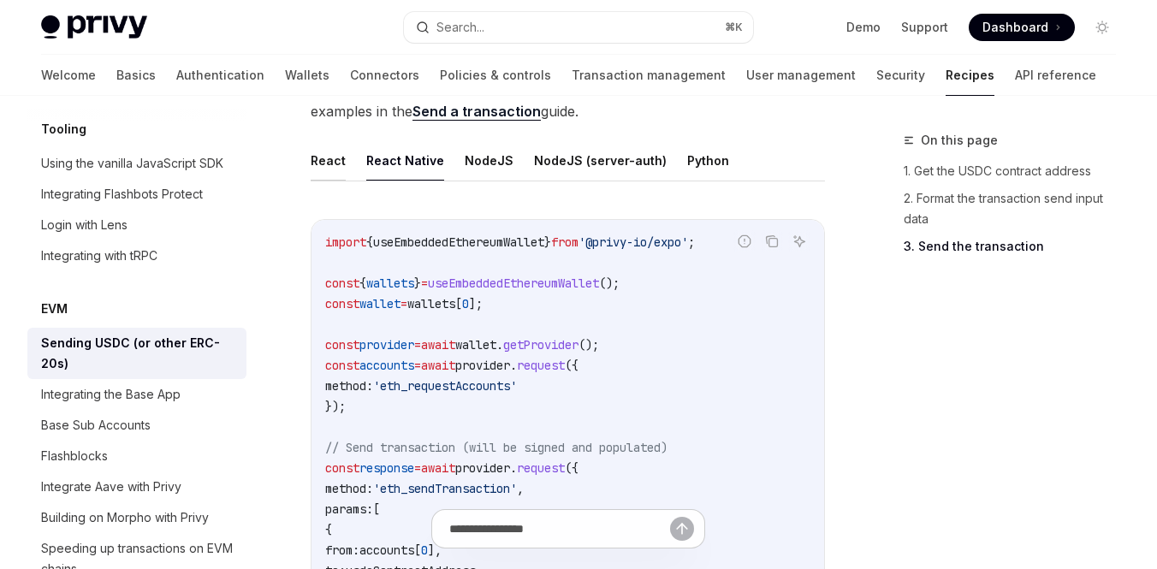
click at [323, 140] on button "React" at bounding box center [328, 160] width 35 height 40
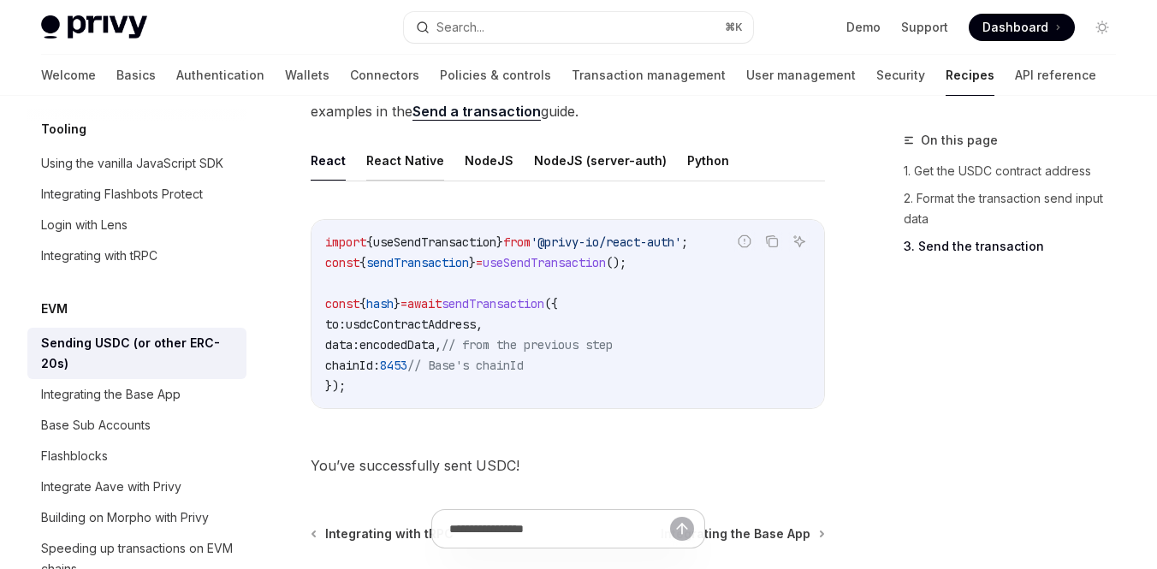
click at [384, 140] on button "React Native" at bounding box center [405, 160] width 78 height 40
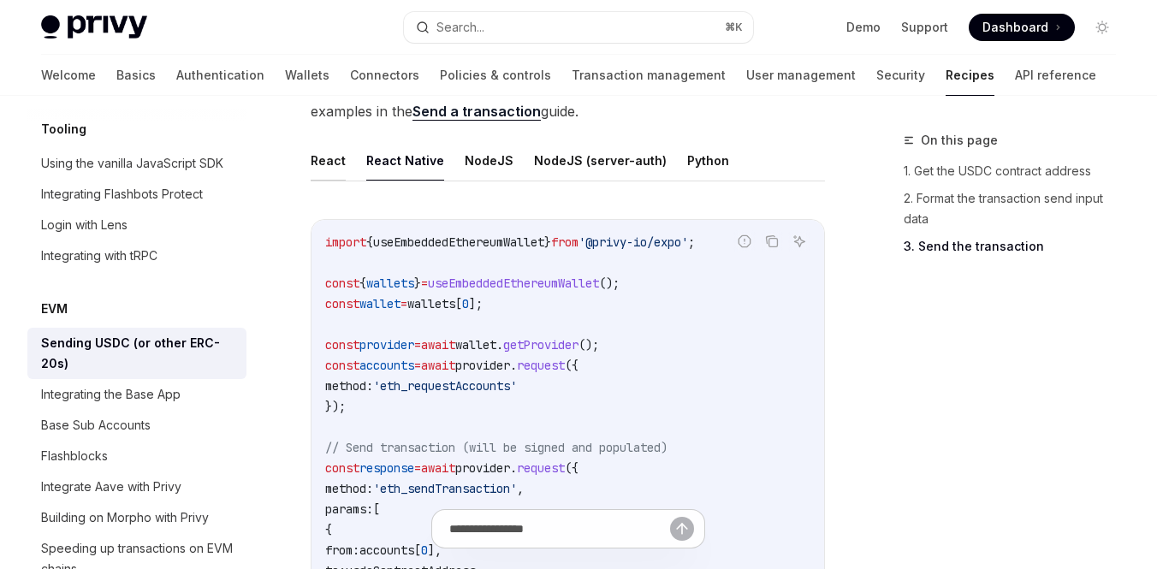
click at [333, 154] on button "React" at bounding box center [328, 160] width 35 height 40
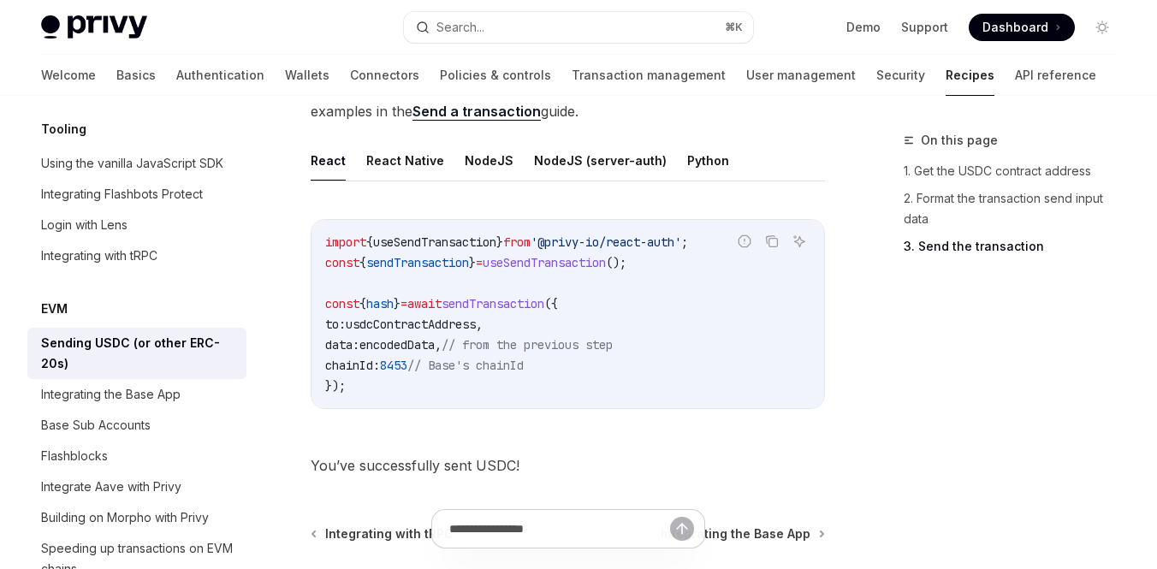
click at [411, 255] on span "sendTransaction" at bounding box center [417, 262] width 103 height 15
click at [405, 337] on span "encodedData" at bounding box center [396, 344] width 75 height 15
click at [516, 337] on span "// from the previous step" at bounding box center [526, 344] width 171 height 15
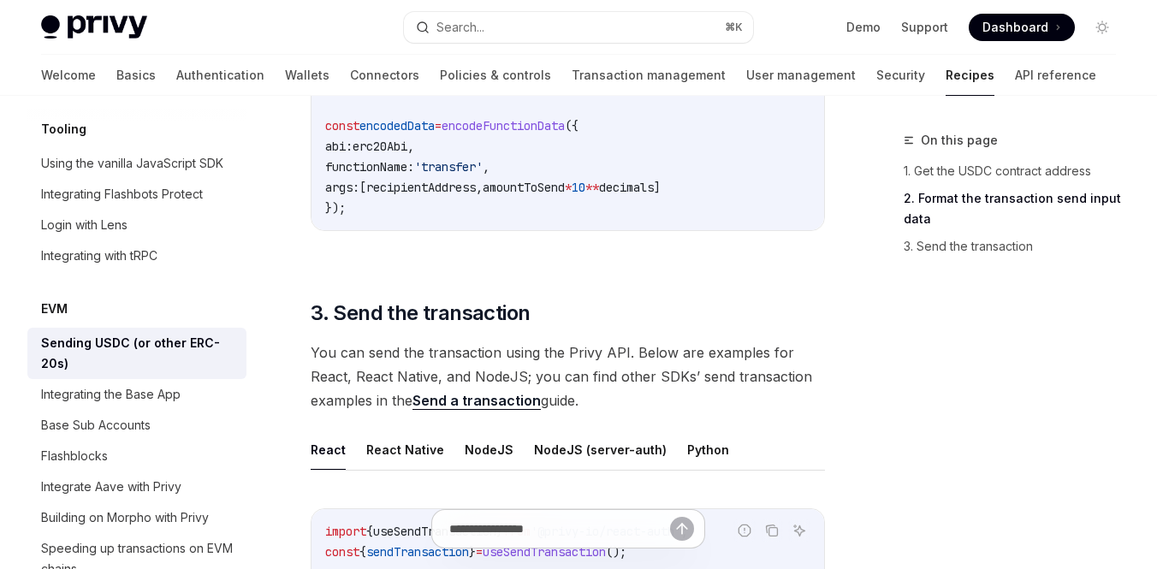
scroll to position [1153, 0]
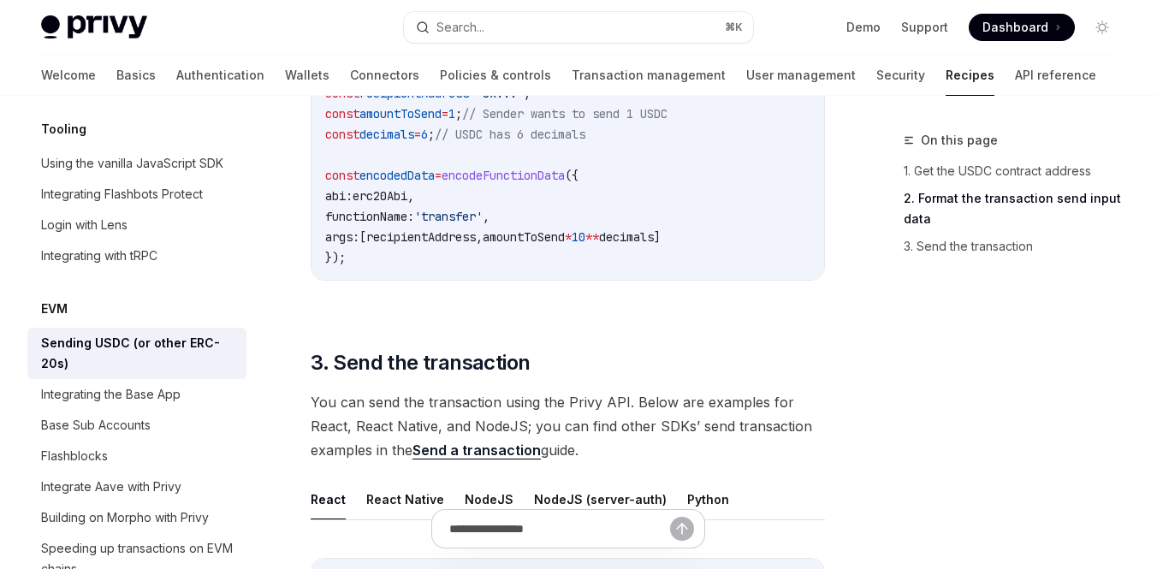
click at [490, 441] on link "Send a transaction" at bounding box center [476, 450] width 128 height 18
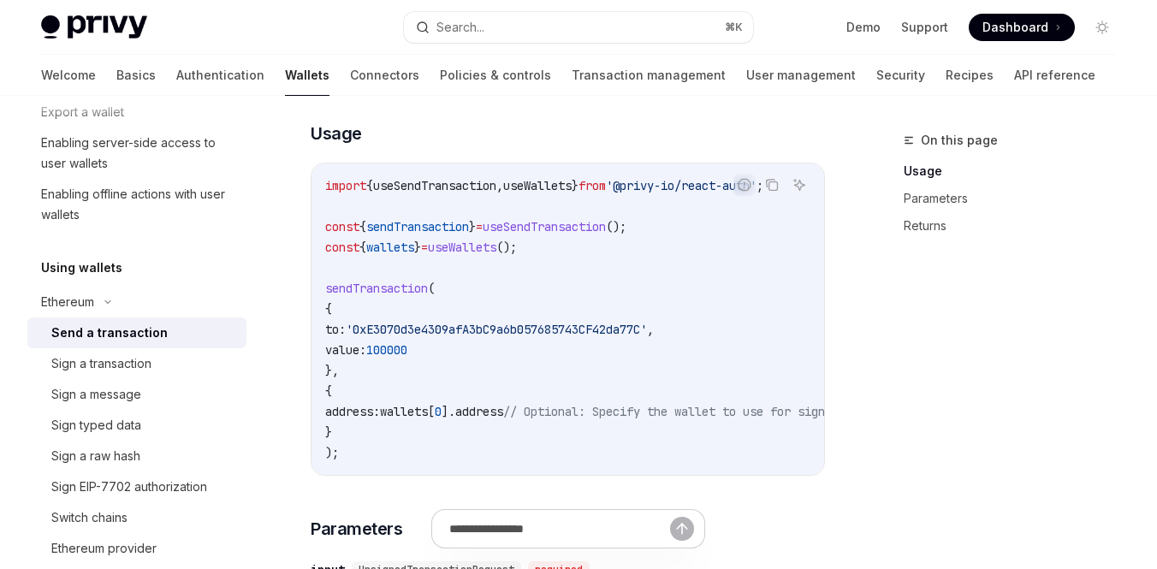
scroll to position [317, 0]
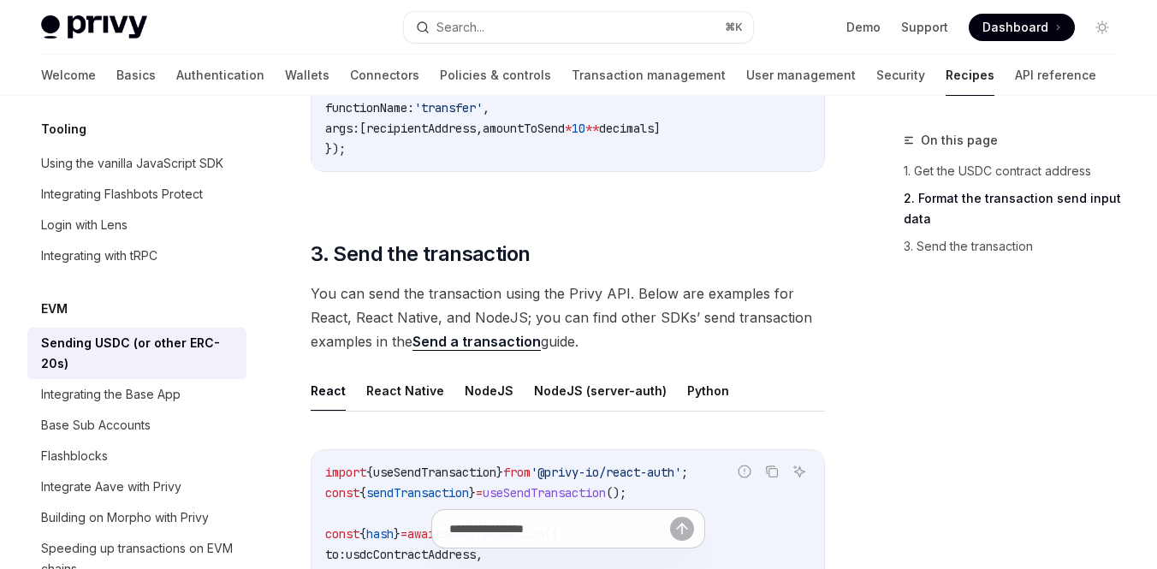
scroll to position [1247, 0]
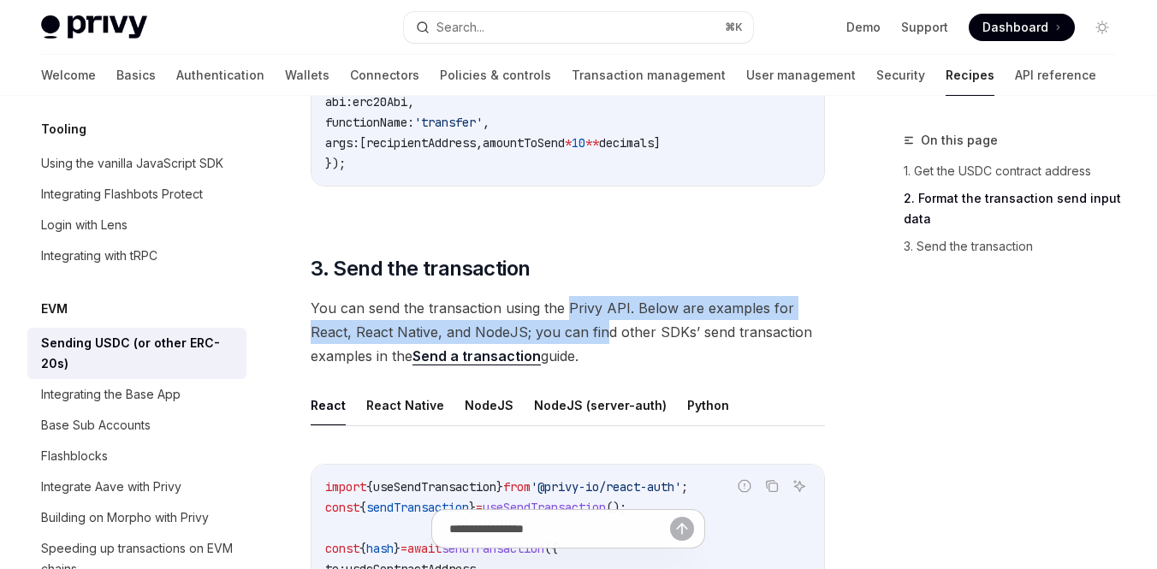
drag, startPoint x: 565, startPoint y: 287, endPoint x: 607, endPoint y: 305, distance: 46.4
click at [607, 305] on span "You can send the transaction using the Privy API. Below are examples for React,…" at bounding box center [568, 332] width 514 height 72
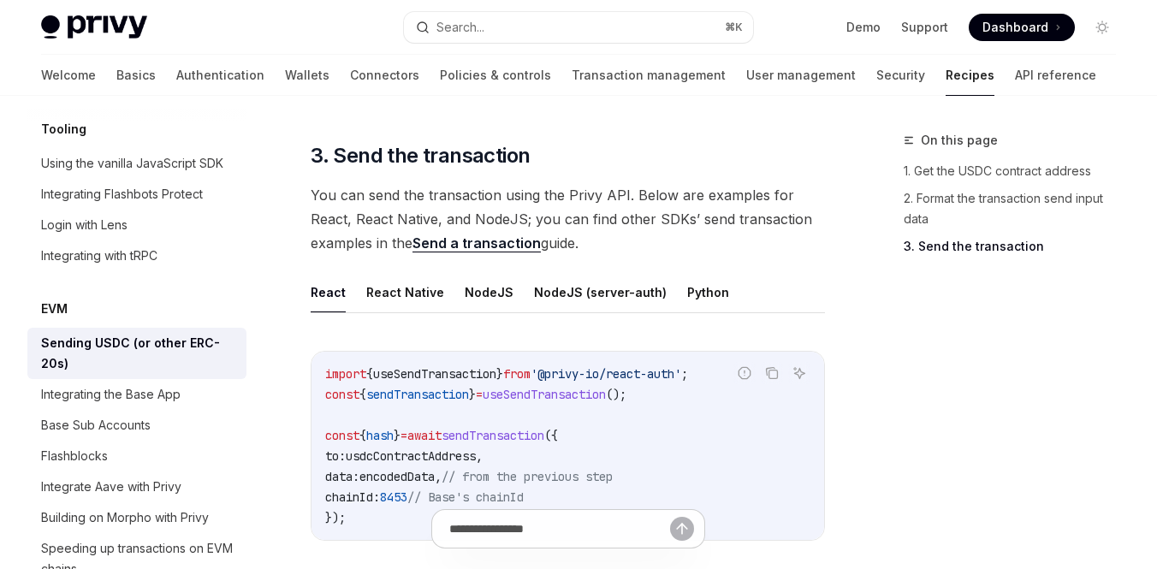
scroll to position [1362, 0]
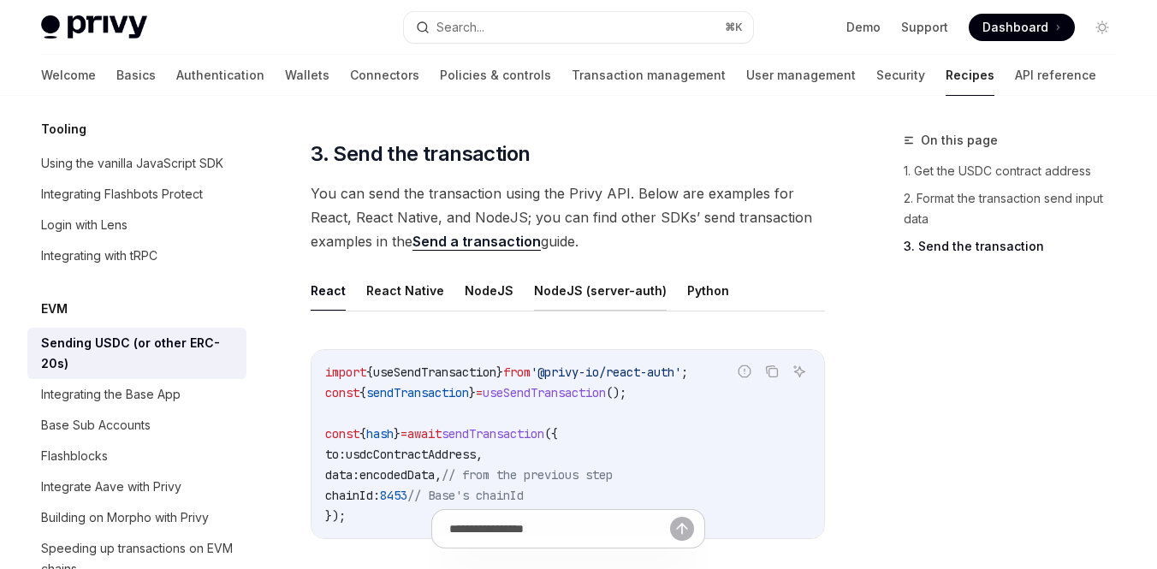
click at [582, 275] on button "NodeJS (server-auth)" at bounding box center [600, 290] width 133 height 40
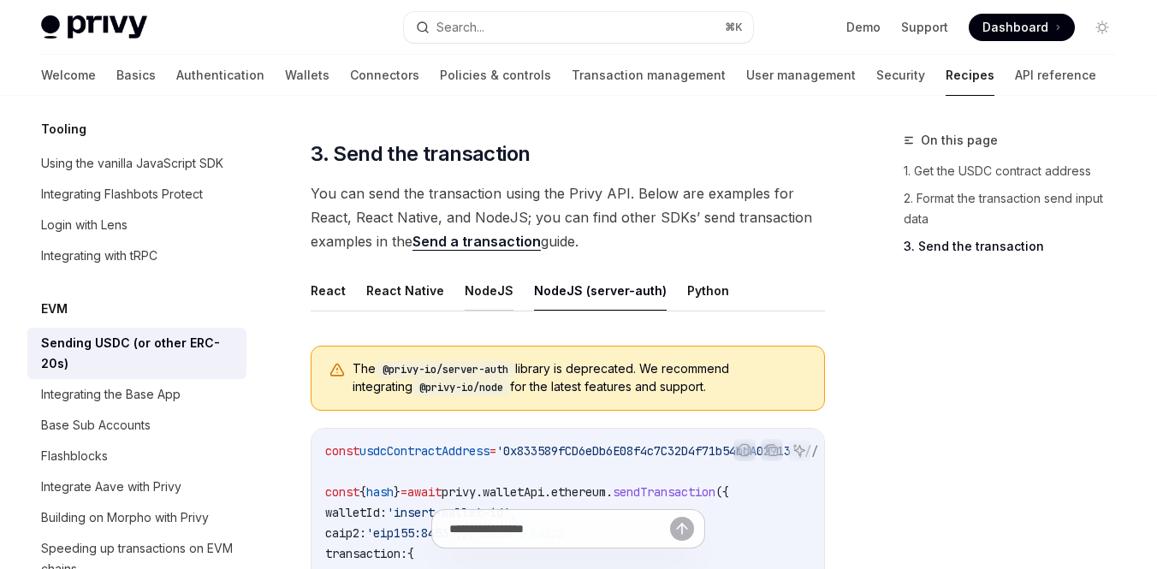
click at [483, 270] on button "NodeJS" at bounding box center [489, 290] width 49 height 40
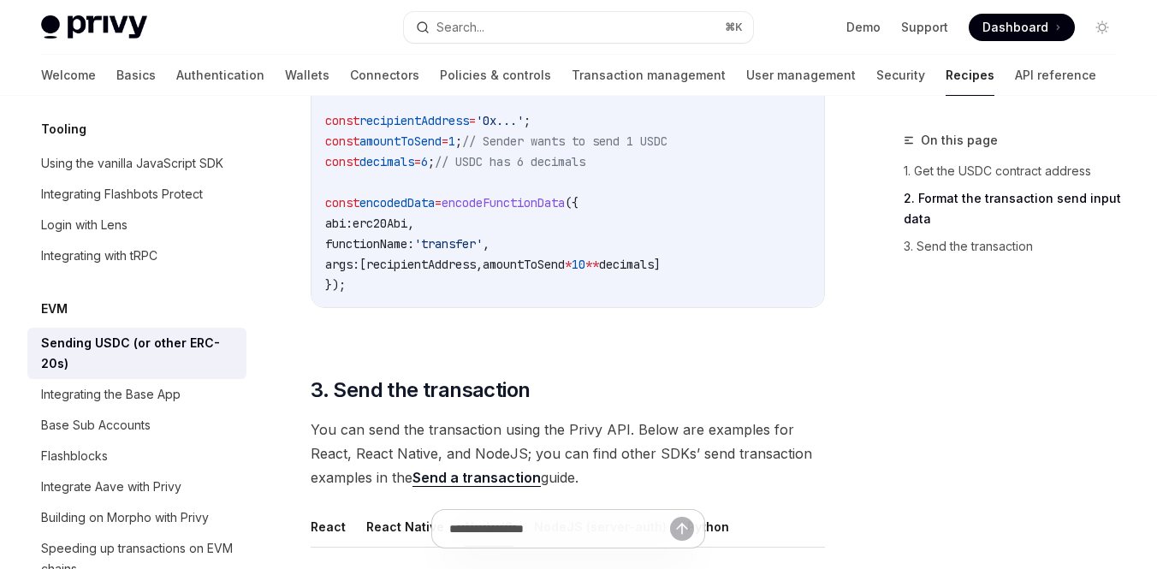
scroll to position [1149, 0]
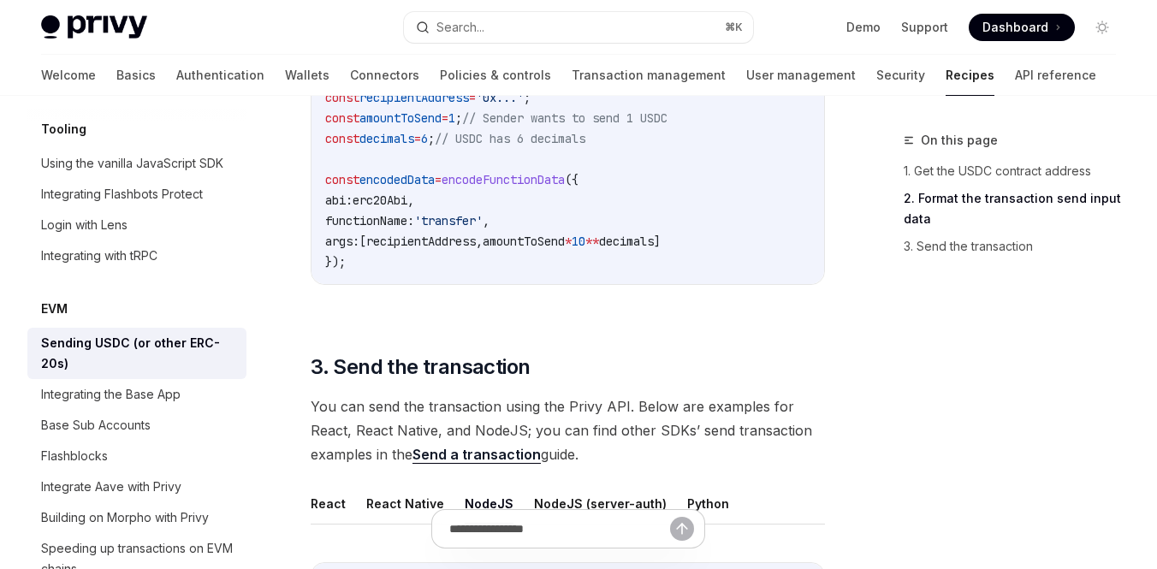
click at [489, 446] on link "Send a transaction" at bounding box center [476, 455] width 128 height 18
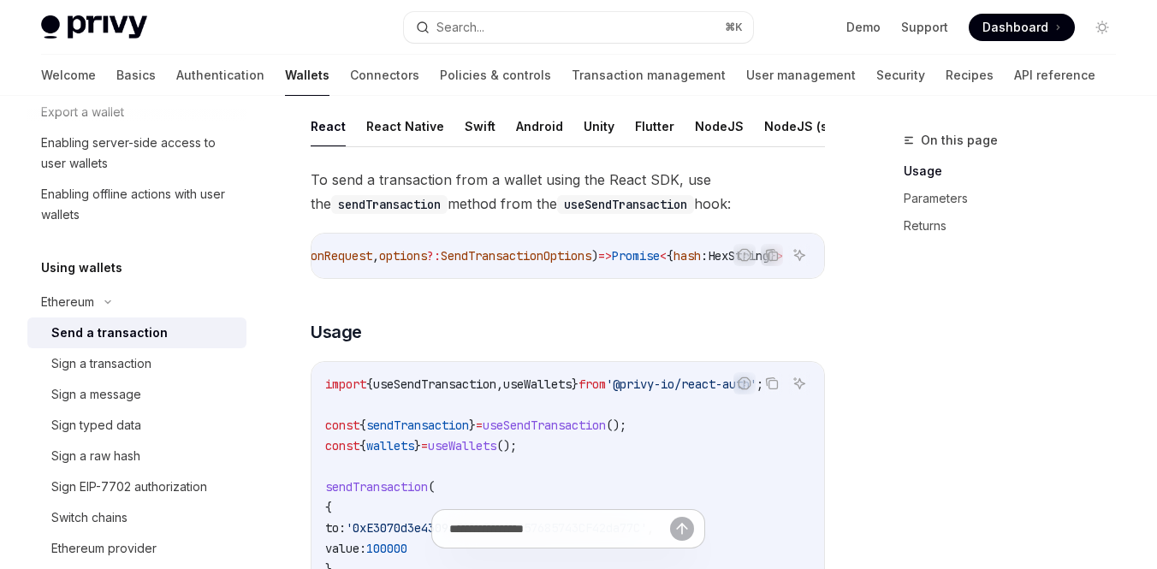
scroll to position [104, 0]
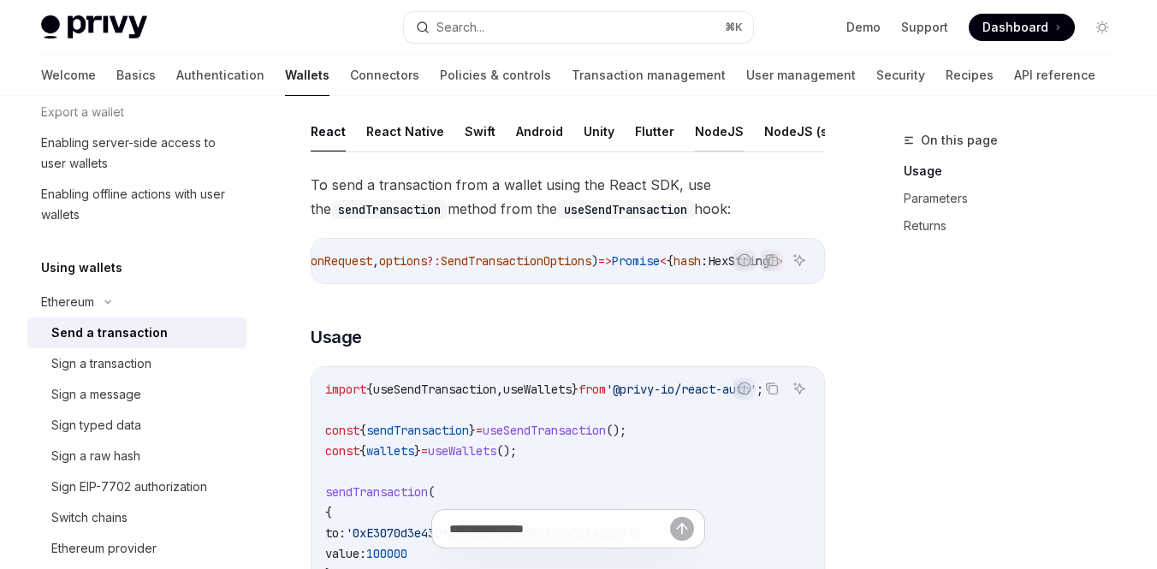
click at [712, 132] on button "NodeJS" at bounding box center [719, 131] width 49 height 40
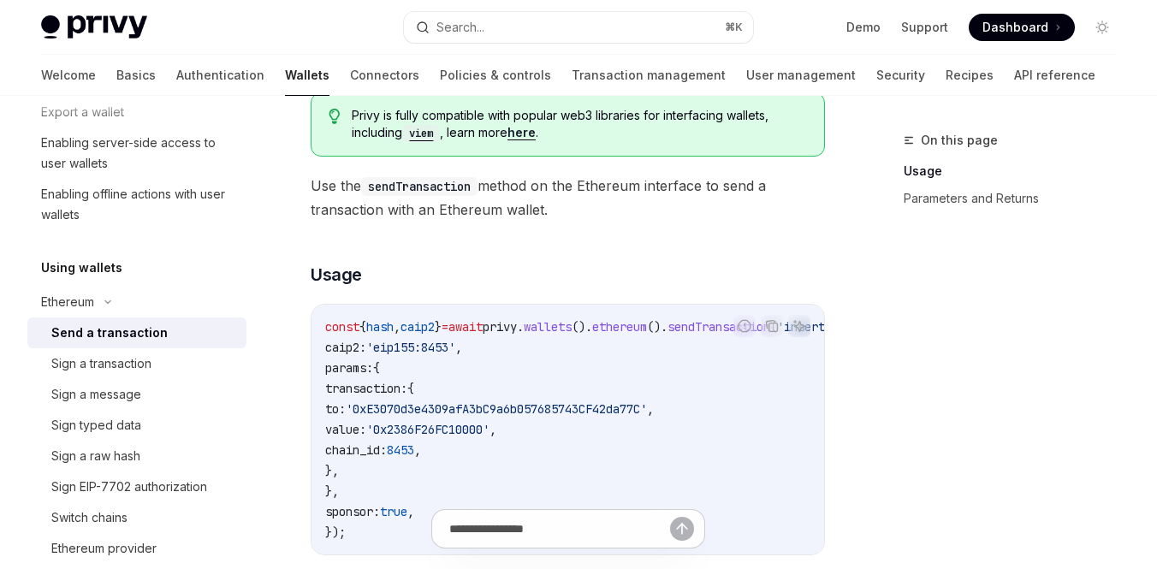
scroll to position [124, 0]
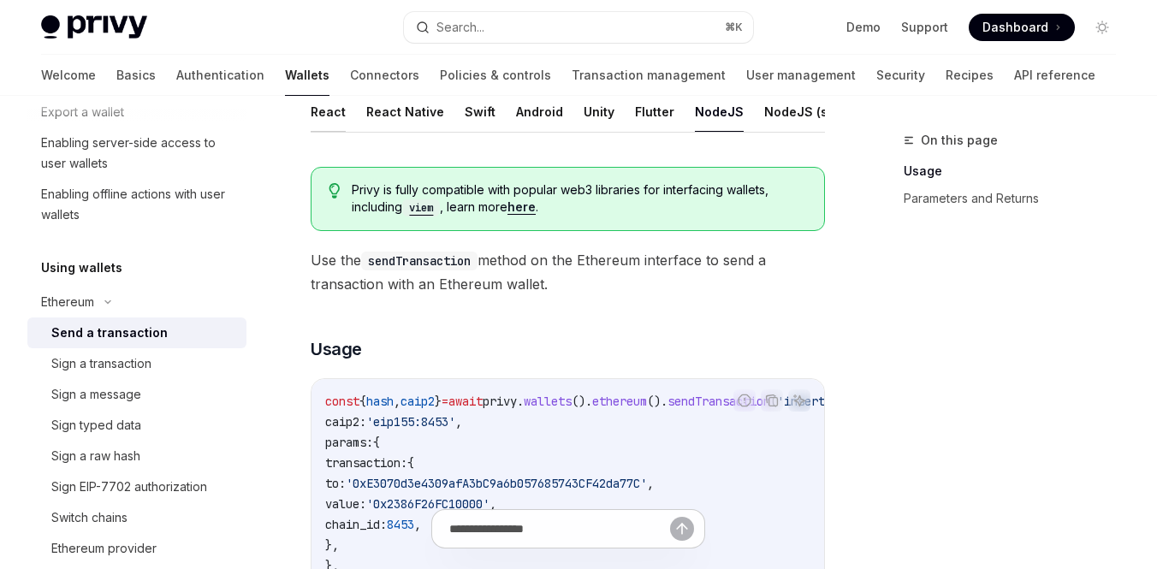
click at [335, 120] on button "React" at bounding box center [328, 112] width 35 height 40
type textarea "*"
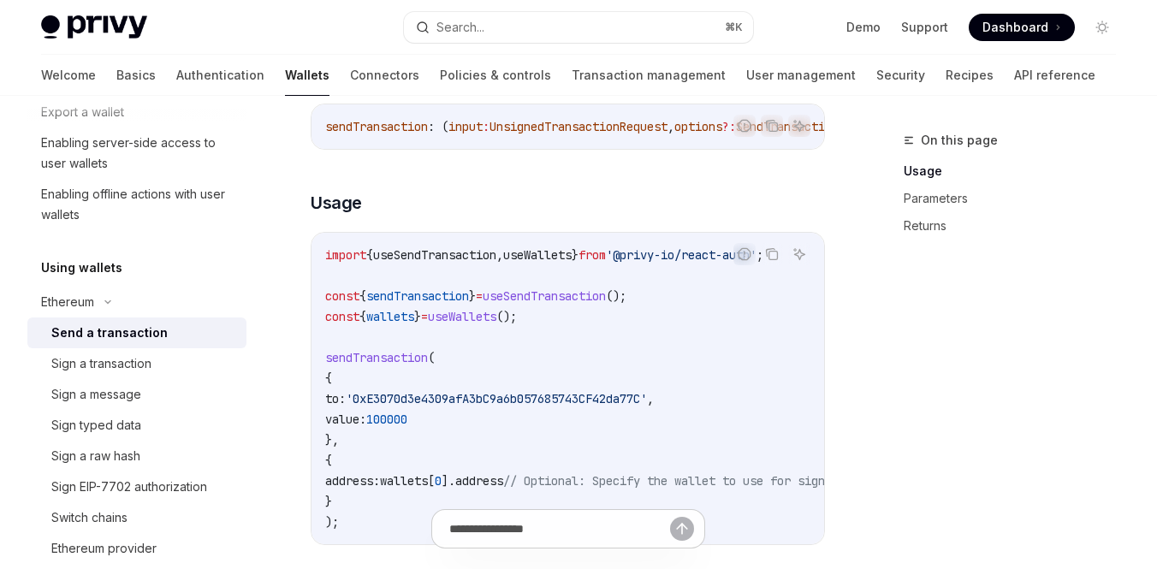
scroll to position [269, 0]
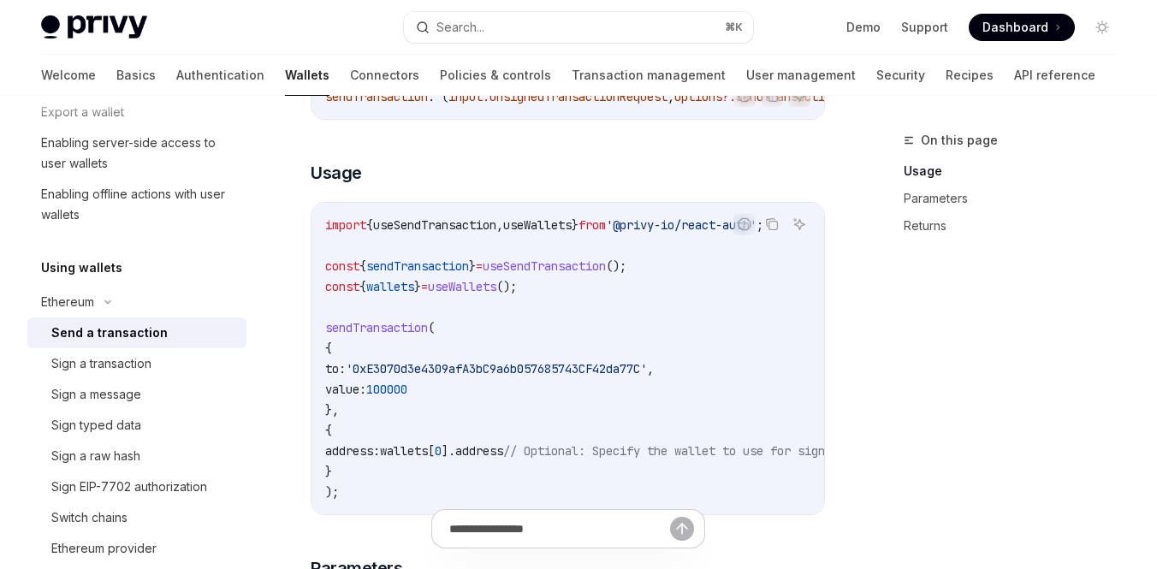
click at [373, 331] on span "sendTransaction" at bounding box center [376, 327] width 103 height 15
click at [342, 268] on span "const" at bounding box center [342, 265] width 34 height 15
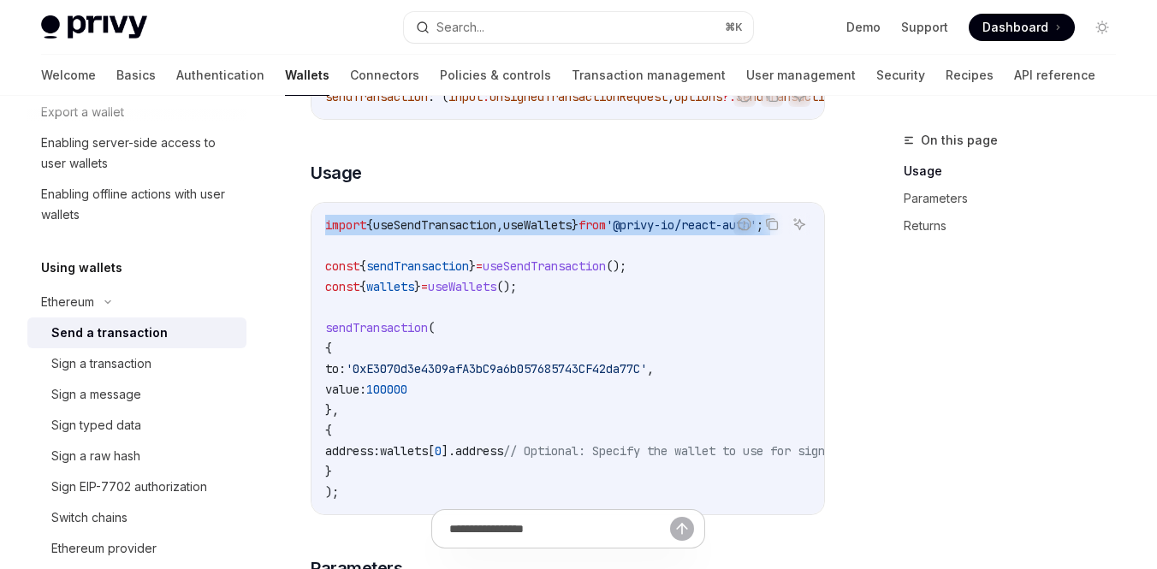
drag, startPoint x: 327, startPoint y: 233, endPoint x: 355, endPoint y: 248, distance: 32.2
click at [355, 248] on code "import { useSendTransaction , useWallets } from '@privy-io/react-auth' ; const …" at bounding box center [773, 358] width 897 height 287
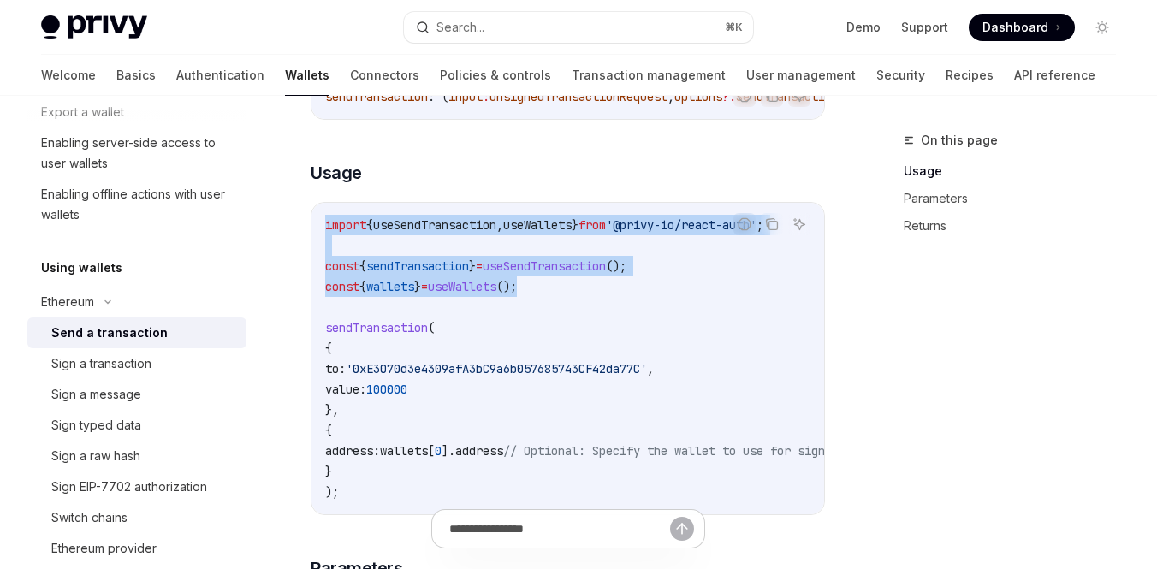
click at [565, 295] on code "import { useSendTransaction , useWallets } from '@privy-io/react-auth' ; const …" at bounding box center [773, 358] width 897 height 287
click at [568, 291] on code "import { useSendTransaction , useWallets } from '@privy-io/react-auth' ; const …" at bounding box center [773, 358] width 897 height 287
drag, startPoint x: 553, startPoint y: 295, endPoint x: 323, endPoint y: 231, distance: 238.1
click at [323, 231] on div "import { useSendTransaction , useWallets } from '@privy-io/react-auth' ; const …" at bounding box center [567, 358] width 512 height 311
click at [553, 296] on code "import { useSendTransaction , useWallets } from '@privy-io/react-auth' ; const …" at bounding box center [773, 358] width 897 height 287
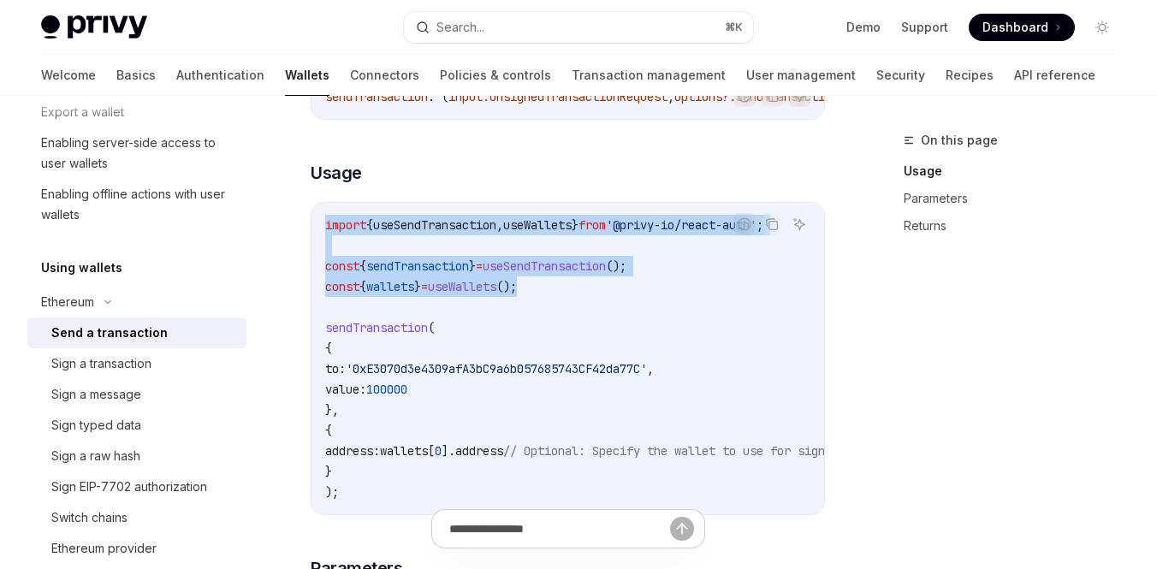
drag, startPoint x: 553, startPoint y: 296, endPoint x: 328, endPoint y: 236, distance: 232.8
click at [328, 236] on code "import { useSendTransaction , useWallets } from '@privy-io/react-auth' ; const …" at bounding box center [773, 358] width 897 height 287
click at [328, 233] on span "import" at bounding box center [345, 224] width 41 height 15
drag, startPoint x: 325, startPoint y: 234, endPoint x: 555, endPoint y: 293, distance: 237.6
click at [555, 293] on code "import { useSendTransaction , useWallets } from '@privy-io/react-auth' ; const …" at bounding box center [773, 358] width 897 height 287
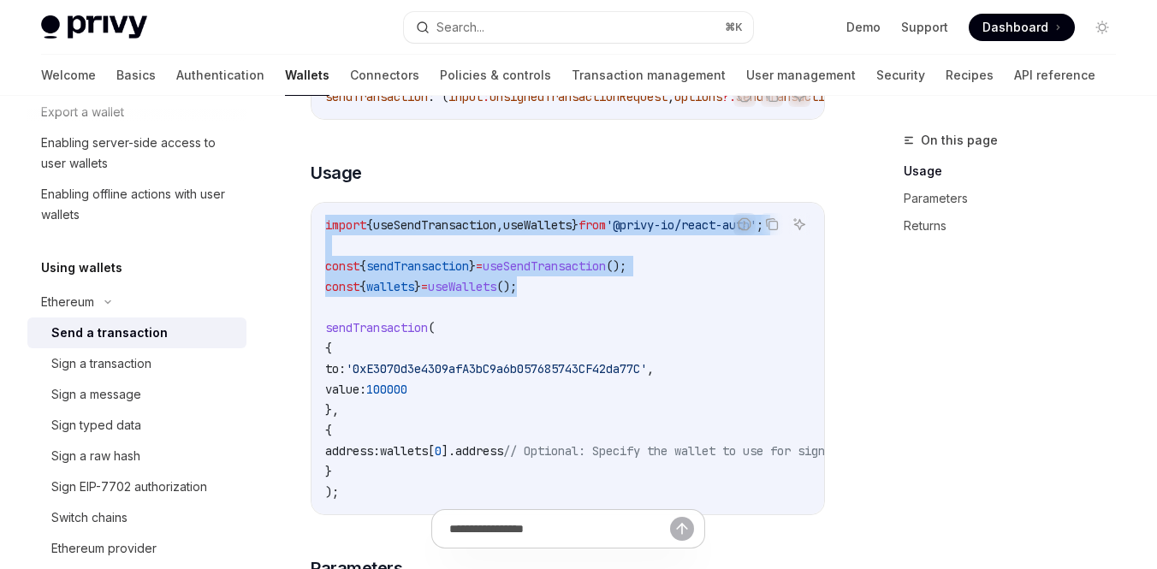
click at [555, 293] on code "import { useSendTransaction , useWallets } from '@privy-io/react-auth' ; const …" at bounding box center [773, 358] width 897 height 287
drag, startPoint x: 554, startPoint y: 292, endPoint x: 329, endPoint y: 240, distance: 231.0
click at [329, 240] on code "import { useSendTransaction , useWallets } from '@privy-io/react-auth' ; const …" at bounding box center [773, 358] width 897 height 287
drag, startPoint x: 323, startPoint y: 231, endPoint x: 550, endPoint y: 293, distance: 235.1
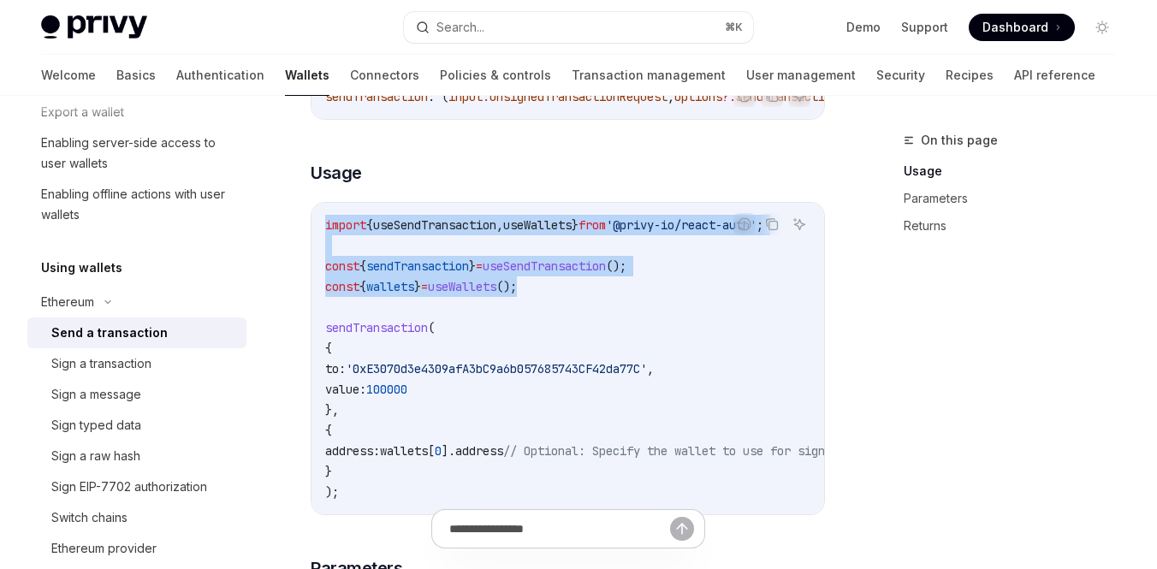
click at [550, 293] on div "import { useSendTransaction , useWallets } from '@privy-io/react-auth' ; const …" at bounding box center [567, 358] width 512 height 311
click at [550, 293] on code "import { useSendTransaction , useWallets } from '@privy-io/react-auth' ; const …" at bounding box center [773, 358] width 897 height 287
drag, startPoint x: 560, startPoint y: 295, endPoint x: 330, endPoint y: 234, distance: 238.0
click at [330, 234] on code "import { useSendTransaction , useWallets } from '@privy-io/react-auth' ; const …" at bounding box center [773, 358] width 897 height 287
click at [330, 233] on span "import" at bounding box center [345, 224] width 41 height 15
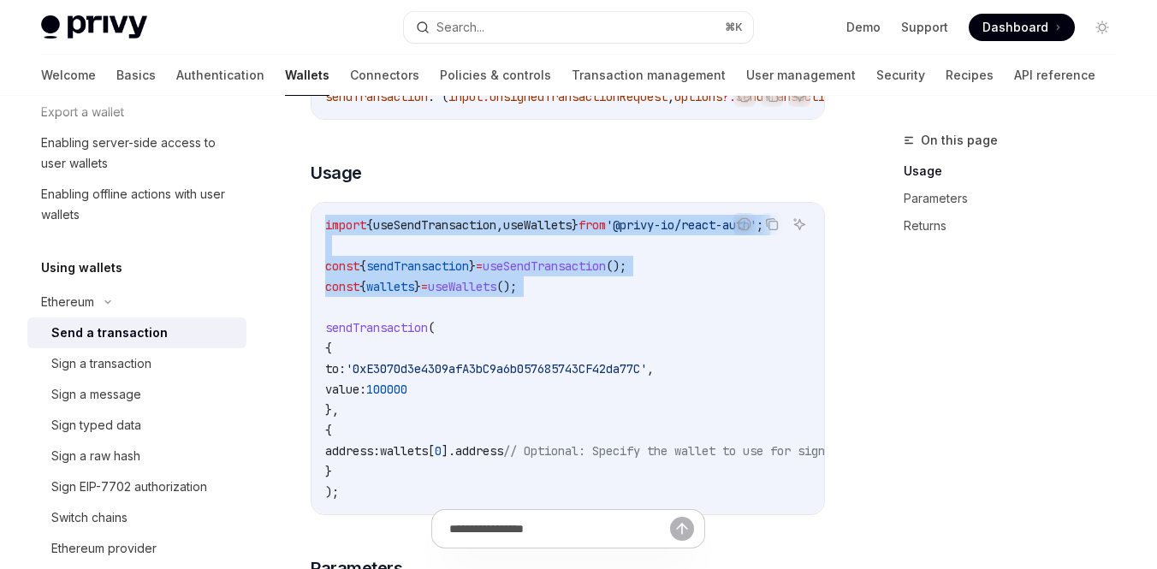
drag, startPoint x: 325, startPoint y: 237, endPoint x: 552, endPoint y: 307, distance: 237.3
click at [552, 307] on code "import { useSendTransaction , useWallets } from '@privy-io/react-auth' ; const …" at bounding box center [773, 358] width 897 height 287
drag, startPoint x: 321, startPoint y: 231, endPoint x: 576, endPoint y: 291, distance: 261.9
click at [576, 291] on div "import { useSendTransaction , useWallets } from '@privy-io/react-auth' ; const …" at bounding box center [567, 358] width 512 height 311
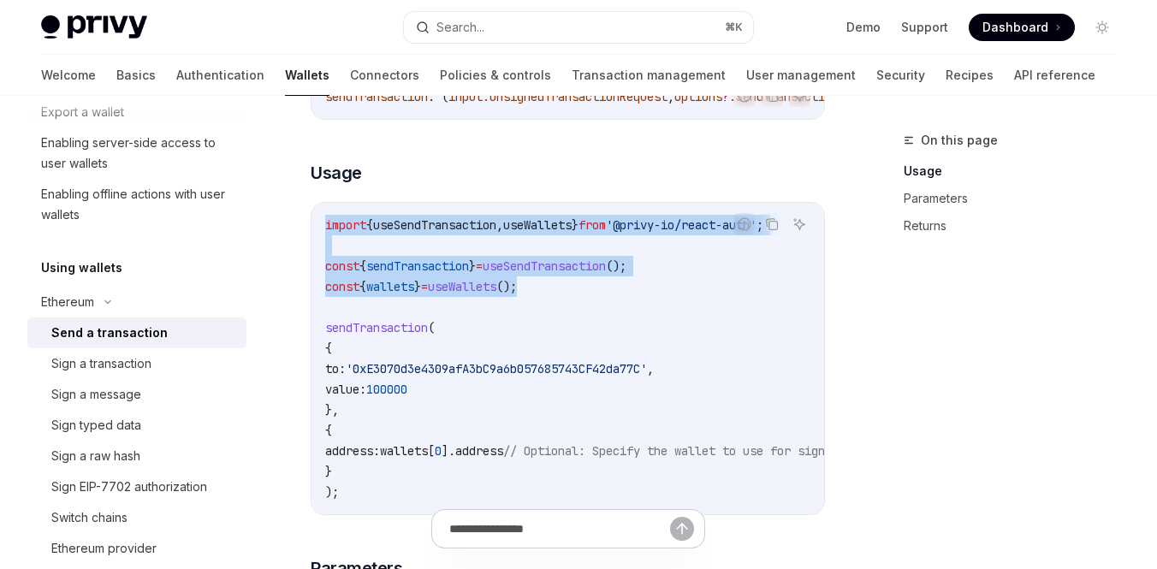
click at [576, 291] on code "import { useSendTransaction , useWallets } from '@privy-io/react-auth' ; const …" at bounding box center [773, 358] width 897 height 287
drag, startPoint x: 559, startPoint y: 292, endPoint x: 337, endPoint y: 234, distance: 229.9
click at [337, 234] on code "import { useSendTransaction , useWallets } from '@privy-io/react-auth' ; const …" at bounding box center [773, 358] width 897 height 287
click at [337, 233] on span "import" at bounding box center [345, 224] width 41 height 15
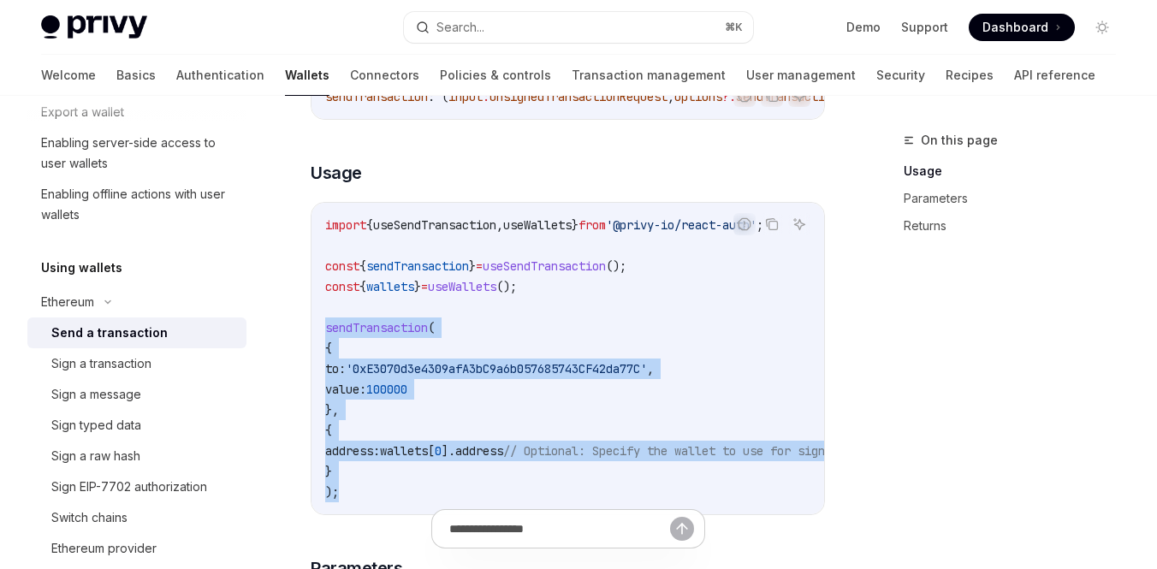
drag, startPoint x: 324, startPoint y: 336, endPoint x: 374, endPoint y: 490, distance: 161.8
click at [374, 490] on div "import { useSendTransaction , useWallets } from '@privy-io/react-auth' ; const …" at bounding box center [567, 358] width 512 height 311
